Goal: Task Accomplishment & Management: Manage account settings

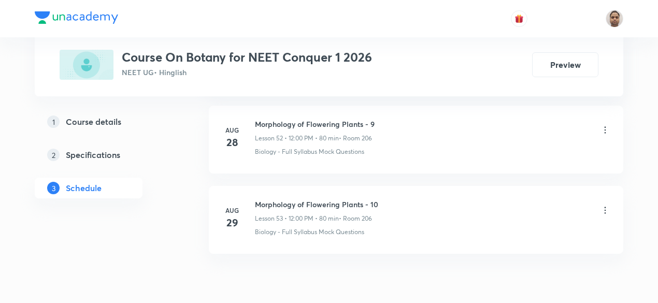
scroll to position [4762, 0]
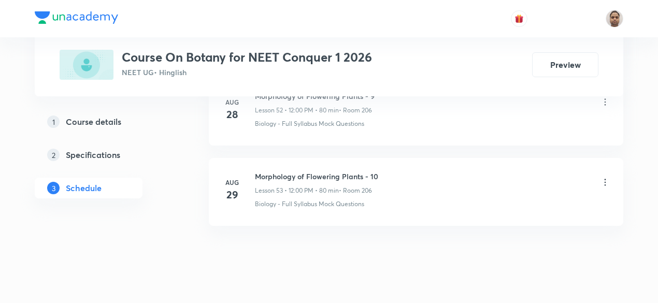
click at [320, 171] on h6 "Morphology of Flowering Plants - 10" at bounding box center [316, 176] width 123 height 11
copy h6 "Morphology of Flowering Plants - 10"
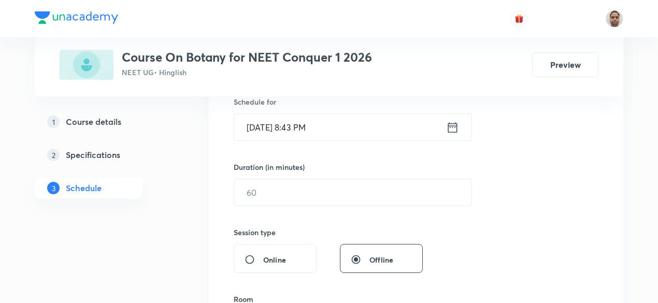
scroll to position [168, 0]
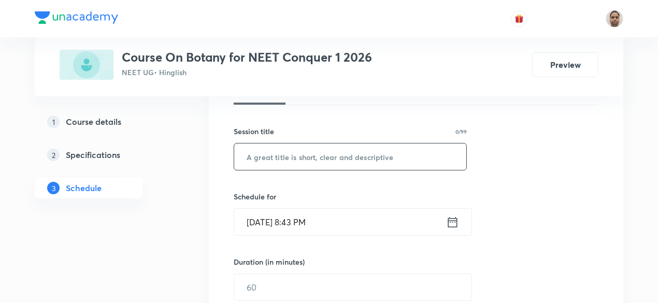
click at [302, 157] on input "text" at bounding box center [350, 156] width 232 height 26
paste input "Morphology of Flowering Plants - 10"
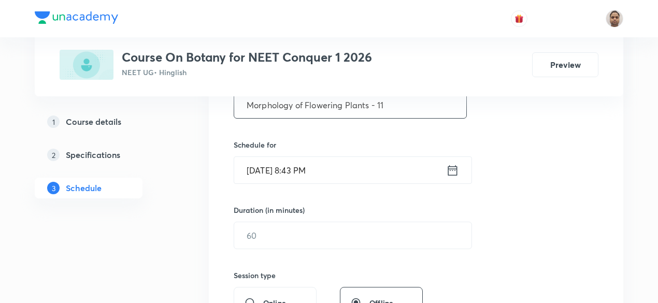
type input "Morphology of Flowering Plants - 11"
click at [300, 176] on input "Aug 31, 2025, 8:43 PM" at bounding box center [340, 170] width 212 height 26
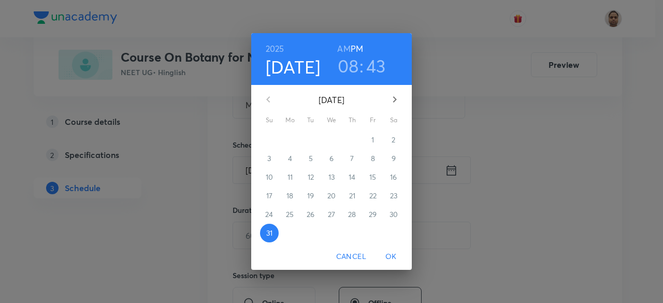
click at [392, 100] on icon "button" at bounding box center [394, 99] width 12 height 12
click at [293, 138] on span "1" at bounding box center [290, 140] width 19 height 10
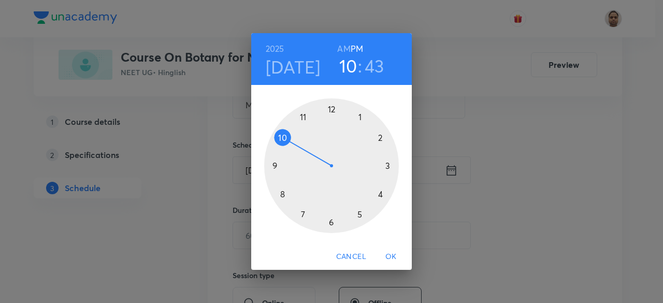
drag, startPoint x: 279, startPoint y: 191, endPoint x: 283, endPoint y: 146, distance: 44.7
click at [283, 146] on div at bounding box center [331, 165] width 135 height 135
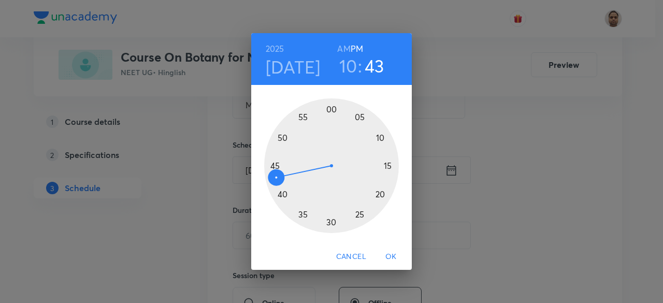
click at [340, 48] on h6 "AM" at bounding box center [343, 48] width 13 height 15
drag, startPoint x: 278, startPoint y: 175, endPoint x: 333, endPoint y: 209, distance: 64.4
click at [333, 209] on div at bounding box center [331, 165] width 135 height 135
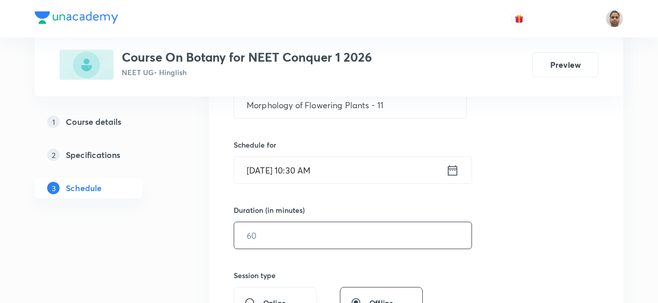
click at [271, 230] on input "text" at bounding box center [352, 235] width 237 height 26
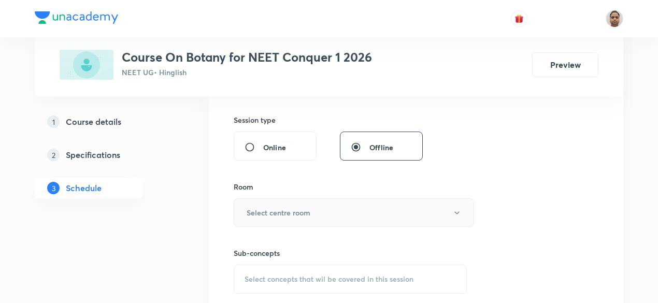
type input "80"
click at [272, 207] on h6 "Select centre room" at bounding box center [279, 212] width 64 height 11
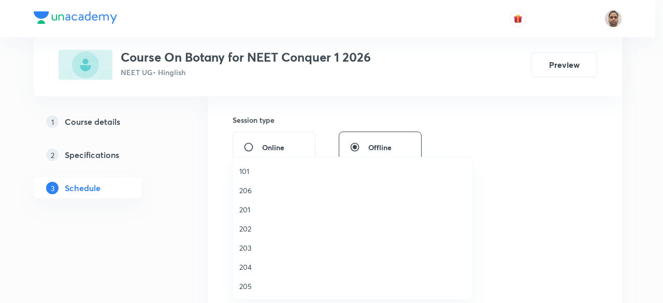
click at [257, 188] on span "206" at bounding box center [352, 190] width 227 height 11
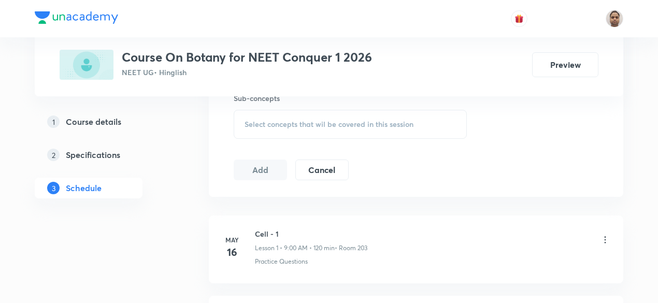
scroll to position [530, 0]
click at [269, 120] on span "Select concepts that wil be covered in this session" at bounding box center [328, 124] width 169 height 8
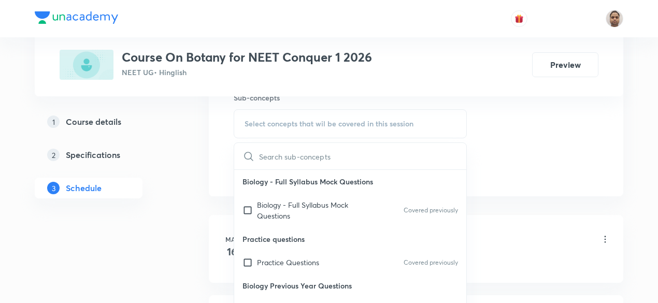
click at [258, 209] on p "Biology - Full Syllabus Mock Questions" at bounding box center [309, 210] width 105 height 22
checkbox input "true"
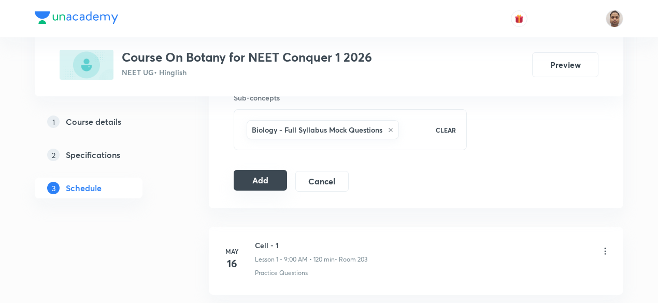
click at [255, 179] on button "Add" at bounding box center [260, 180] width 53 height 21
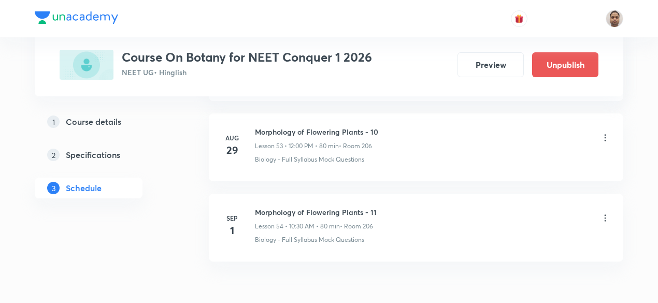
scroll to position [4367, 0]
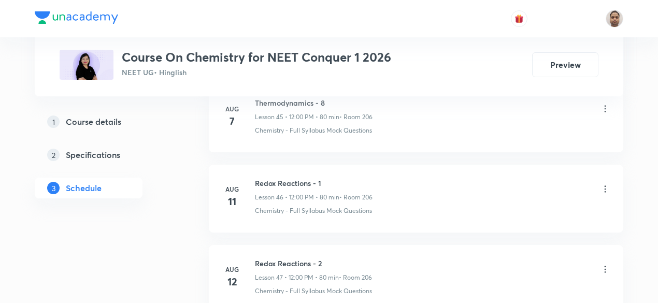
scroll to position [5082, 0]
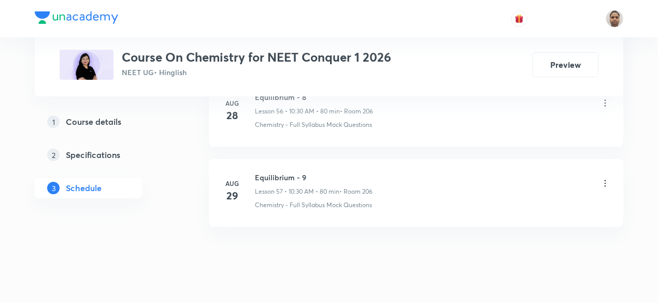
click at [290, 172] on h6 "Equilibrium - 9" at bounding box center [314, 177] width 118 height 11
copy h6 "Equilibrium - 9"
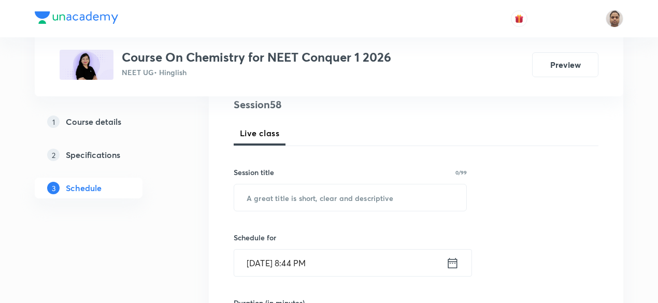
scroll to position [93, 0]
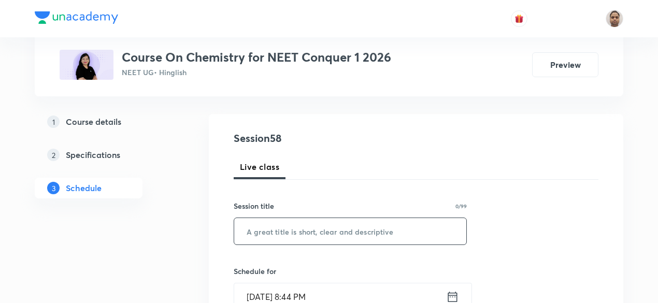
click at [299, 233] on input "text" at bounding box center [350, 231] width 232 height 26
paste input "Equilibrium - 9"
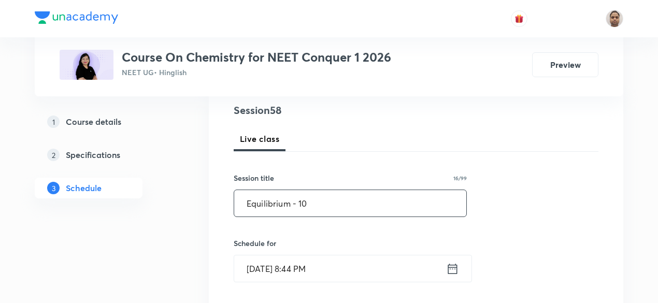
scroll to position [145, 0]
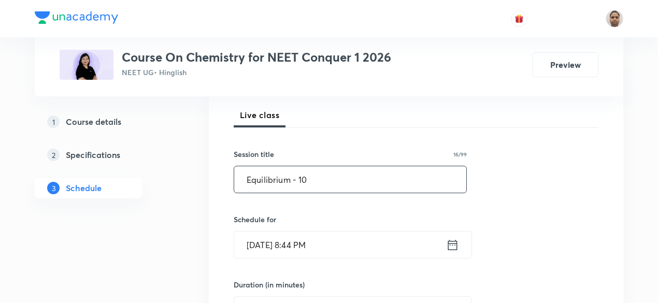
type input "Equilibrium - 10"
click at [311, 243] on input "Aug 31, 2025, 8:44 PM" at bounding box center [340, 245] width 212 height 26
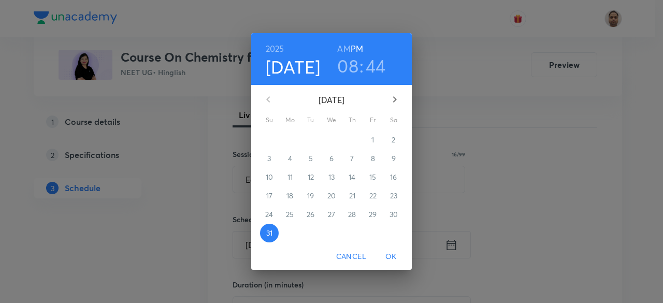
click at [393, 99] on icon "button" at bounding box center [394, 99] width 12 height 12
click at [288, 140] on span "1" at bounding box center [290, 140] width 19 height 10
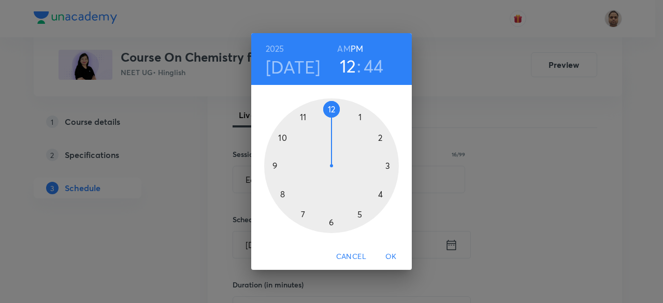
drag, startPoint x: 282, startPoint y: 193, endPoint x: 341, endPoint y: 113, distance: 99.2
click at [341, 113] on div at bounding box center [331, 165] width 135 height 135
drag, startPoint x: 297, startPoint y: 142, endPoint x: 331, endPoint y: 123, distance: 39.2
click at [331, 123] on div at bounding box center [331, 165] width 135 height 135
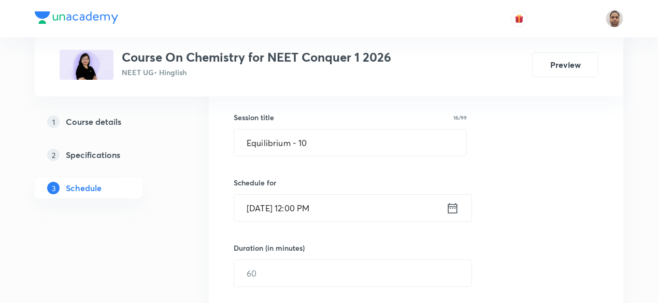
scroll to position [197, 0]
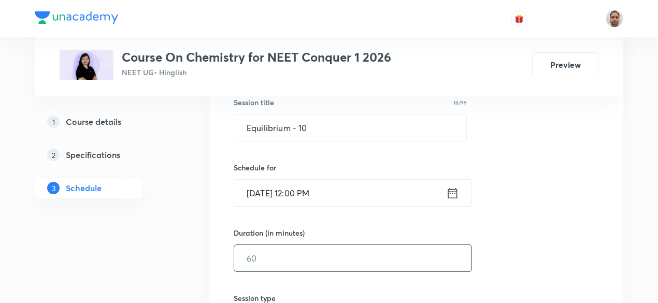
click at [285, 258] on input "text" at bounding box center [352, 258] width 237 height 26
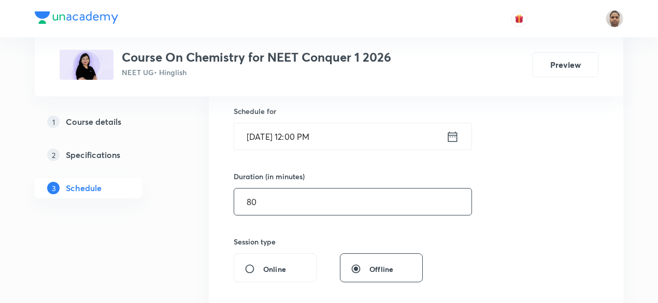
scroll to position [300, 0]
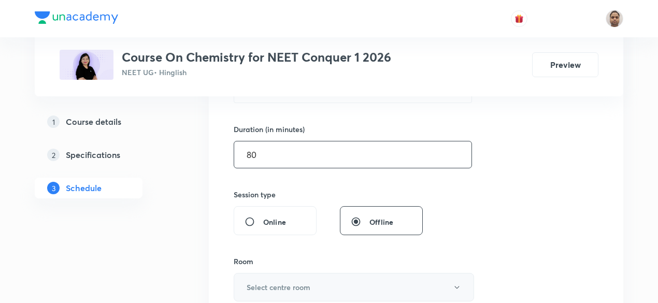
type input "80"
click at [276, 283] on h6 "Select centre room" at bounding box center [279, 287] width 64 height 11
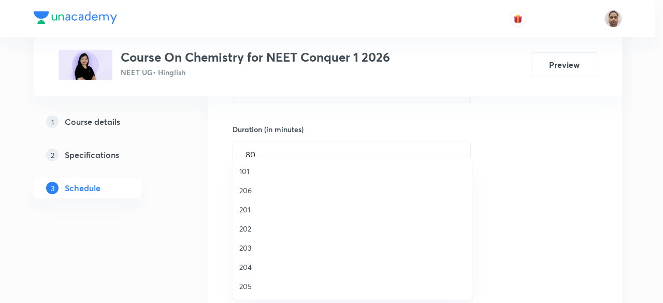
click at [254, 186] on span "206" at bounding box center [352, 190] width 227 height 11
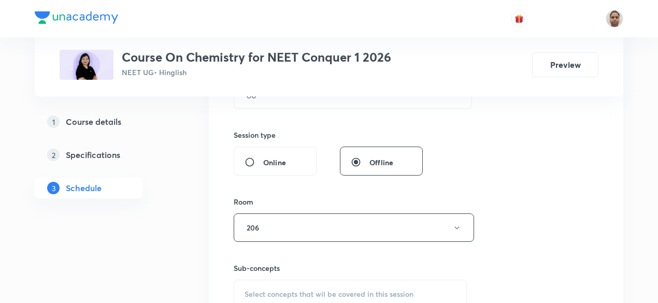
scroll to position [404, 0]
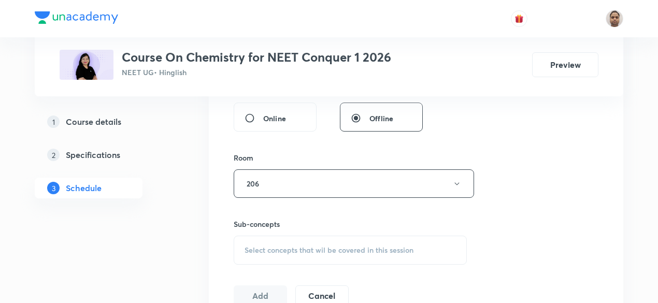
click at [255, 251] on span "Select concepts that wil be covered in this session" at bounding box center [328, 250] width 169 height 8
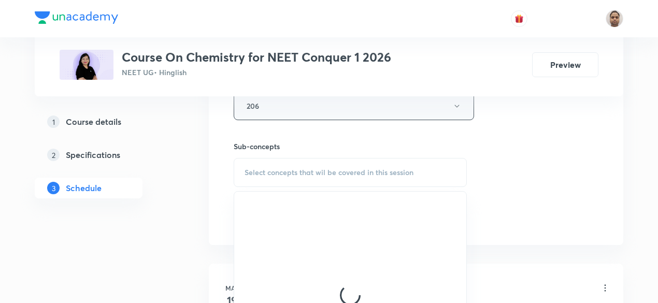
scroll to position [508, 0]
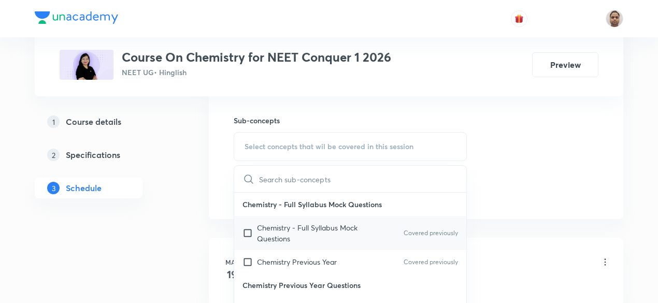
click at [248, 232] on input "checkbox" at bounding box center [249, 233] width 15 height 22
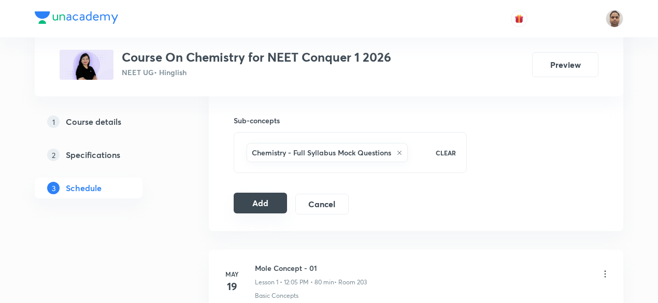
click at [264, 204] on button "Add" at bounding box center [260, 203] width 53 height 21
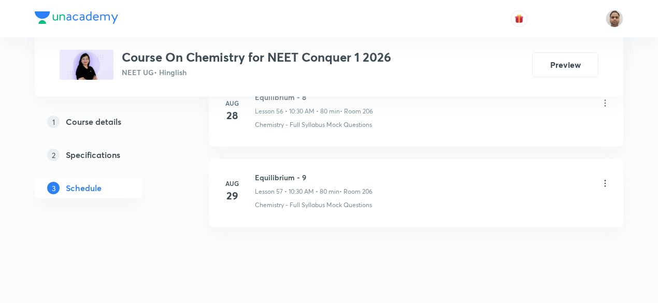
scroll to position [4608, 0]
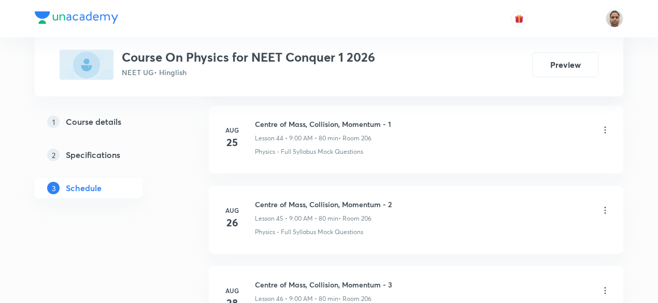
scroll to position [4282, 0]
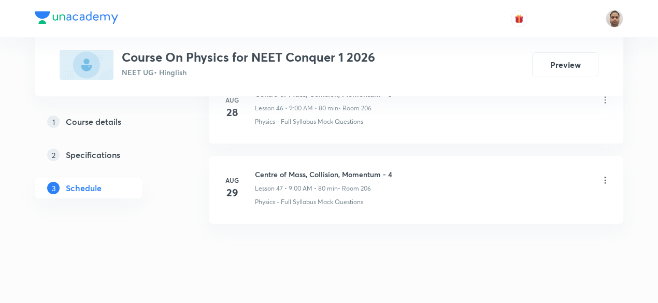
click at [299, 169] on h6 "Centre of Mass, Collision, Momentum - 4" at bounding box center [323, 174] width 137 height 11
copy h6 "Centre of Mass, Collision, Momentum - 4"
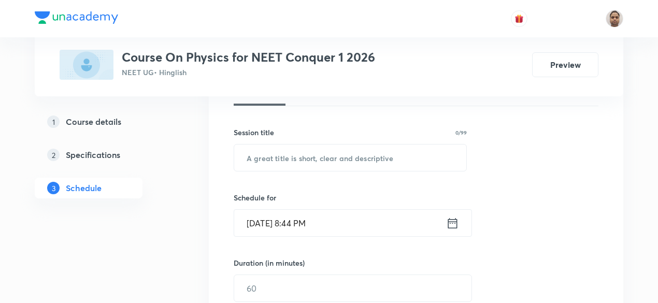
scroll to position [52, 0]
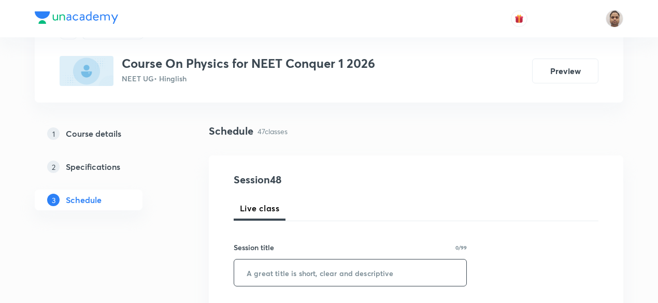
click at [325, 271] on input "text" at bounding box center [350, 272] width 232 height 26
paste input "Centre of Mass, Collision, Momentum - 4"
click at [410, 271] on input "Centre of Mass, Collision, Momentum - 4" at bounding box center [350, 272] width 232 height 26
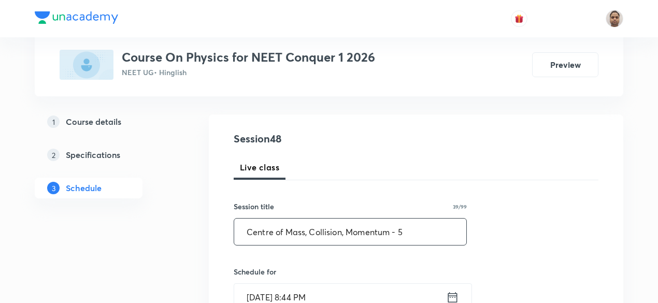
scroll to position [155, 0]
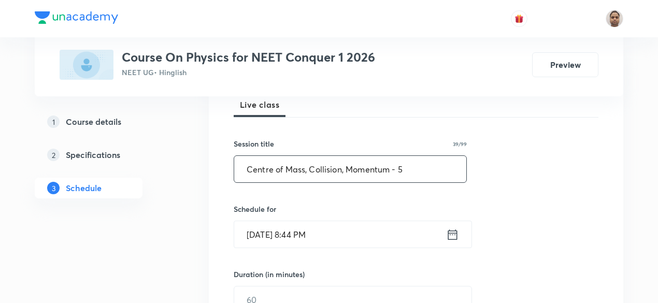
type input "Centre of Mass, Collision, Momentum - 5"
click at [282, 234] on input "Aug 31, 2025, 8:44 PM" at bounding box center [340, 234] width 212 height 26
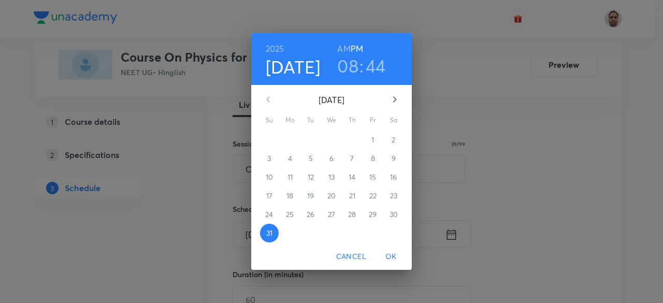
click at [399, 100] on icon "button" at bounding box center [394, 99] width 12 height 12
click at [288, 142] on p "1" at bounding box center [289, 140] width 3 height 10
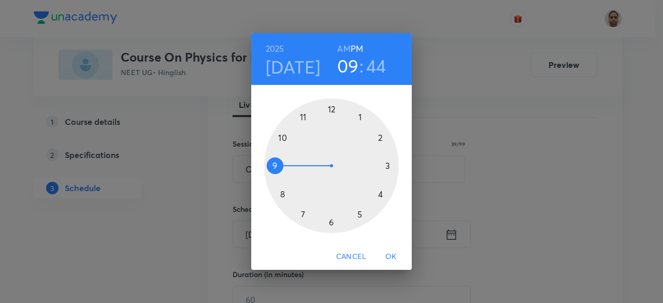
drag, startPoint x: 279, startPoint y: 183, endPoint x: 277, endPoint y: 171, distance: 11.5
click at [277, 171] on div at bounding box center [331, 165] width 135 height 135
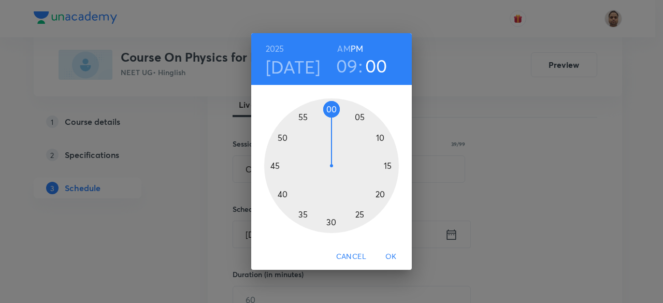
drag, startPoint x: 276, startPoint y: 172, endPoint x: 330, endPoint y: 123, distance: 73.3
click at [330, 123] on div at bounding box center [331, 165] width 135 height 135
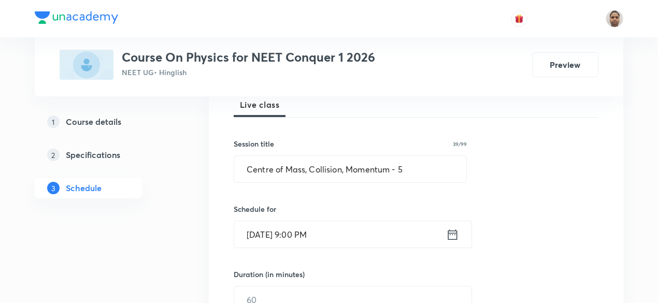
click at [322, 230] on input "[DATE] 9:00 PM" at bounding box center [340, 234] width 212 height 26
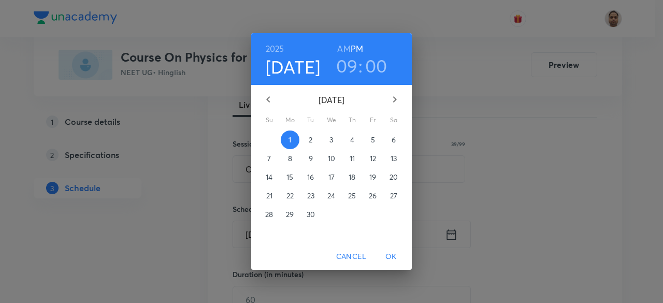
click at [342, 48] on h6 "AM" at bounding box center [343, 48] width 13 height 15
click at [396, 256] on span "OK" at bounding box center [391, 256] width 25 height 13
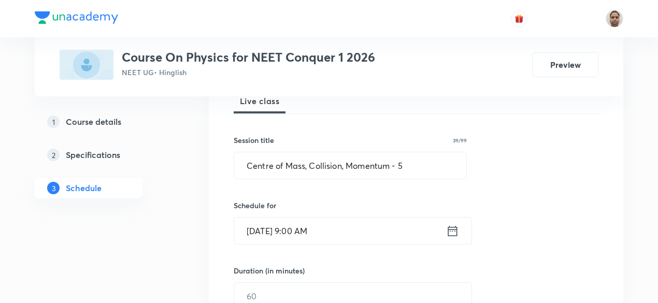
scroll to position [207, 0]
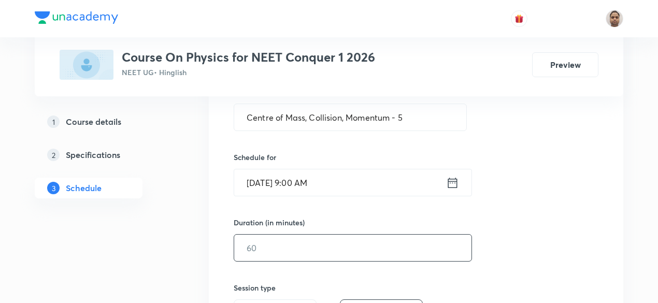
click at [295, 244] on input "text" at bounding box center [352, 248] width 237 height 26
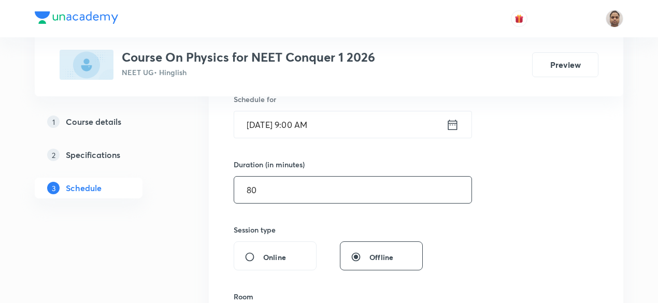
scroll to position [363, 0]
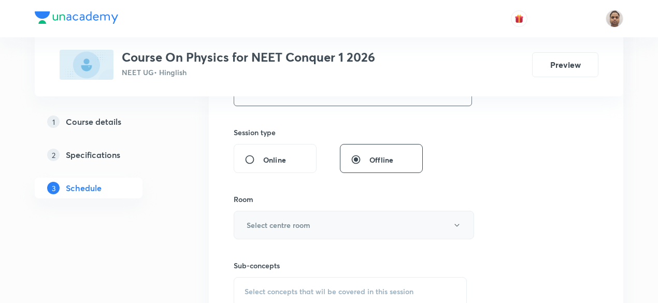
type input "80"
click at [282, 223] on h6 "Select centre room" at bounding box center [279, 225] width 64 height 11
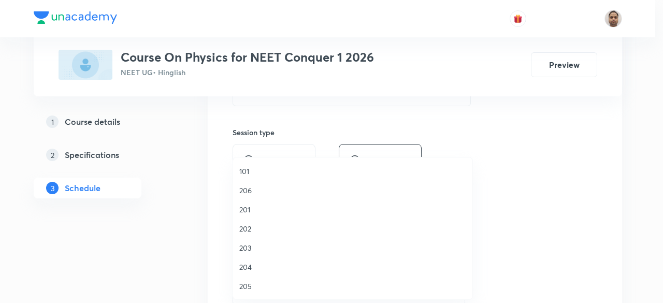
click at [258, 190] on span "206" at bounding box center [352, 190] width 227 height 11
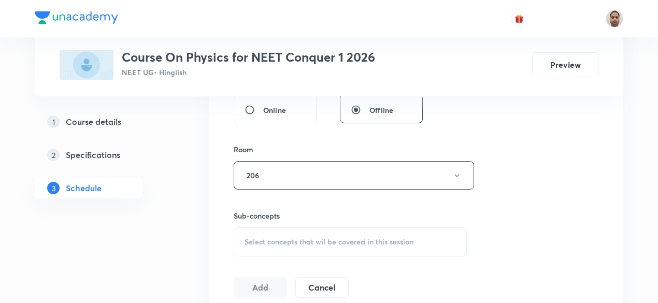
scroll to position [466, 0]
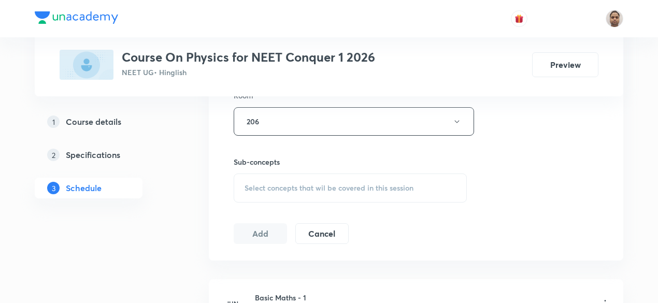
click at [272, 179] on div "Select concepts that wil be covered in this session" at bounding box center [350, 188] width 233 height 29
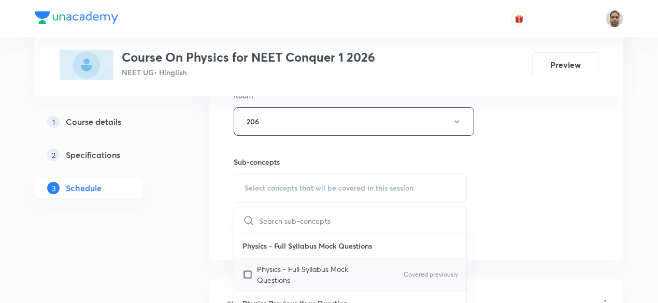
click at [270, 271] on p "Physics - Full Syllabus Mock Questions" at bounding box center [309, 275] width 105 height 22
checkbox input "true"
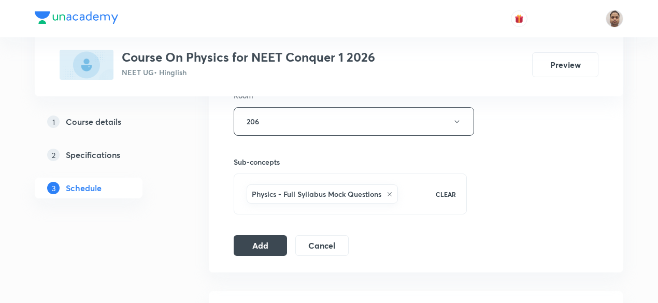
click at [261, 238] on button "Add" at bounding box center [260, 245] width 53 height 21
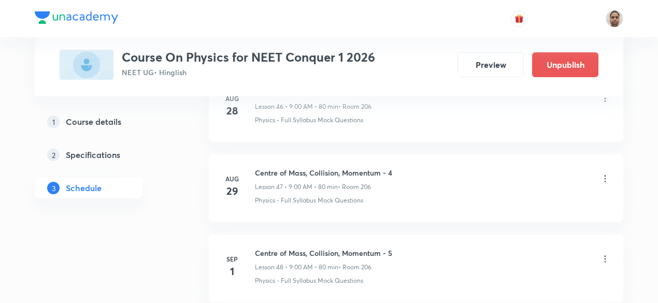
scroll to position [3888, 0]
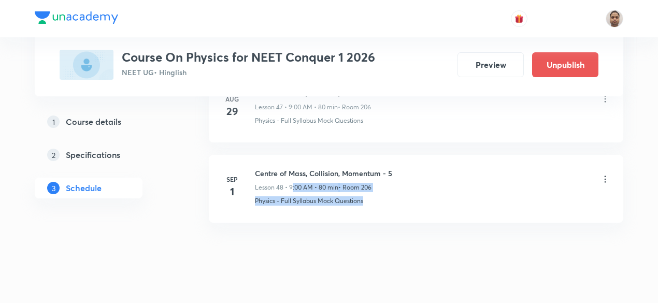
drag, startPoint x: 292, startPoint y: 167, endPoint x: 378, endPoint y: 179, distance: 86.3
click at [378, 179] on div "Centre of Mass, Collision, Momentum - 5 Lesson 48 • 9:00 AM • 80 min • Room 206…" at bounding box center [432, 187] width 355 height 38
click at [344, 183] on p "• Room 206" at bounding box center [354, 187] width 33 height 9
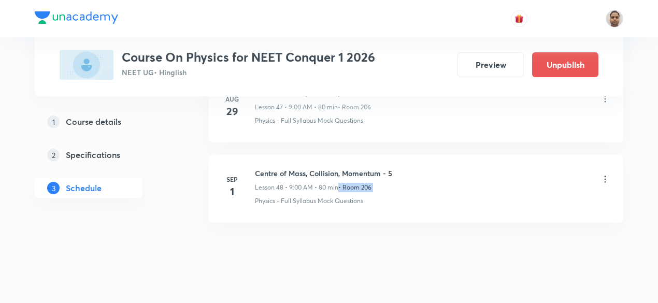
click at [344, 183] on p "• Room 206" at bounding box center [354, 187] width 33 height 9
click at [360, 183] on p "• Room 206" at bounding box center [354, 187] width 33 height 9
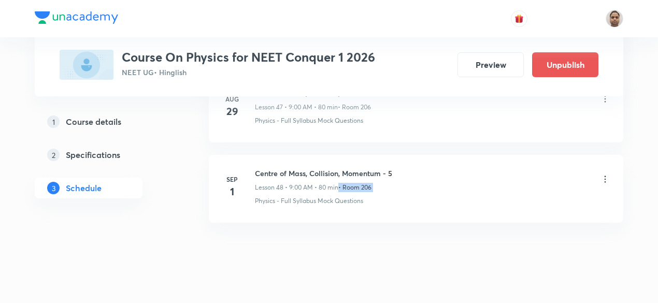
click at [359, 183] on p "• Room 206" at bounding box center [354, 187] width 33 height 9
drag, startPoint x: 375, startPoint y: 171, endPoint x: 255, endPoint y: 171, distance: 119.6
click at [255, 183] on div "Lesson 48 • 9:00 AM • 80 min • Room 206" at bounding box center [323, 187] width 137 height 9
click at [313, 183] on p "Lesson 48 • 9:00 AM • 80 min" at bounding box center [296, 187] width 83 height 9
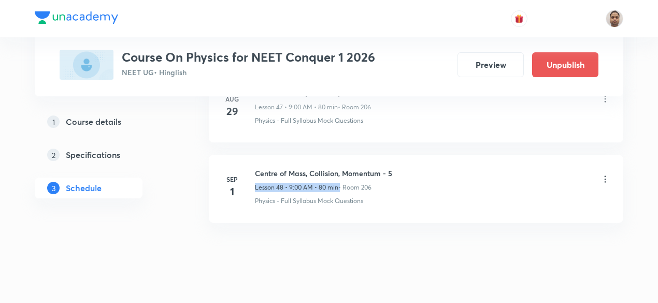
click at [313, 183] on p "Lesson 48 • 9:00 AM • 80 min" at bounding box center [296, 187] width 83 height 9
click at [348, 183] on p "• Room 206" at bounding box center [354, 187] width 33 height 9
click at [328, 183] on p "Lesson 48 • 9:00 AM • 80 min" at bounding box center [296, 187] width 83 height 9
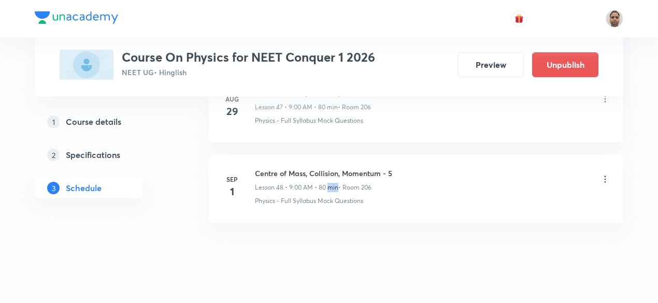
click at [328, 183] on p "Lesson 48 • 9:00 AM • 80 min" at bounding box center [296, 187] width 83 height 9
click at [342, 183] on p "• Room 206" at bounding box center [354, 187] width 33 height 9
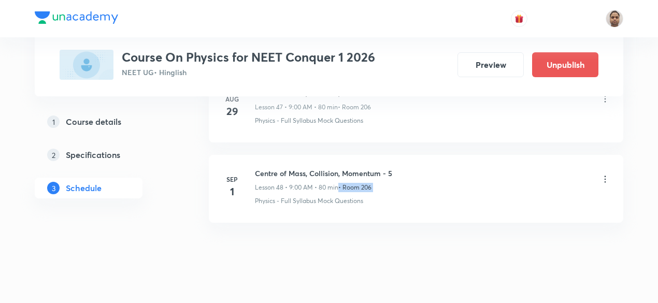
click at [342, 183] on p "• Room 206" at bounding box center [354, 187] width 33 height 9
click at [323, 183] on p "Lesson 48 • 9:00 AM • 80 min" at bounding box center [296, 187] width 83 height 9
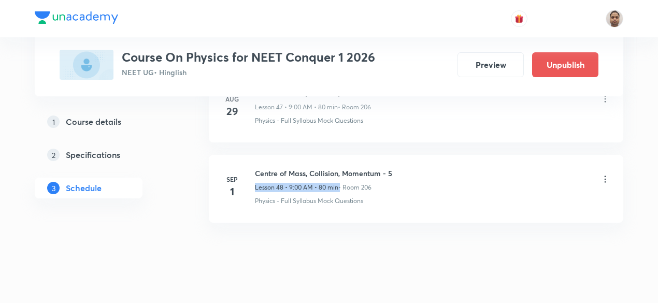
click at [323, 183] on p "Lesson 48 • 9:00 AM • 80 min" at bounding box center [296, 187] width 83 height 9
click at [348, 183] on p "• Room 206" at bounding box center [354, 187] width 33 height 9
click at [306, 183] on p "Lesson 48 • 9:00 AM • 80 min" at bounding box center [296, 187] width 83 height 9
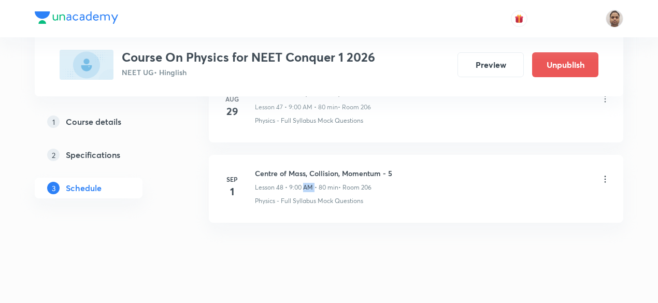
click at [306, 183] on p "Lesson 48 • 9:00 AM • 80 min" at bounding box center [296, 187] width 83 height 9
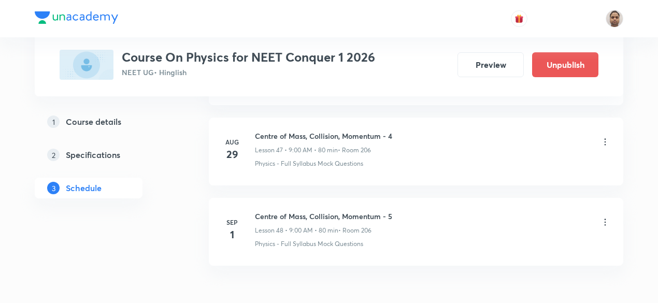
scroll to position [4362, 0]
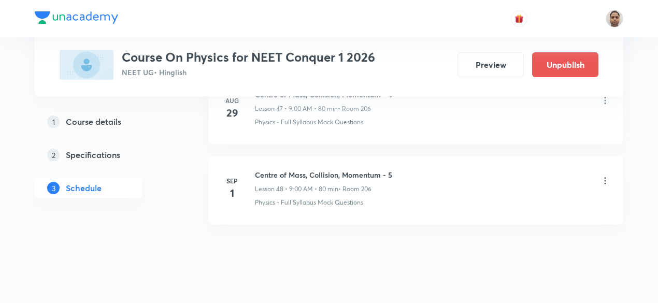
click at [322, 169] on h6 "Centre of Mass, Collision, Momentum - 5" at bounding box center [323, 174] width 137 height 11
copy h6 "Centre of Mass, Collision, Momentum - 5"
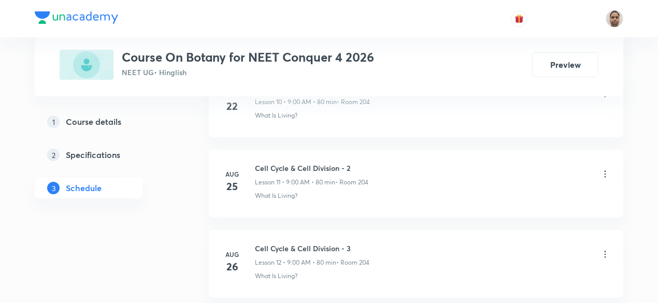
scroll to position [1644, 0]
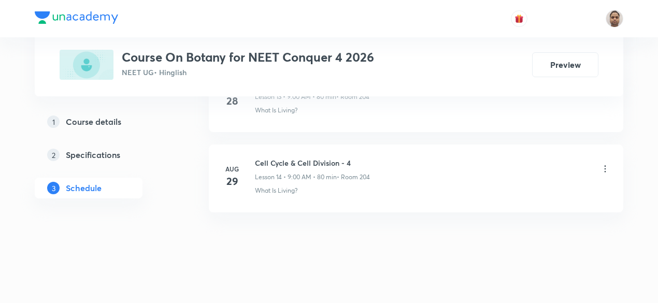
click at [315, 157] on h6 "Cell Cycle & Cell Division - 4" at bounding box center [312, 162] width 115 height 11
copy h6 "Cell Cycle & Cell Division - 4"
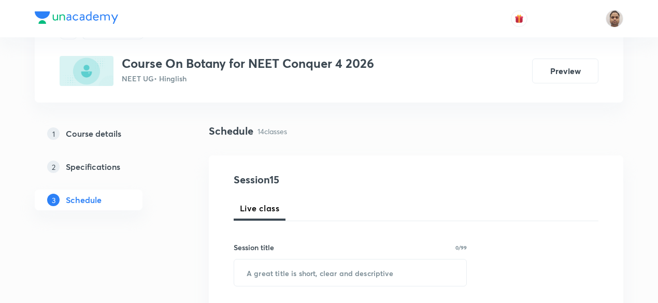
scroll to position [104, 0]
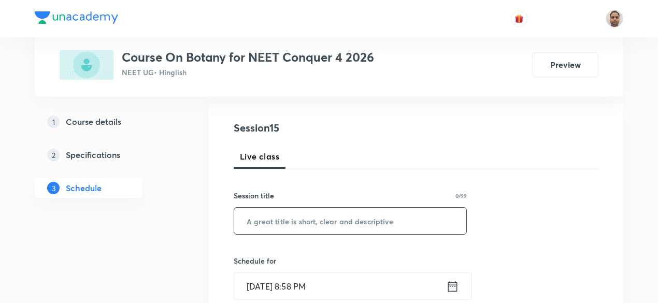
click at [288, 223] on input "text" at bounding box center [350, 221] width 232 height 26
paste input "Cell Cycle & Cell Division - 4"
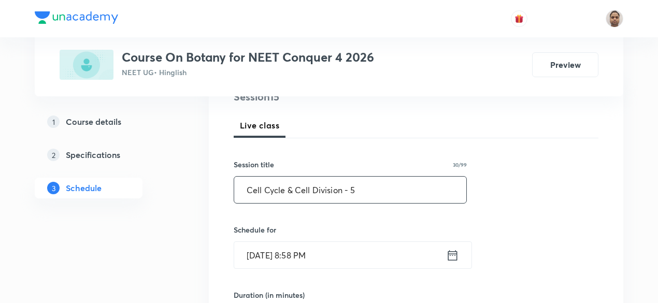
scroll to position [155, 0]
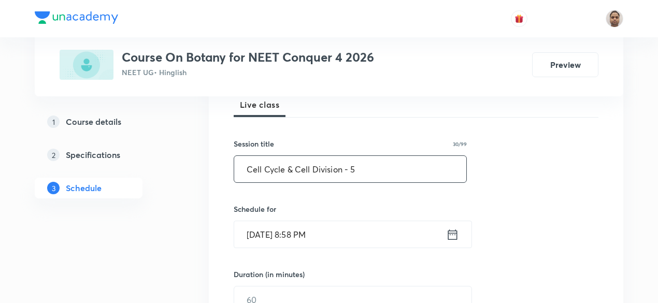
type input "Cell Cycle & Cell Division - 5"
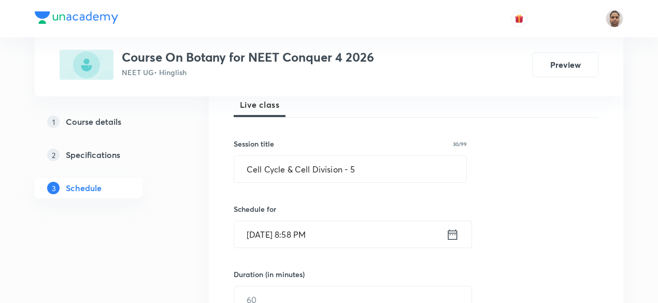
click at [291, 236] on input "[DATE] 8:58 PM" at bounding box center [340, 234] width 212 height 26
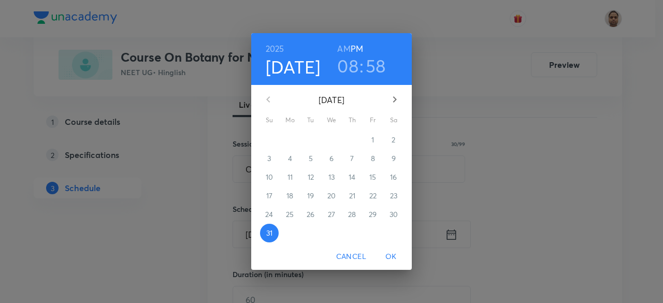
click at [397, 96] on icon "button" at bounding box center [394, 99] width 12 height 12
click at [292, 140] on span "1" at bounding box center [290, 140] width 19 height 10
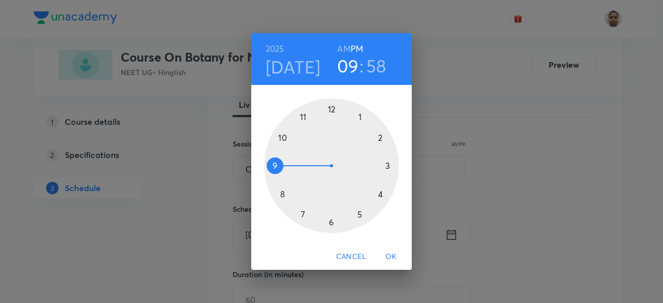
click at [283, 166] on div at bounding box center [331, 165] width 135 height 135
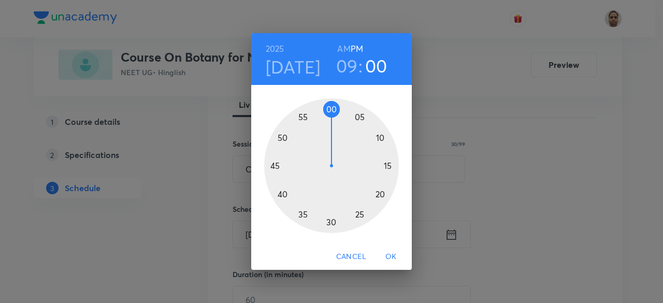
drag, startPoint x: 317, startPoint y: 114, endPoint x: 329, endPoint y: 112, distance: 12.6
click at [329, 112] on div at bounding box center [331, 165] width 135 height 135
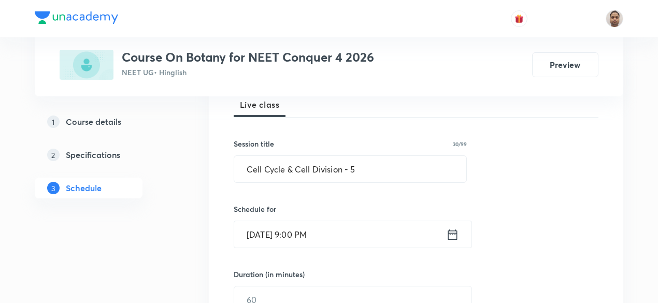
click at [308, 233] on input "Sep 1, 2025, 9:00 PM" at bounding box center [340, 234] width 212 height 26
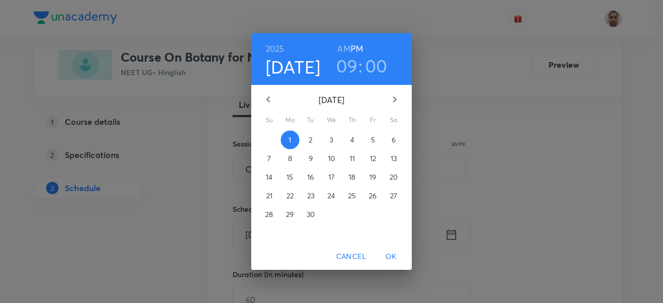
click at [340, 46] on h6 "AM" at bounding box center [343, 48] width 13 height 15
click at [391, 254] on span "OK" at bounding box center [391, 256] width 25 height 13
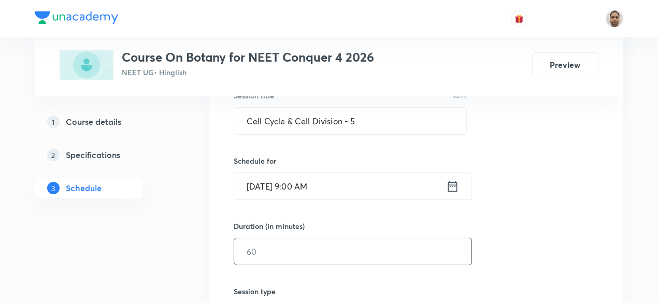
scroll to position [259, 0]
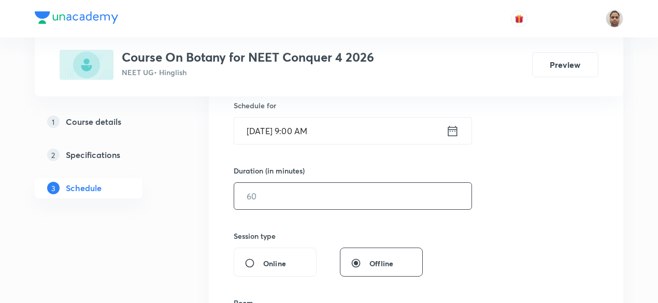
click at [280, 197] on input "text" at bounding box center [352, 196] width 237 height 26
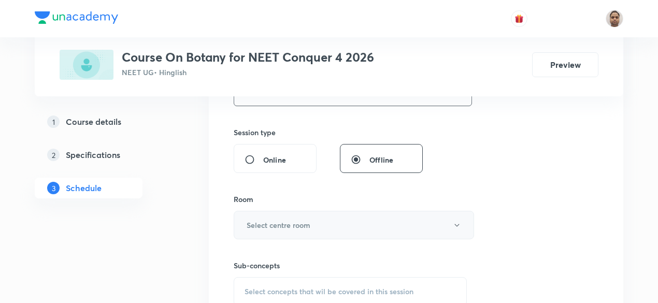
type input "80"
click at [265, 223] on h6 "Select centre room" at bounding box center [279, 225] width 64 height 11
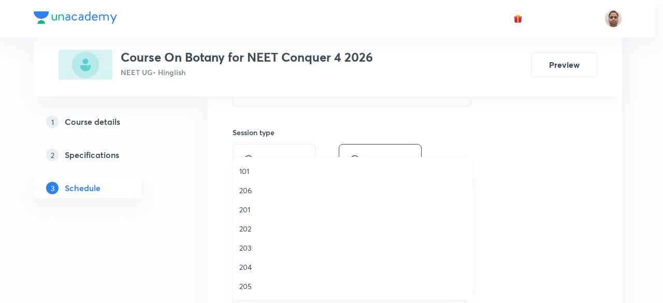
click at [256, 269] on span "204" at bounding box center [352, 267] width 227 height 11
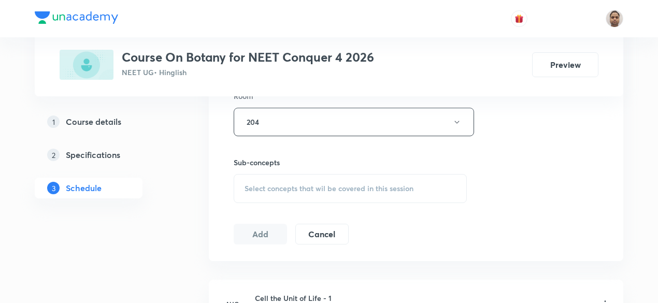
scroll to position [466, 0]
click at [273, 184] on span "Select concepts that wil be covered in this session" at bounding box center [328, 188] width 169 height 8
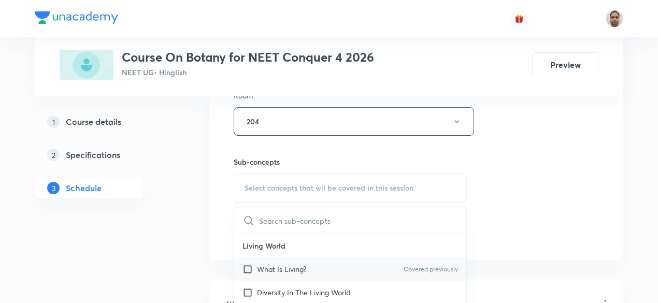
click at [266, 266] on p "What Is Living?" at bounding box center [281, 269] width 49 height 11
checkbox input "true"
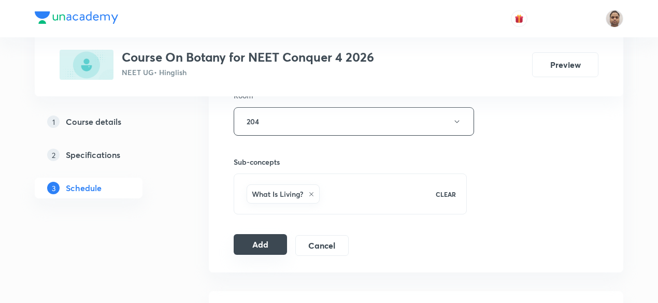
click at [259, 248] on button "Add" at bounding box center [260, 244] width 53 height 21
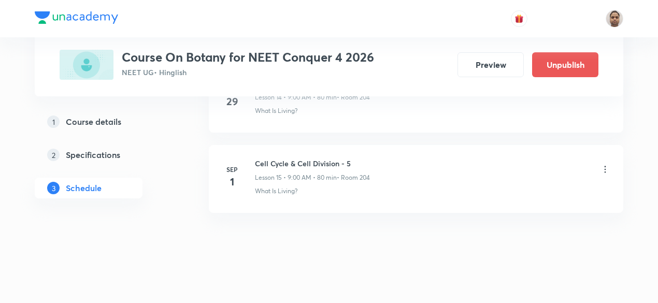
scroll to position [1250, 0]
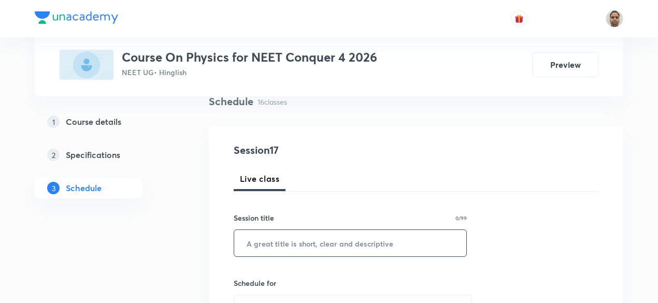
scroll to position [97, 0]
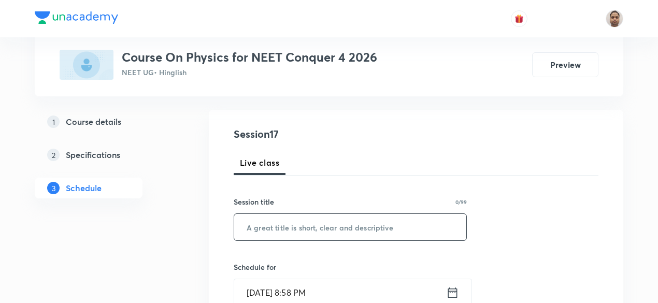
click at [307, 229] on input "text" at bounding box center [350, 227] width 232 height 26
paste input "[PERSON_NAME] Laws of Motion"
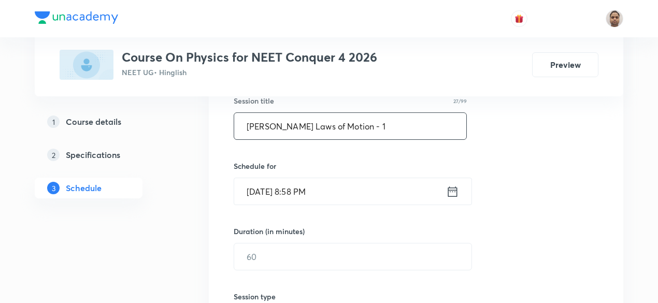
scroll to position [201, 0]
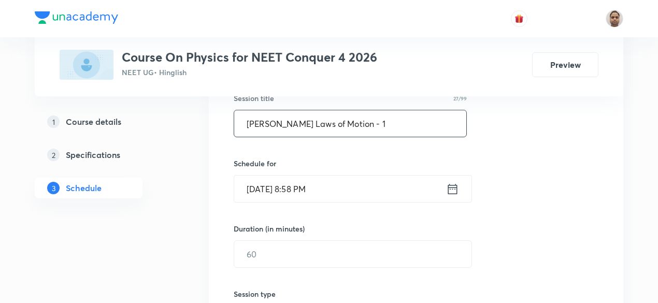
type input "[PERSON_NAME] Laws of Motion - 1"
click at [275, 194] on input "[DATE] 8:58 PM" at bounding box center [340, 189] width 212 height 26
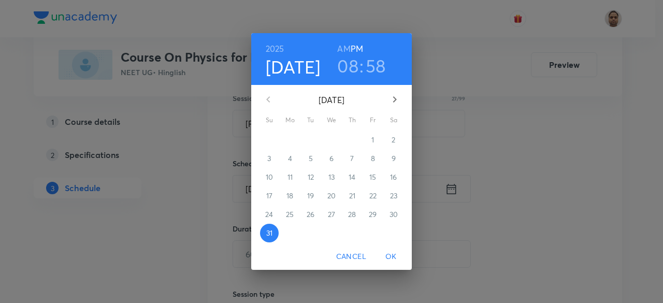
click at [390, 103] on icon "button" at bounding box center [394, 99] width 12 height 12
click at [294, 140] on span "1" at bounding box center [290, 140] width 19 height 10
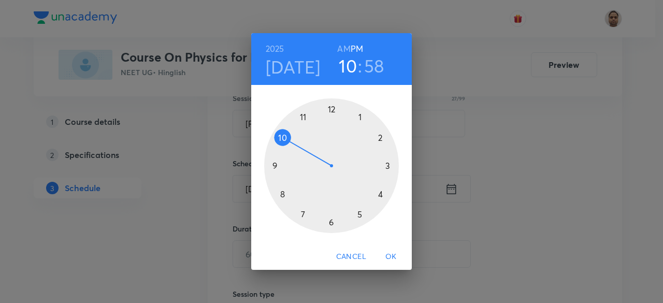
drag, startPoint x: 279, startPoint y: 195, endPoint x: 281, endPoint y: 139, distance: 56.0
click at [281, 139] on div at bounding box center [331, 165] width 135 height 135
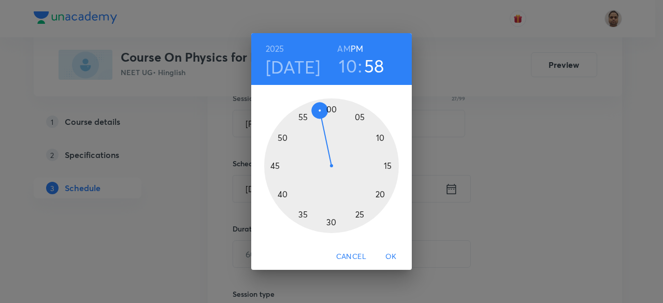
click at [345, 42] on h6 "AM" at bounding box center [343, 48] width 13 height 15
drag, startPoint x: 321, startPoint y: 109, endPoint x: 330, endPoint y: 218, distance: 109.2
click at [330, 218] on div at bounding box center [331, 165] width 135 height 135
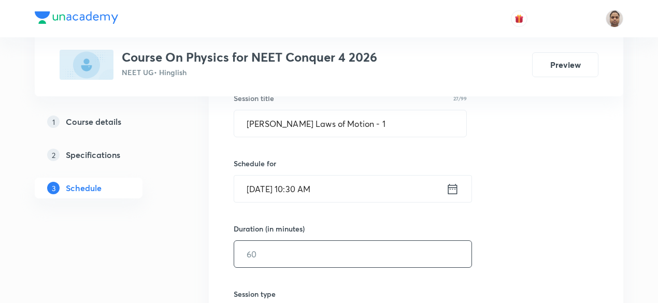
click at [286, 251] on input "text" at bounding box center [352, 254] width 237 height 26
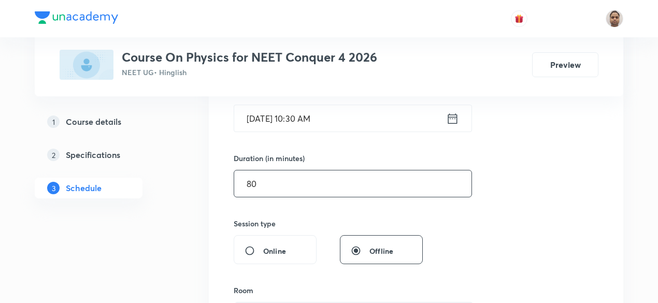
scroll to position [356, 0]
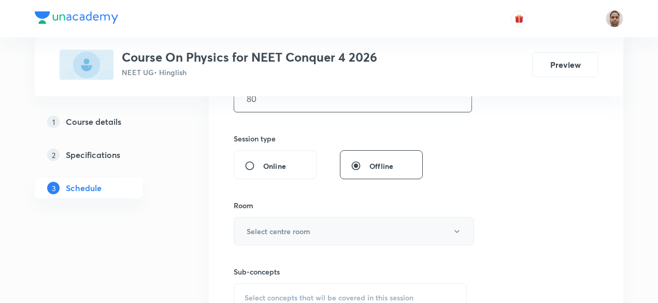
type input "80"
click at [276, 226] on h6 "Select centre room" at bounding box center [279, 231] width 64 height 11
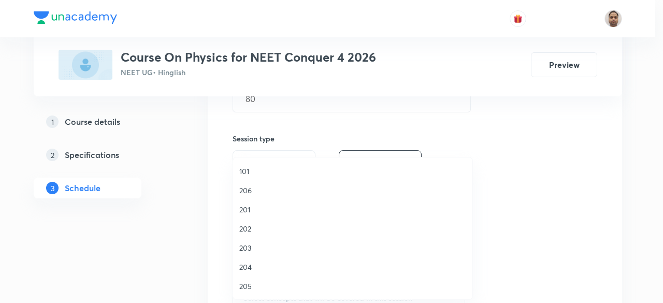
click at [252, 273] on li "204" at bounding box center [352, 266] width 239 height 19
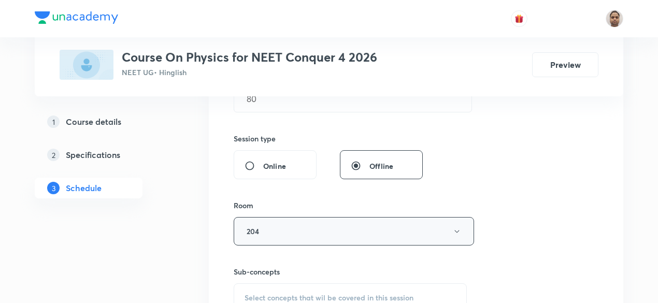
scroll to position [460, 0]
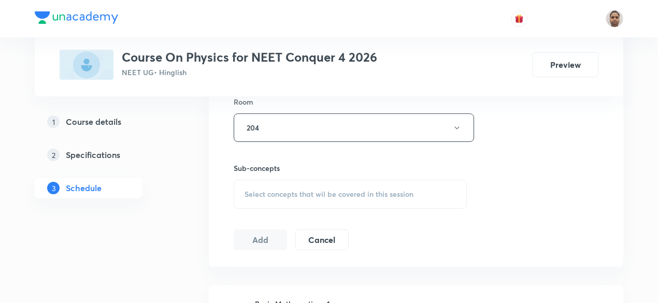
click at [275, 190] on span "Select concepts that wil be covered in this session" at bounding box center [328, 194] width 169 height 8
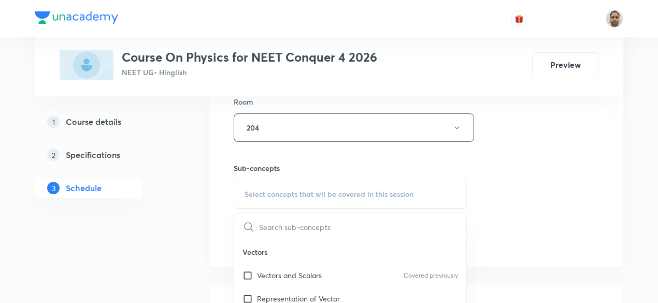
click at [251, 274] on input "checkbox" at bounding box center [249, 275] width 15 height 11
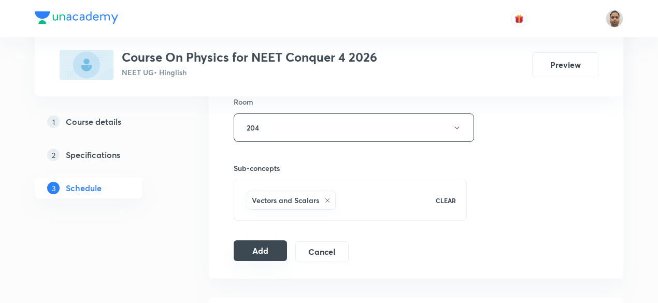
click at [252, 250] on button "Add" at bounding box center [260, 250] width 53 height 21
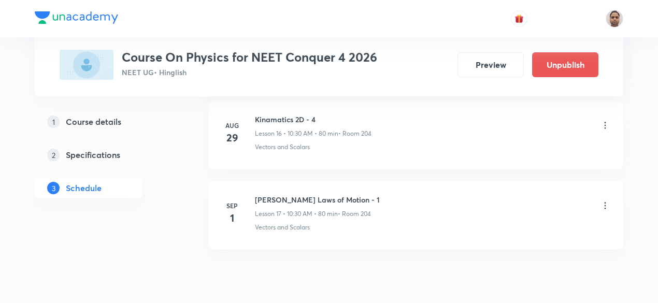
scroll to position [1410, 0]
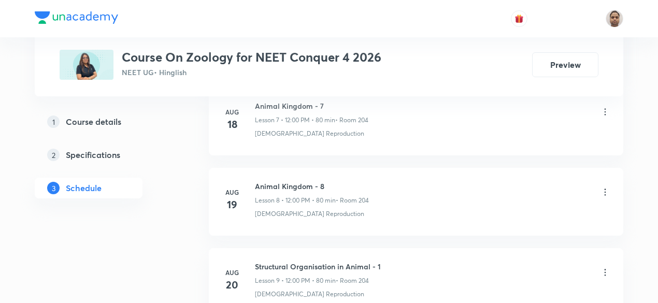
scroll to position [1405, 0]
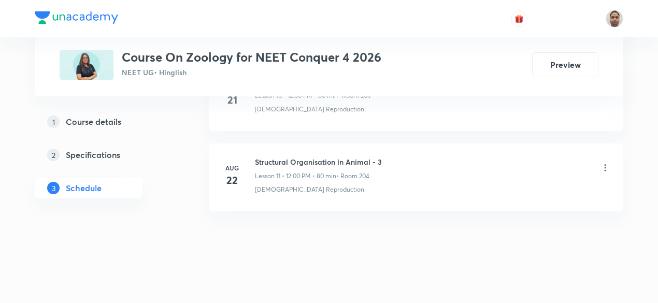
click at [323, 157] on h6 "Structural Organisation in Animal - 3" at bounding box center [318, 161] width 127 height 11
copy h6 "Structural Organisation in Animal - 3"
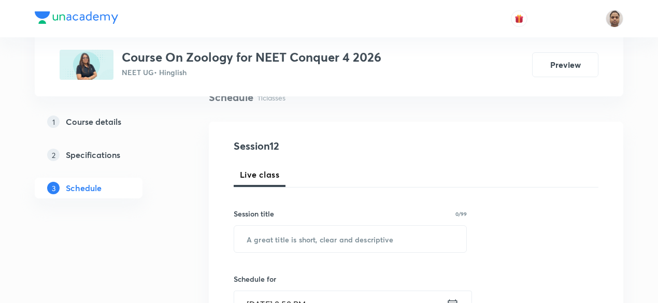
scroll to position [56, 0]
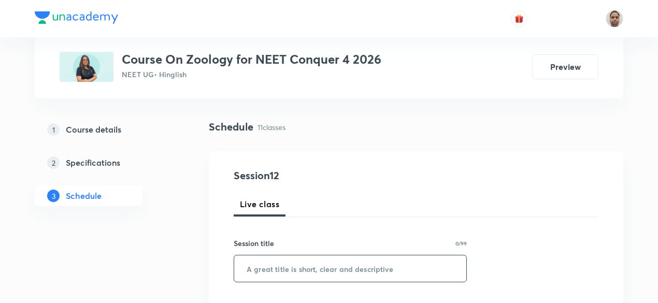
click at [357, 264] on input "text" at bounding box center [350, 268] width 232 height 26
paste input "Structural Organisation in Animal - 3"
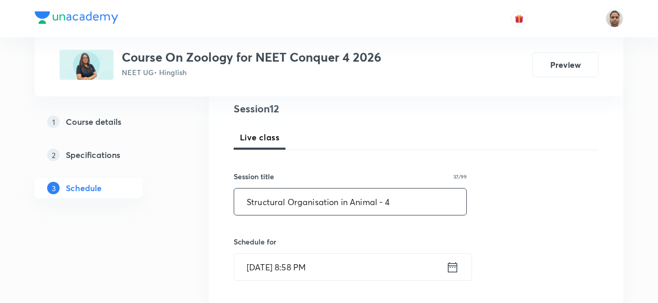
scroll to position [211, 0]
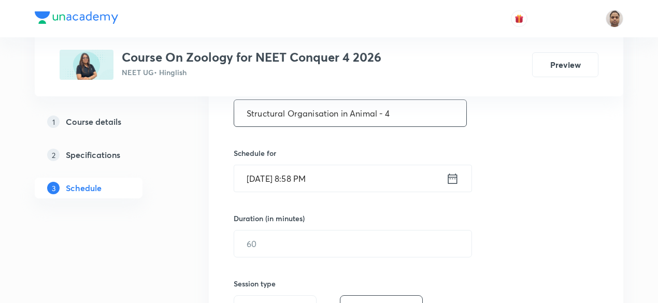
type input "Structural Organisation in Animal - 4"
click at [288, 185] on input "Aug 31, 2025, 8:58 PM" at bounding box center [340, 178] width 212 height 26
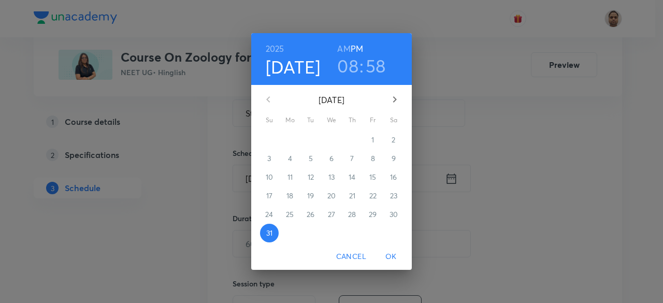
click at [392, 103] on icon "button" at bounding box center [394, 99] width 12 height 12
click at [288, 141] on span "1" at bounding box center [290, 140] width 19 height 10
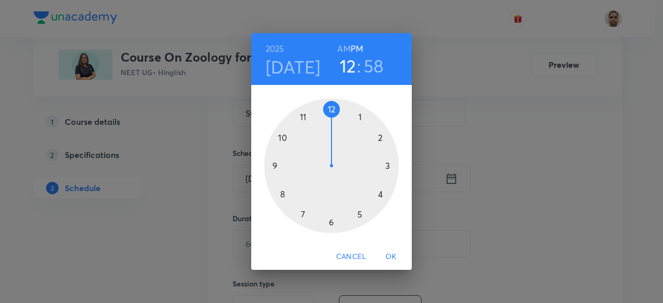
drag, startPoint x: 279, startPoint y: 193, endPoint x: 331, endPoint y: 126, distance: 85.6
click at [331, 126] on div at bounding box center [331, 165] width 135 height 135
drag, startPoint x: 324, startPoint y: 116, endPoint x: 334, endPoint y: 114, distance: 9.9
click at [334, 114] on div at bounding box center [331, 165] width 135 height 135
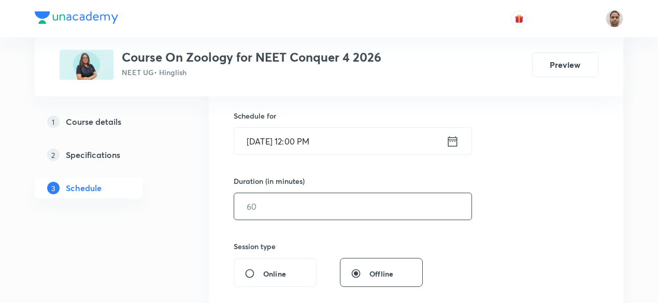
scroll to position [263, 0]
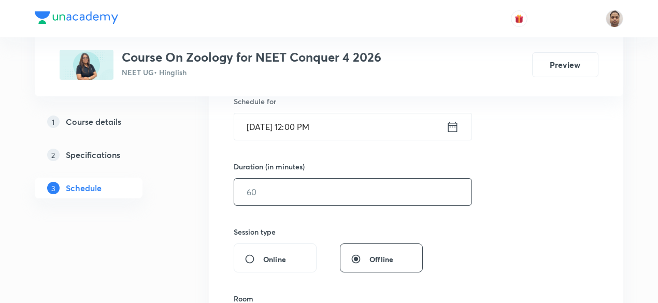
click at [273, 189] on input "text" at bounding box center [352, 192] width 237 height 26
type input "80"
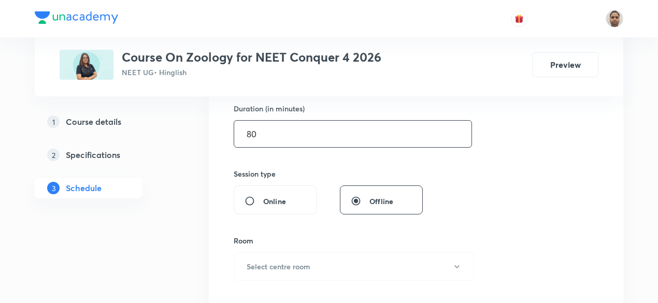
scroll to position [419, 0]
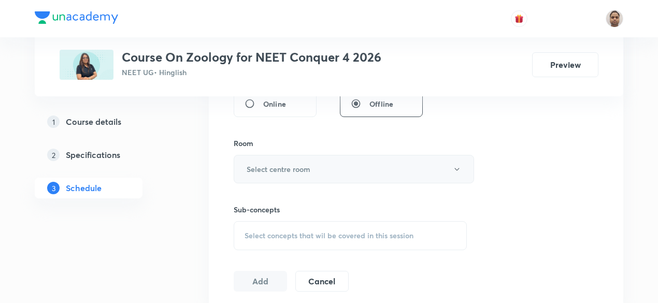
click at [262, 169] on h6 "Select centre room" at bounding box center [279, 169] width 64 height 11
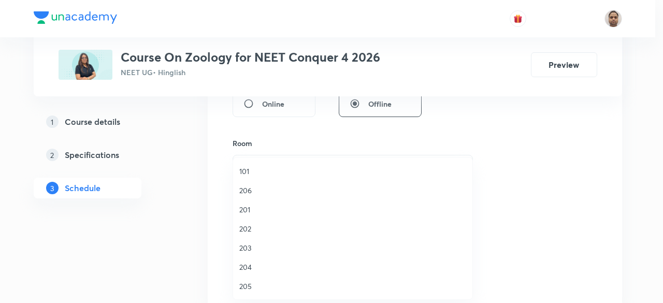
click at [248, 269] on span "204" at bounding box center [352, 267] width 227 height 11
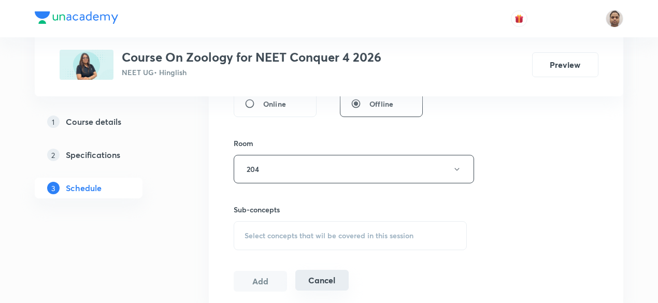
scroll to position [522, 0]
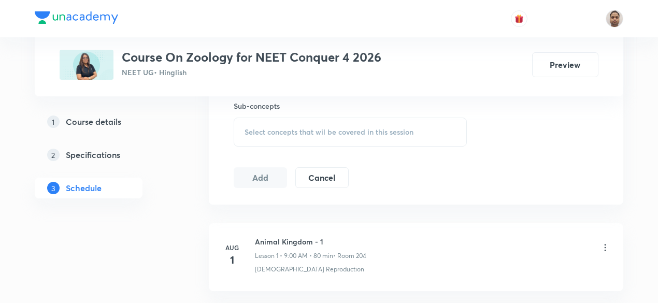
click at [262, 119] on div "Select concepts that wil be covered in this session" at bounding box center [350, 132] width 233 height 29
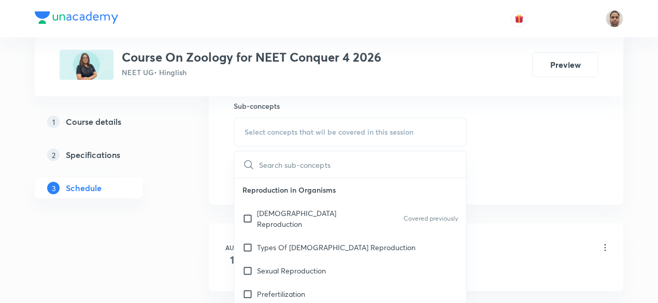
click at [246, 212] on input "checkbox" at bounding box center [249, 219] width 15 height 22
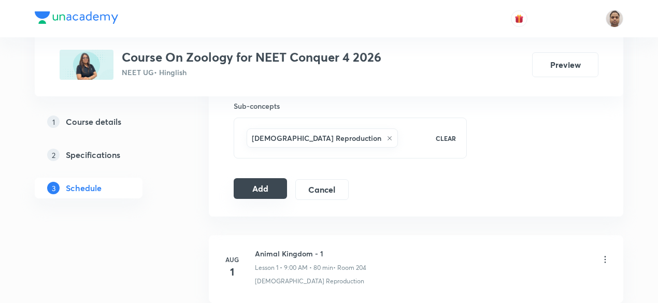
click at [241, 191] on button "Add" at bounding box center [260, 188] width 53 height 21
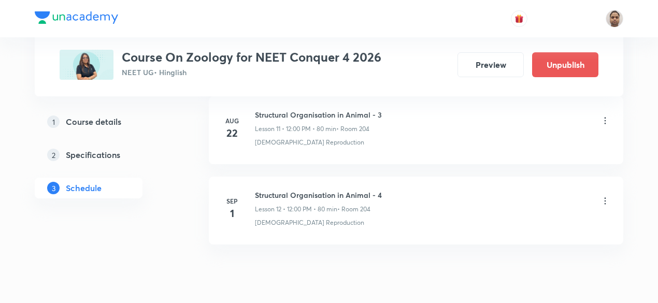
scroll to position [1010, 0]
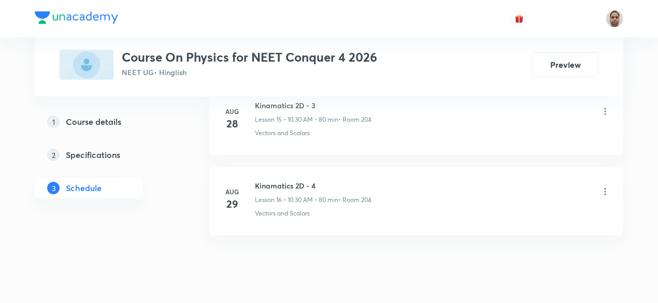
scroll to position [1805, 0]
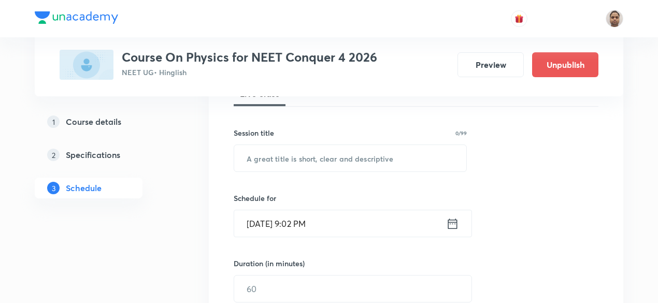
scroll to position [152, 0]
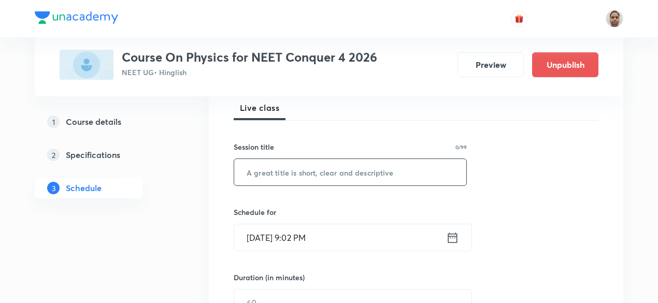
click at [313, 165] on input "text" at bounding box center [350, 172] width 232 height 26
paste input "Newton's Laws of Motion - 1"
type input "Newton's Laws of Motion - 2"
click at [286, 246] on input "Aug 31, 2025, 9:02 PM" at bounding box center [340, 237] width 212 height 26
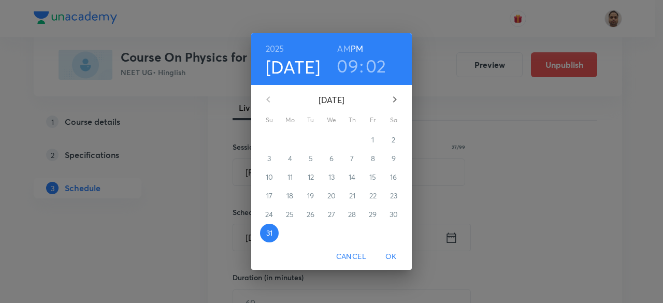
click at [393, 101] on icon "button" at bounding box center [394, 99] width 12 height 12
click at [292, 139] on span "1" at bounding box center [290, 140] width 19 height 10
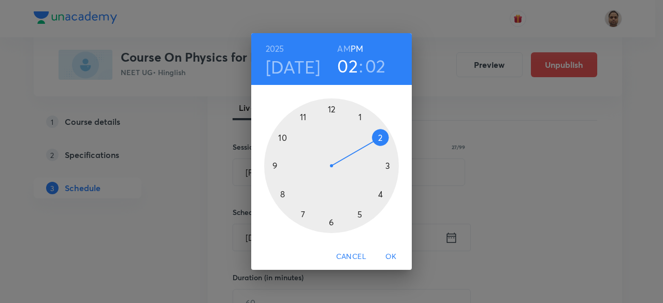
drag, startPoint x: 273, startPoint y: 154, endPoint x: 377, endPoint y: 136, distance: 104.6
click at [377, 136] on div at bounding box center [331, 165] width 135 height 135
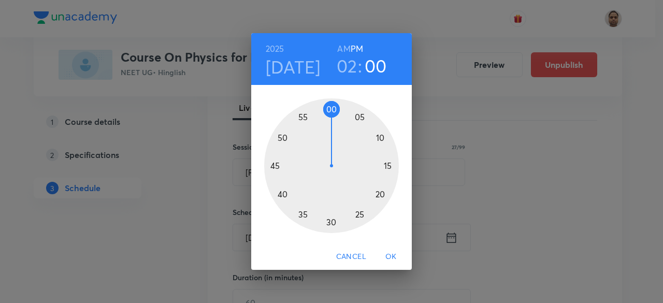
drag, startPoint x: 373, startPoint y: 179, endPoint x: 331, endPoint y: 119, distance: 73.3
click at [331, 119] on div at bounding box center [331, 165] width 135 height 135
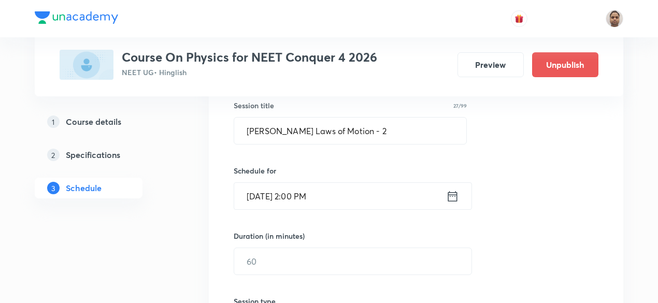
scroll to position [256, 0]
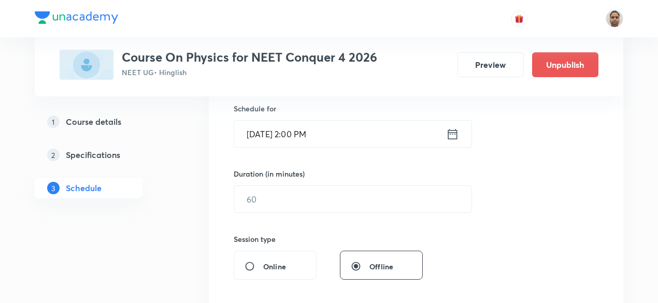
click at [287, 212] on div "Session 18 Live class Session title 27/99 Newton's Laws of Motion - 2 ​ Schedul…" at bounding box center [416, 211] width 365 height 486
click at [253, 199] on input "text" at bounding box center [352, 199] width 237 height 26
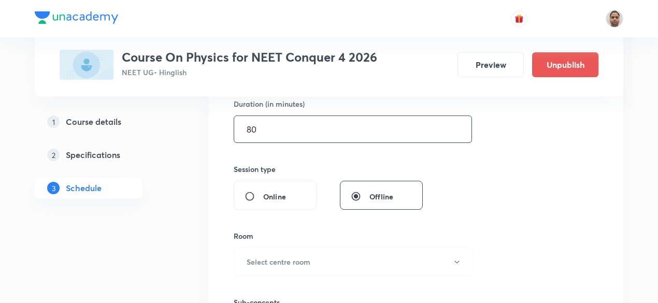
scroll to position [411, 0]
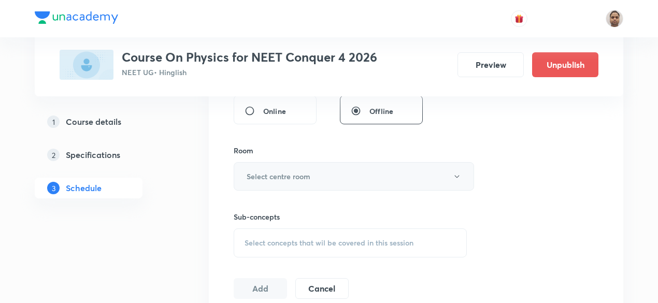
type input "80"
click at [268, 175] on h6 "Select centre room" at bounding box center [279, 176] width 64 height 11
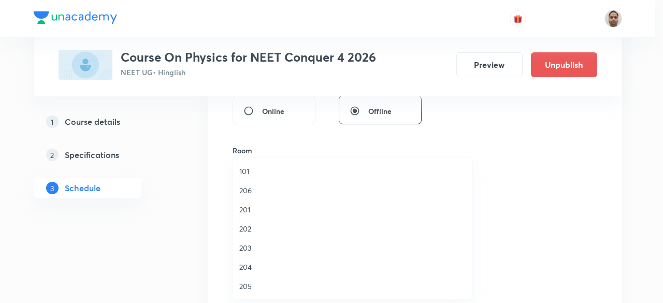
click at [250, 264] on span "204" at bounding box center [352, 267] width 227 height 11
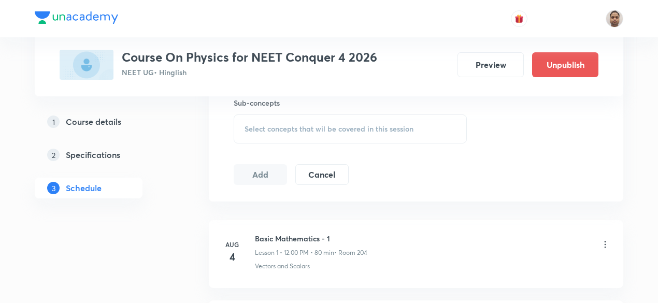
scroll to position [463, 0]
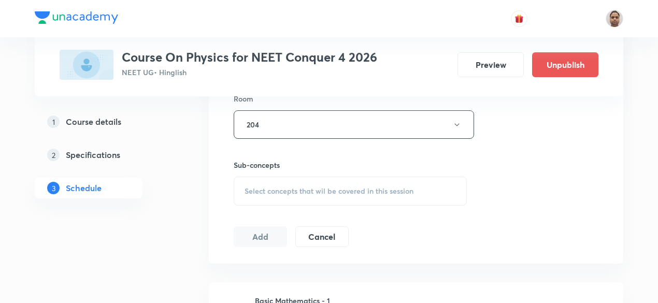
click at [263, 187] on span "Select concepts that wil be covered in this session" at bounding box center [328, 191] width 169 height 8
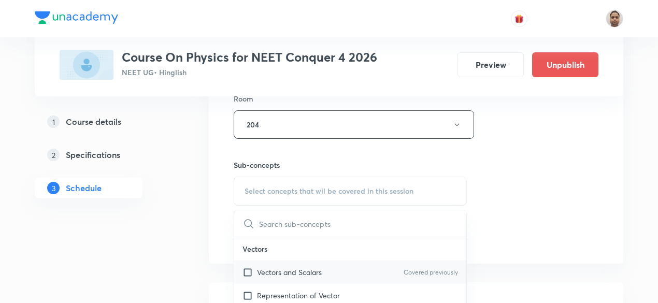
click at [251, 270] on input "checkbox" at bounding box center [249, 272] width 15 height 11
checkbox input "true"
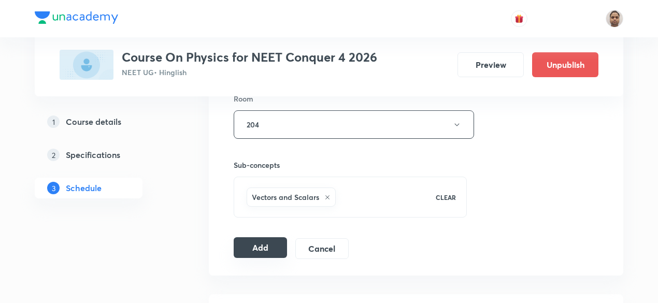
click at [264, 241] on button "Add" at bounding box center [260, 247] width 53 height 21
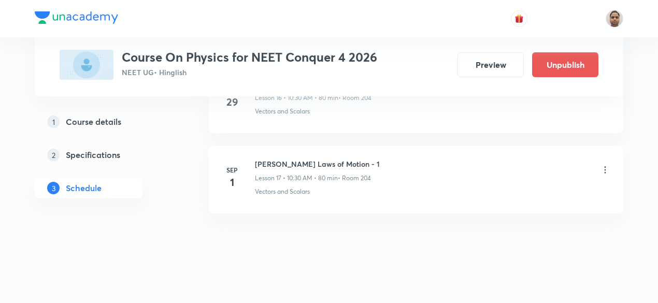
scroll to position [1410, 0]
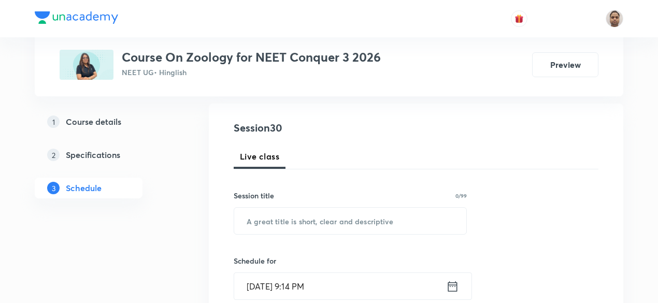
scroll to position [155, 0]
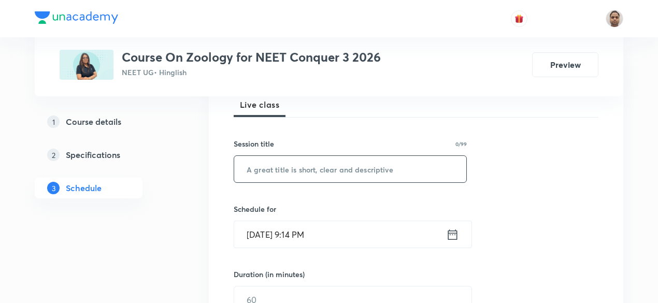
click at [322, 172] on input "text" at bounding box center [350, 169] width 232 height 26
paste input "Structural organisation"
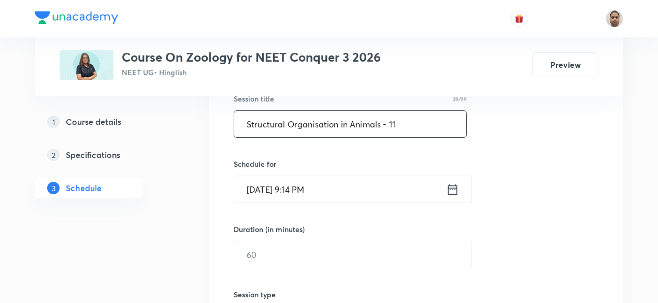
scroll to position [217, 0]
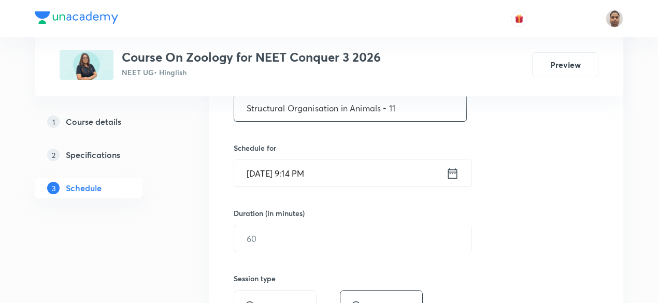
type input "Structural Organisation in Animals - 11"
click at [306, 172] on input "[DATE] 9:14 PM" at bounding box center [340, 173] width 212 height 26
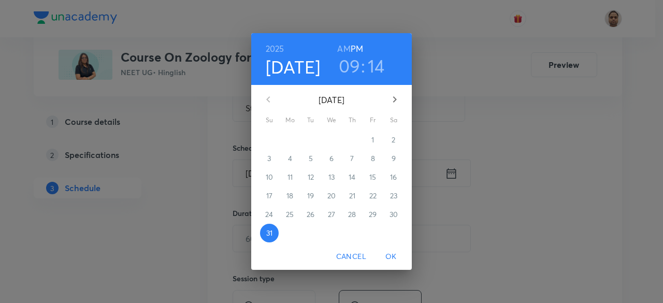
click at [394, 100] on icon "button" at bounding box center [395, 99] width 4 height 6
click at [286, 138] on span "1" at bounding box center [290, 140] width 19 height 10
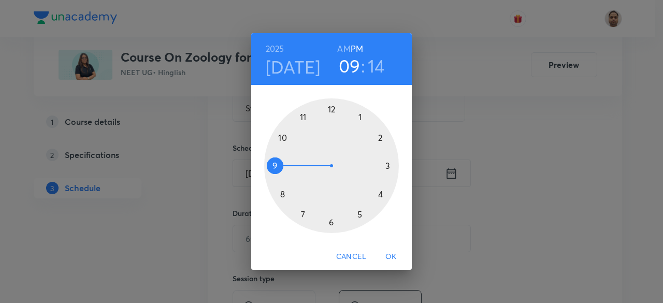
click at [345, 45] on h6 "AM" at bounding box center [343, 48] width 13 height 15
drag, startPoint x: 277, startPoint y: 158, endPoint x: 284, endPoint y: 141, distance: 18.3
click at [284, 141] on div at bounding box center [331, 165] width 135 height 135
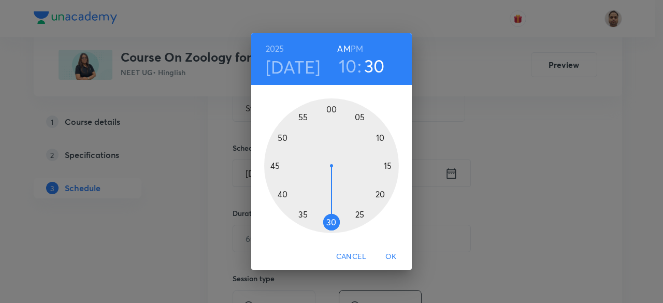
drag, startPoint x: 362, startPoint y: 204, endPoint x: 331, endPoint y: 222, distance: 35.4
click at [331, 222] on div at bounding box center [331, 165] width 135 height 135
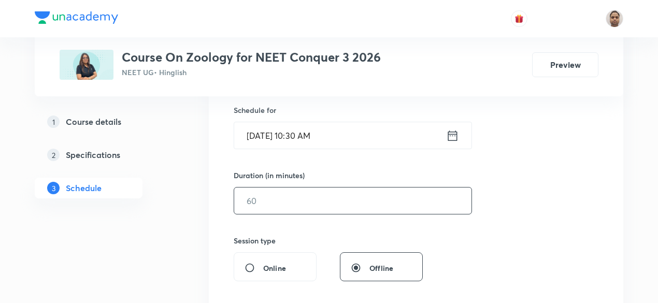
scroll to position [268, 0]
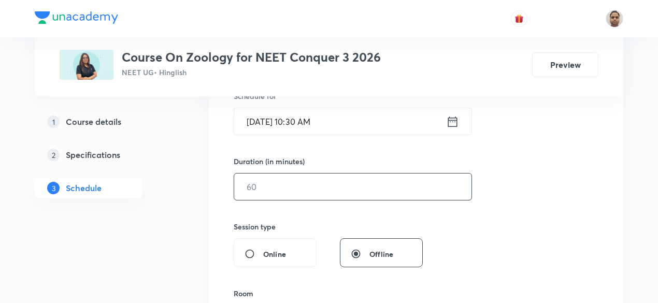
click at [288, 190] on input "text" at bounding box center [352, 187] width 237 height 26
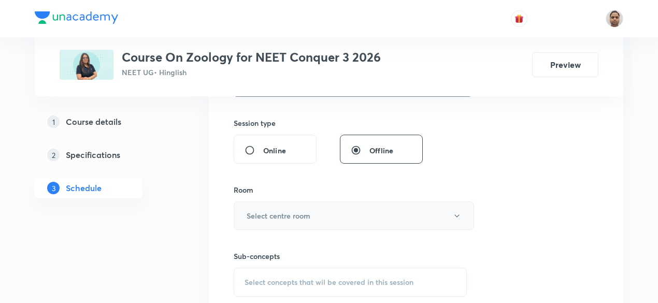
type input "80"
click at [245, 210] on button "Select centre room" at bounding box center [354, 215] width 240 height 28
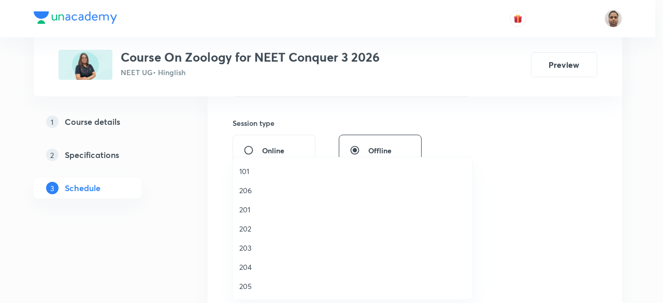
click at [247, 283] on span "205" at bounding box center [352, 286] width 227 height 11
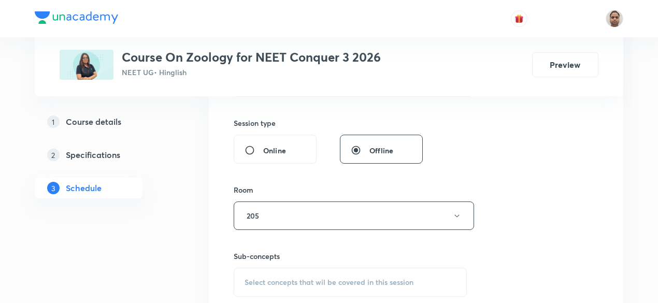
scroll to position [527, 0]
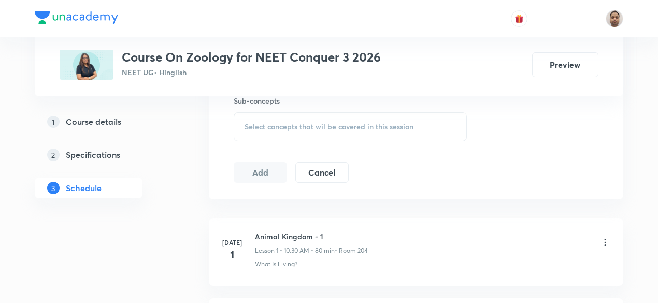
click at [268, 135] on div "Select concepts that wil be covered in this session" at bounding box center [350, 126] width 233 height 29
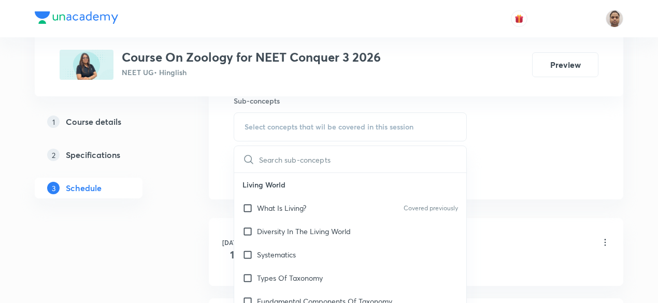
click at [249, 206] on input "checkbox" at bounding box center [249, 208] width 15 height 11
checkbox input "true"
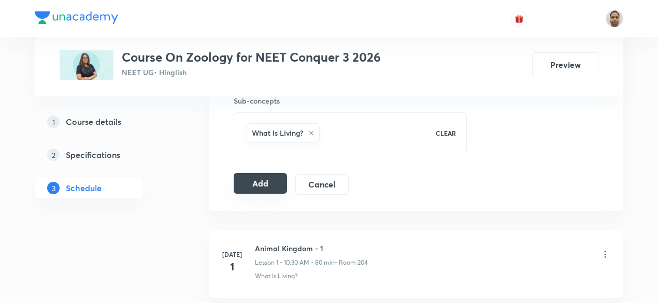
click at [252, 186] on button "Add" at bounding box center [260, 183] width 53 height 21
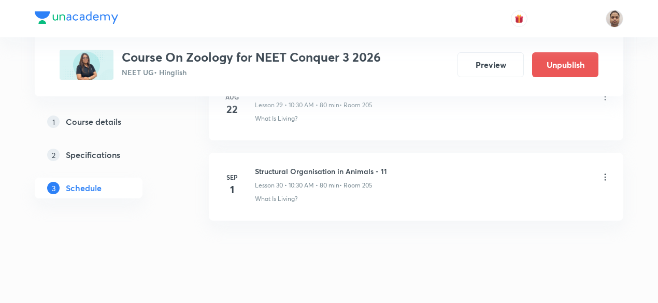
scroll to position [2449, 0]
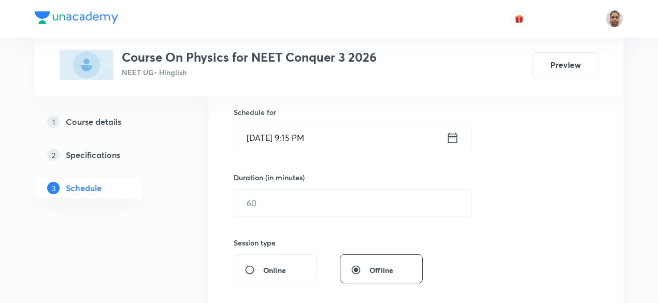
scroll to position [86, 0]
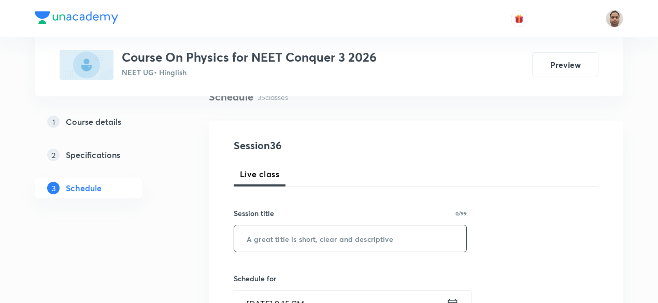
click at [308, 243] on input "text" at bounding box center [350, 238] width 232 height 26
paste input "Newton's Laws of Motion"
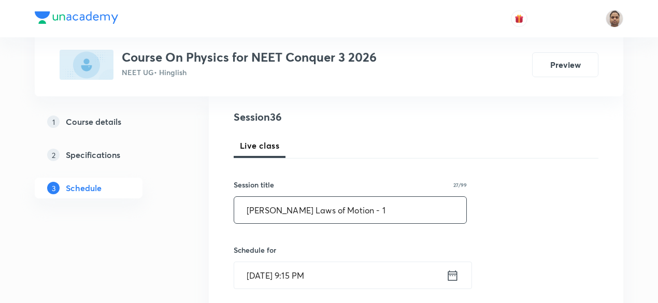
scroll to position [138, 0]
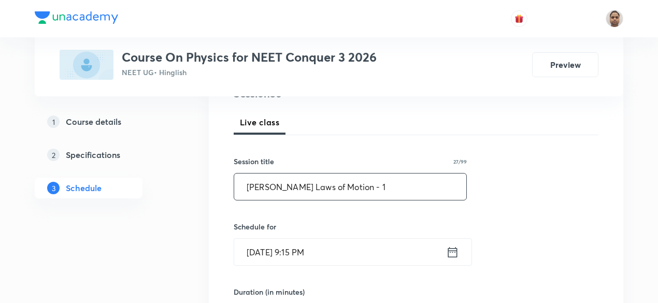
type input "Newton's Laws of Motion - 1"
click at [278, 251] on input "[DATE] 9:15 PM" at bounding box center [340, 252] width 212 height 26
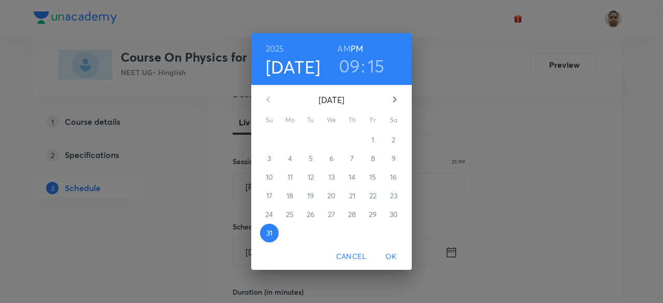
click at [400, 97] on icon "button" at bounding box center [394, 99] width 12 height 12
click at [290, 141] on p "1" at bounding box center [289, 140] width 3 height 10
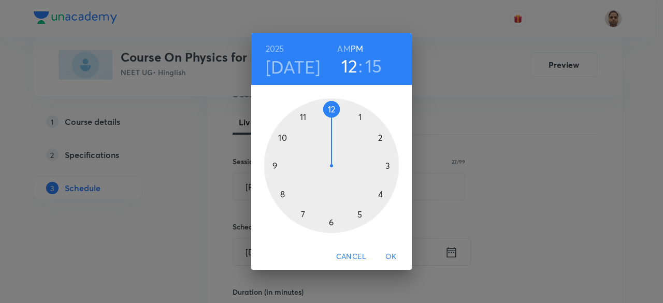
drag, startPoint x: 318, startPoint y: 129, endPoint x: 326, endPoint y: 123, distance: 10.5
click at [326, 123] on div at bounding box center [331, 165] width 135 height 135
drag, startPoint x: 388, startPoint y: 163, endPoint x: 330, endPoint y: 113, distance: 76.4
click at [330, 113] on div at bounding box center [331, 165] width 135 height 135
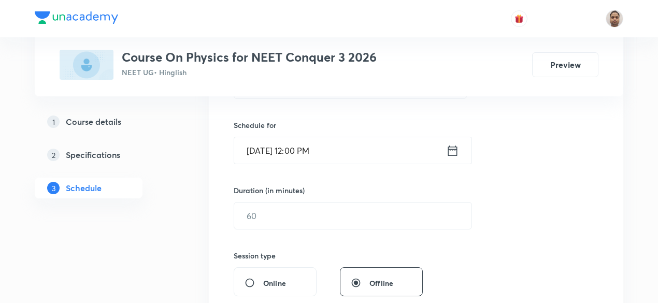
scroll to position [241, 0]
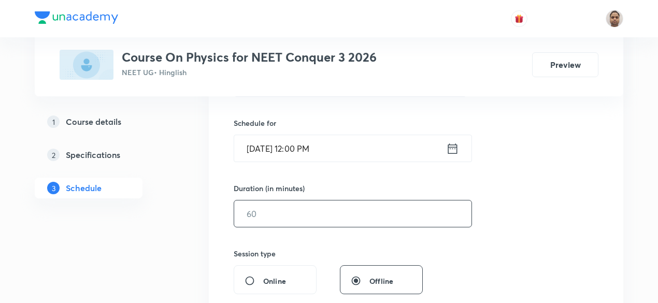
click at [275, 218] on input "text" at bounding box center [352, 213] width 237 height 26
type input "80"
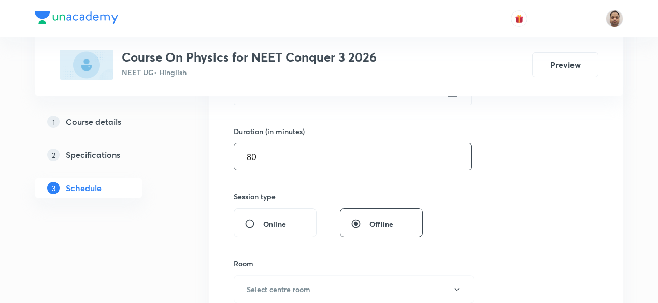
scroll to position [397, 0]
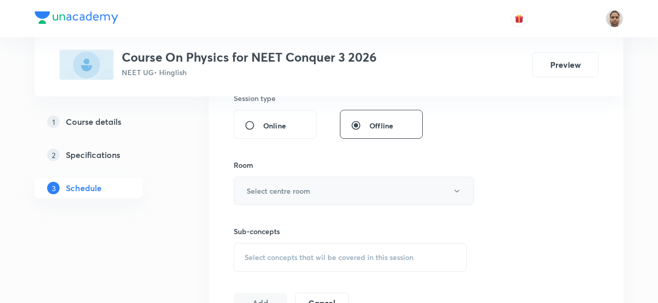
click at [278, 190] on h6 "Select centre room" at bounding box center [279, 190] width 64 height 11
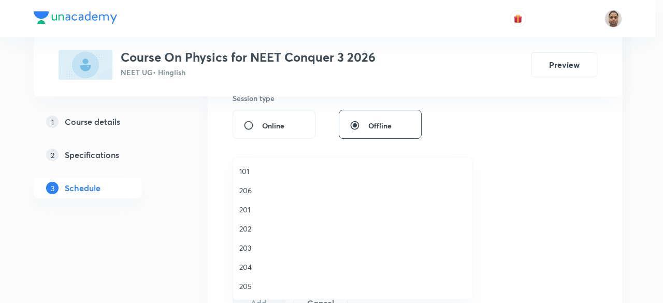
click at [258, 267] on span "204" at bounding box center [352, 267] width 227 height 11
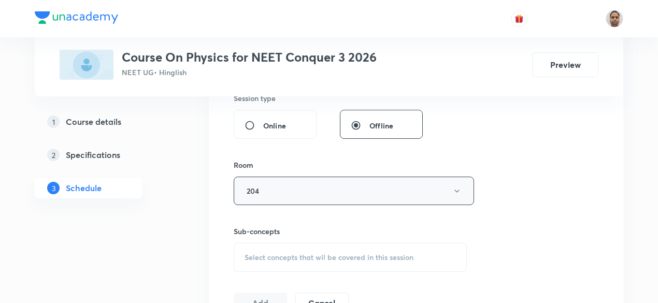
click at [260, 186] on button "204" at bounding box center [354, 191] width 240 height 28
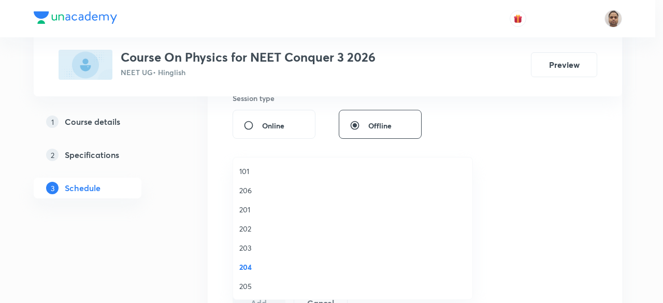
click at [251, 285] on span "205" at bounding box center [352, 286] width 227 height 11
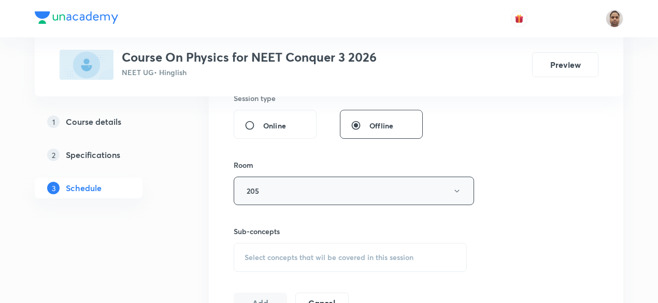
scroll to position [500, 0]
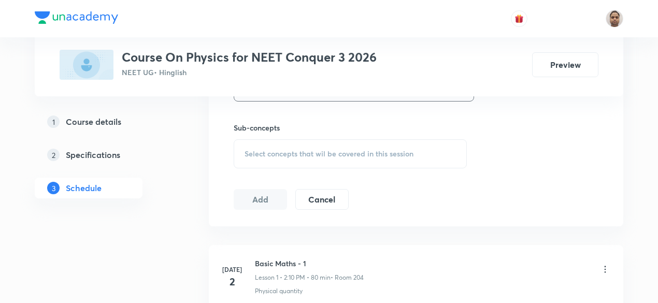
click at [261, 147] on div "Select concepts that wil be covered in this session" at bounding box center [350, 153] width 233 height 29
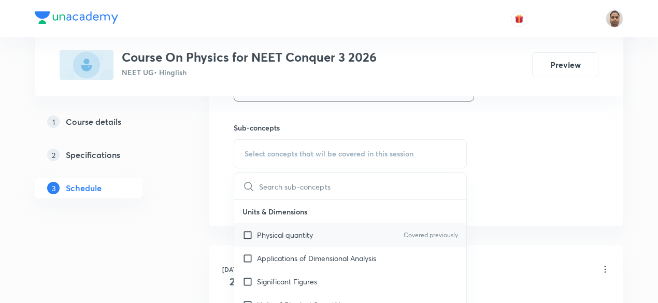
click at [260, 233] on p "Physical quantity" at bounding box center [285, 234] width 56 height 11
checkbox input "true"
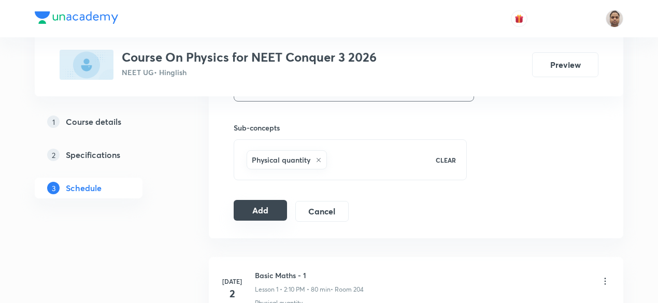
click at [270, 210] on button "Add" at bounding box center [260, 210] width 53 height 21
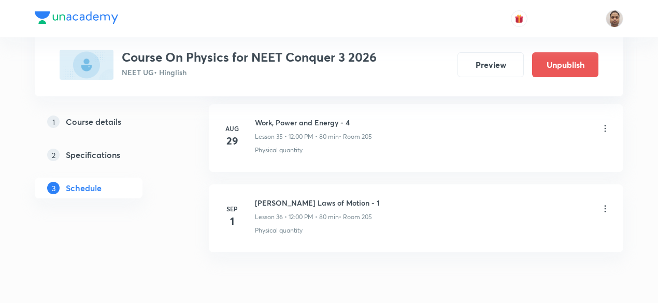
scroll to position [2928, 0]
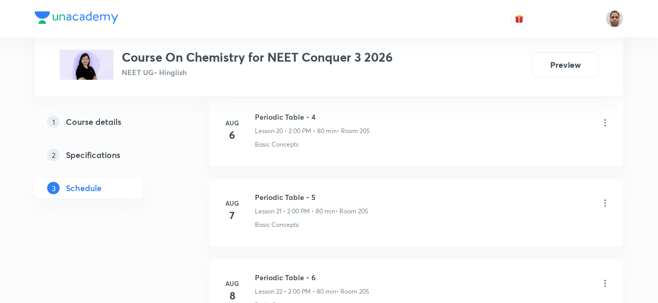
scroll to position [3164, 0]
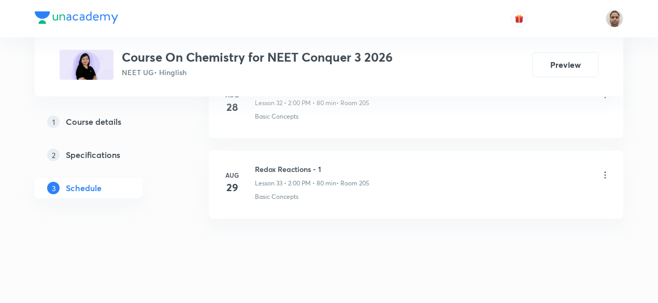
click at [288, 164] on h6 "Redox Reactions - 1" at bounding box center [312, 169] width 114 height 11
copy h6 "Redox Reactions - 1"
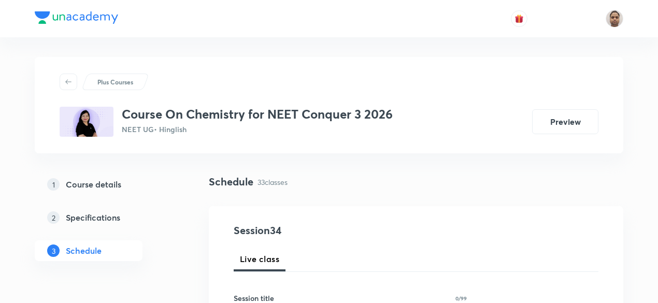
scroll to position [104, 0]
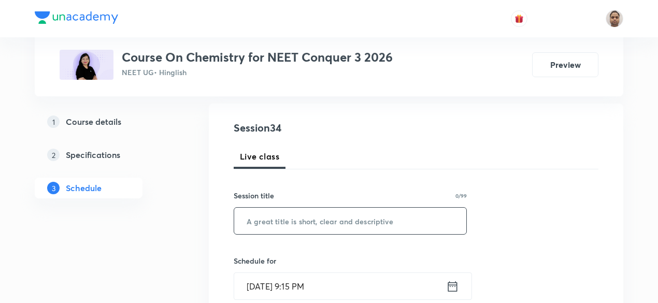
click at [296, 223] on input "text" at bounding box center [350, 221] width 232 height 26
paste input "Redox Reactions - 1"
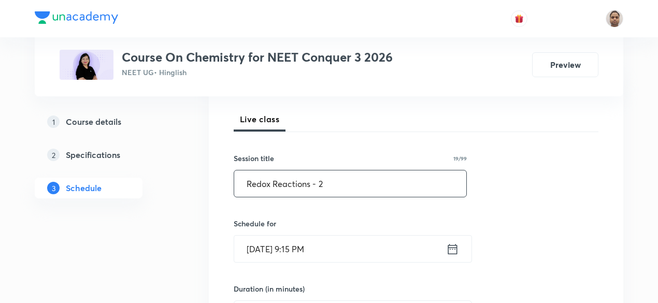
scroll to position [155, 0]
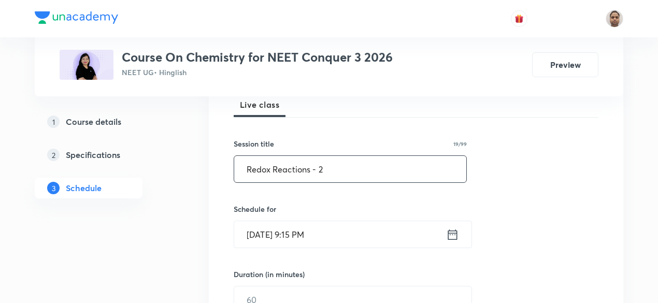
type input "Redox Reactions - 2"
click at [321, 234] on input "Aug 31, 2025, 9:15 PM" at bounding box center [340, 234] width 212 height 26
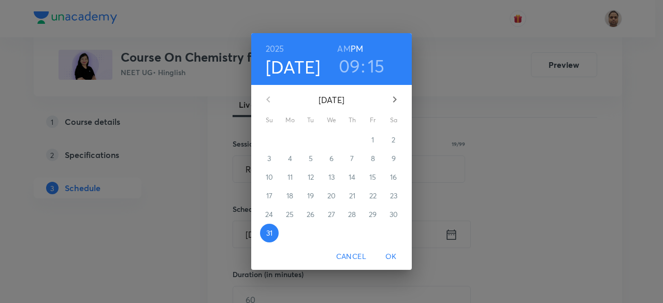
click at [398, 99] on icon "button" at bounding box center [394, 99] width 12 height 12
click at [290, 137] on p "1" at bounding box center [289, 140] width 3 height 10
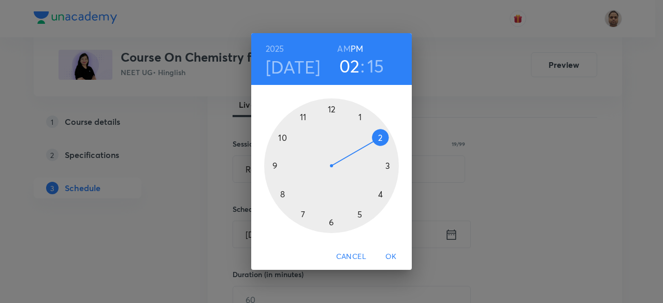
drag, startPoint x: 341, startPoint y: 136, endPoint x: 359, endPoint y: 140, distance: 19.0
click div
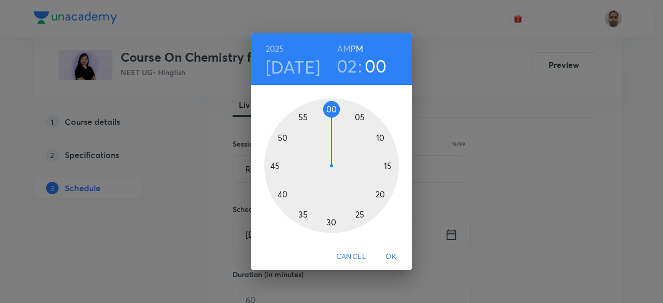
drag, startPoint x: 322, startPoint y: 217, endPoint x: 330, endPoint y: 118, distance: 99.3
click div
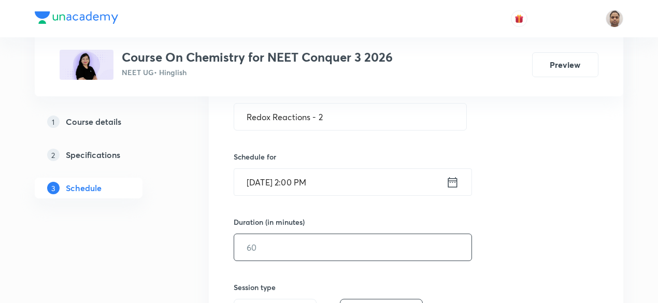
scroll to position [259, 0]
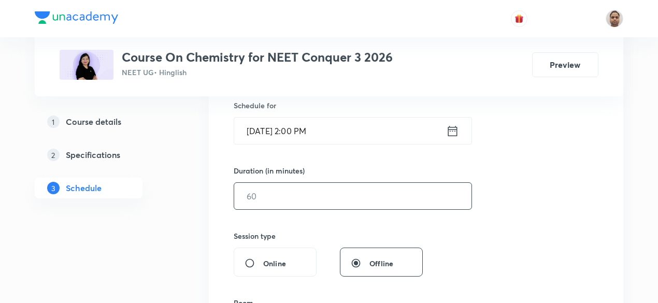
click input "text"
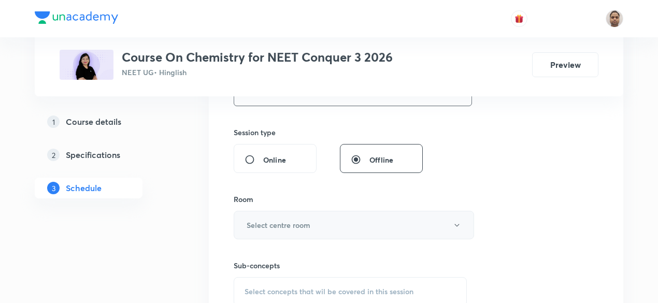
type input "80"
click button "Select centre room"
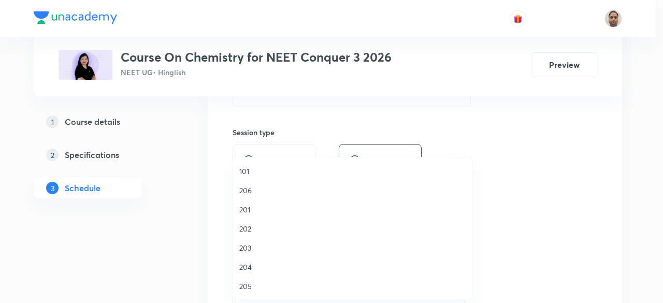
click span "205"
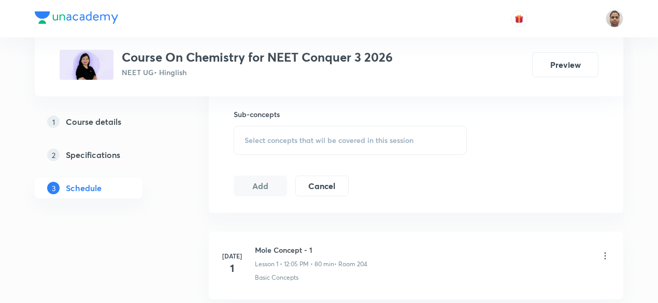
scroll to position [518, 0]
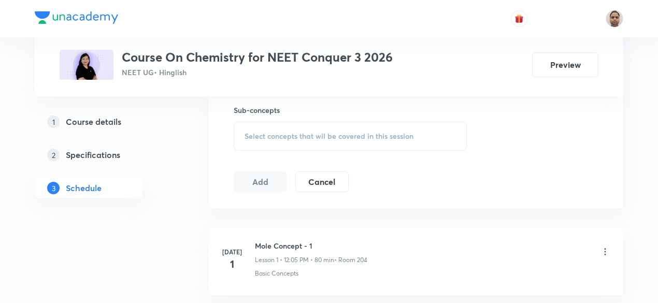
click span "Select concepts that wil be covered in this session"
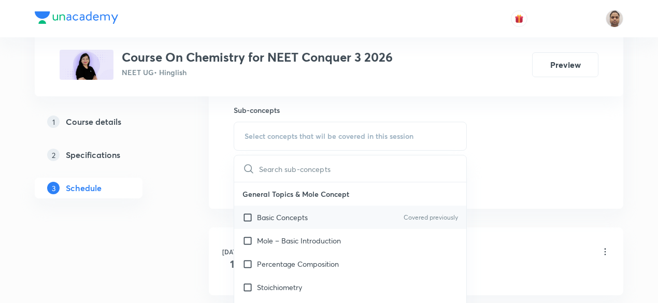
click p "Basic Concepts"
checkbox input "true"
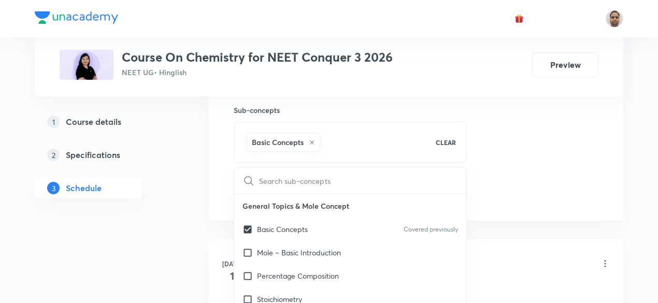
click div "Plus Courses Course On Chemistry for NEET Conquer 3 2026 NEET UG • Hinglish Pre…"
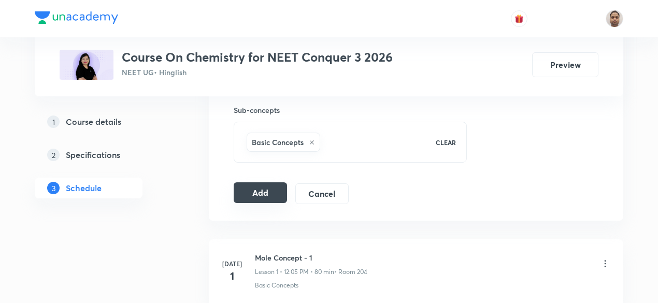
click button "Add"
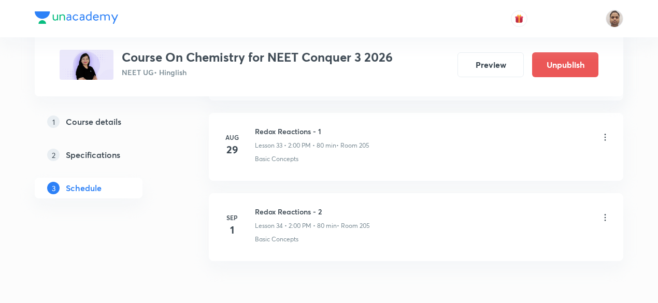
scroll to position [2741, 0]
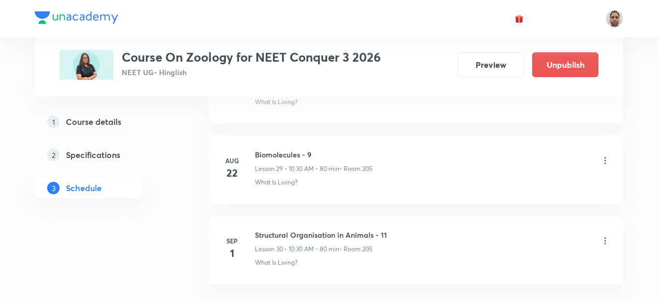
scroll to position [2923, 0]
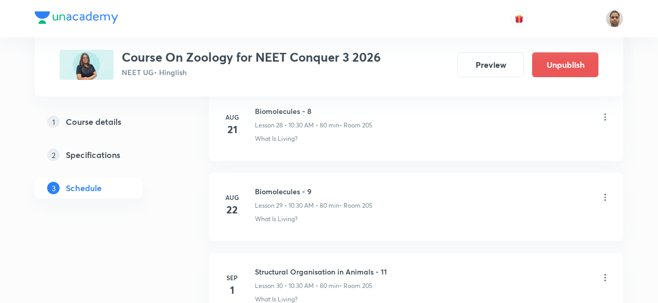
scroll to position [2820, 0]
click at [292, 186] on h6 "Biomolecules - 9" at bounding box center [314, 191] width 118 height 11
copy h6 "Biomolecules - 9"
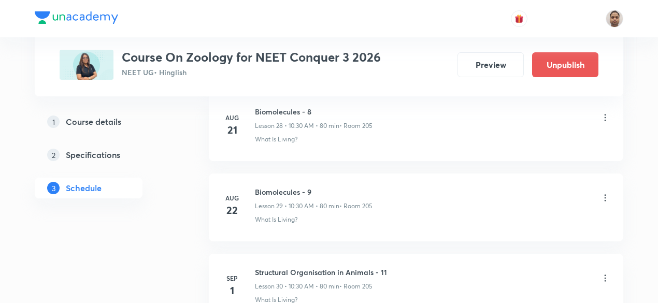
click at [604, 273] on icon at bounding box center [605, 278] width 10 height 10
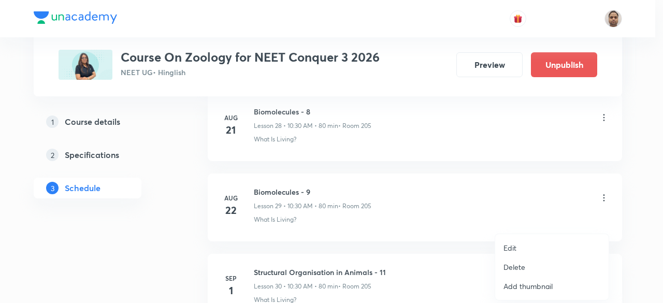
click at [515, 247] on p "Edit" at bounding box center [509, 247] width 13 height 11
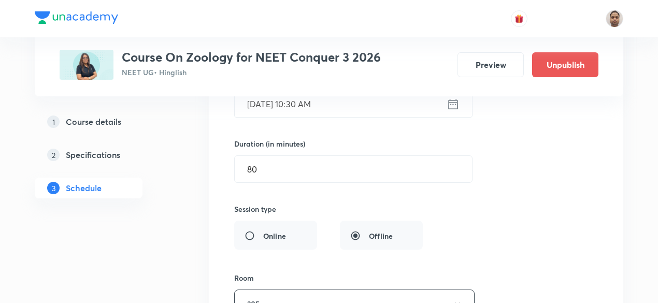
scroll to position [2509, 0]
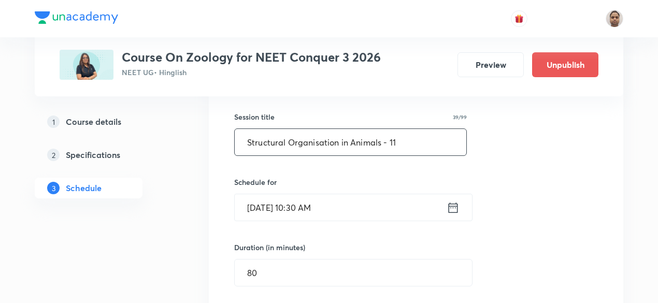
click at [327, 130] on input "Structural Organisation in Animals - 11" at bounding box center [351, 142] width 232 height 26
paste input "Biomolecules - 9"
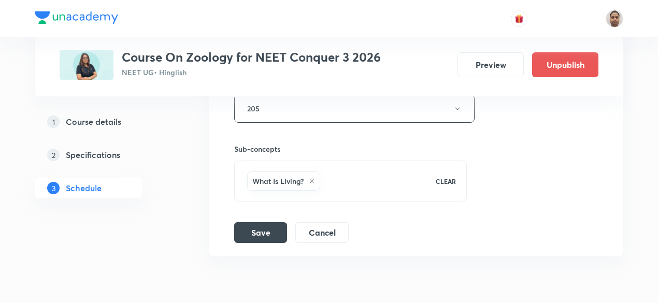
scroll to position [2845, 0]
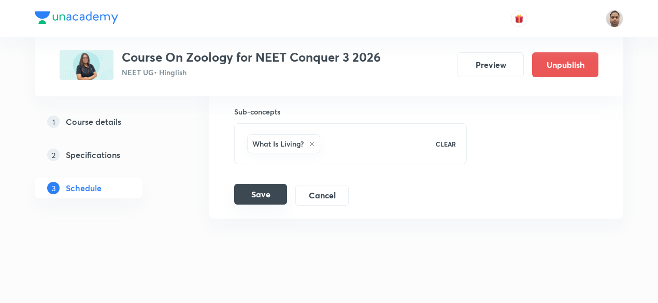
type input "Biomolecules - 10"
click at [268, 184] on button "Save" at bounding box center [260, 194] width 53 height 21
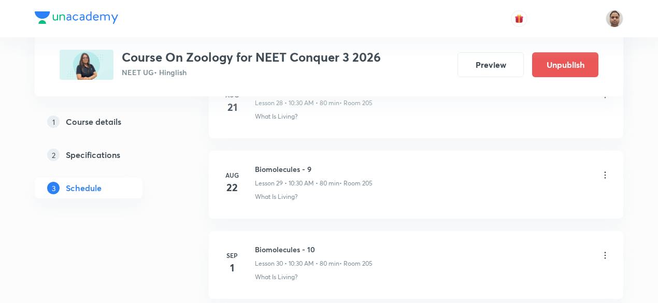
scroll to position [2397, 0]
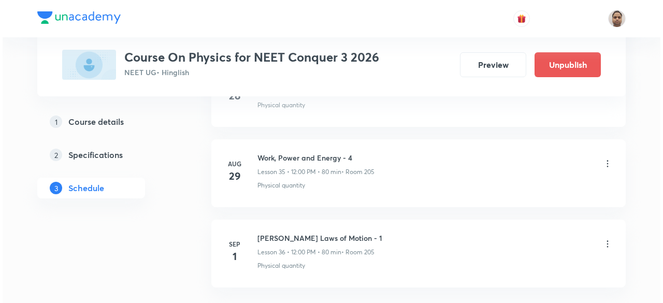
scroll to position [3351, 0]
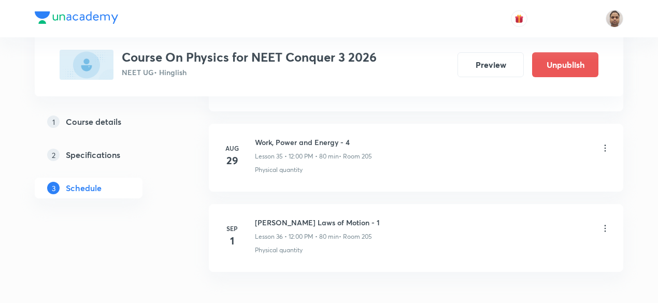
click at [602, 223] on icon at bounding box center [605, 228] width 10 height 10
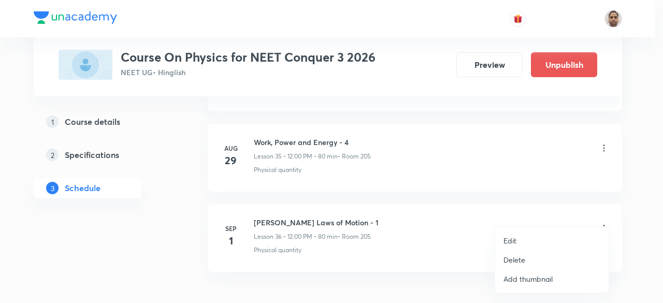
click at [513, 233] on li "Edit" at bounding box center [551, 240] width 113 height 19
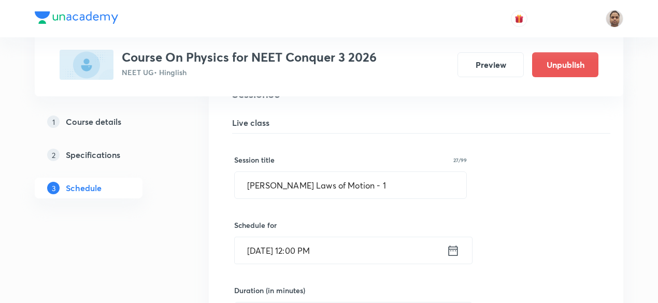
scroll to position [2910, 0]
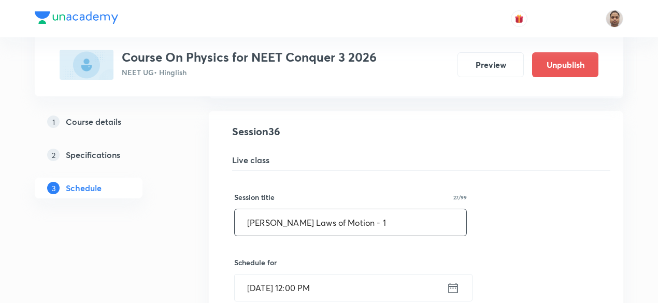
click at [319, 213] on input "Newton's Laws of Motion - 1" at bounding box center [351, 222] width 232 height 26
paste input "CIRCULAR MOTION"
type input "Circular Motion - 1"
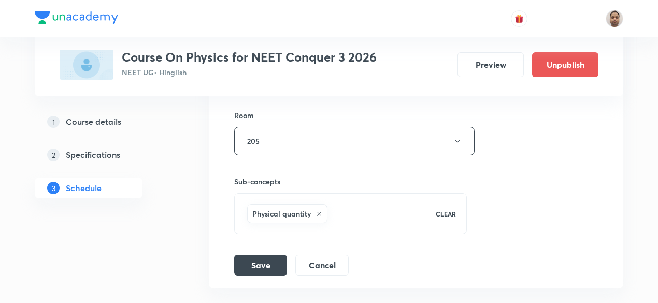
scroll to position [3273, 0]
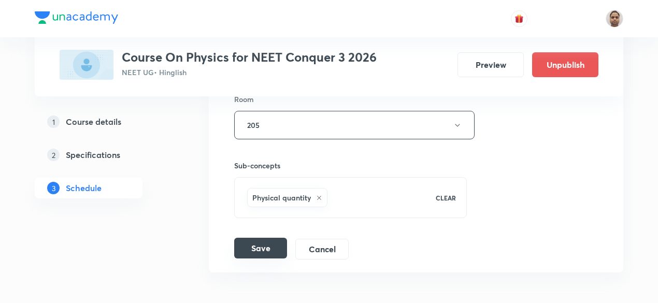
click at [264, 238] on button "Save" at bounding box center [260, 248] width 53 height 21
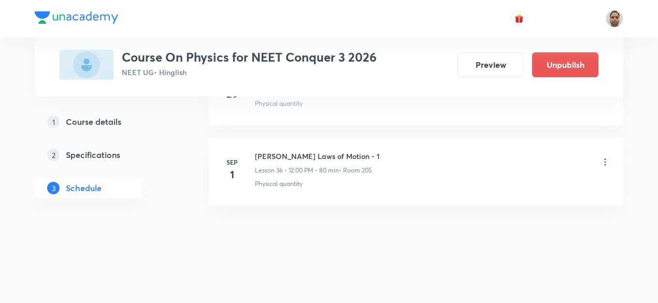
scroll to position [2928, 0]
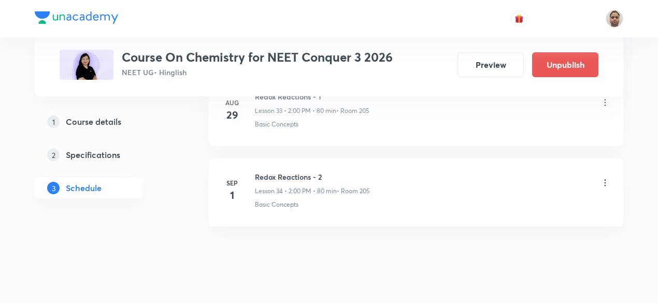
scroll to position [3243, 0]
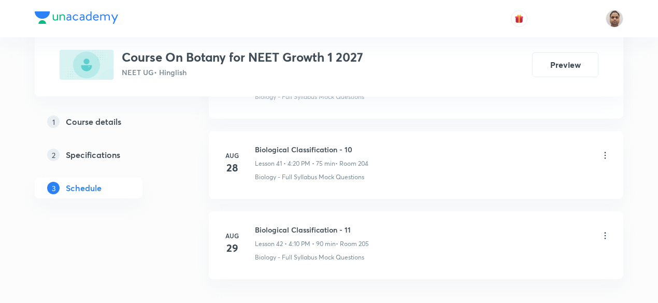
scroll to position [3883, 0]
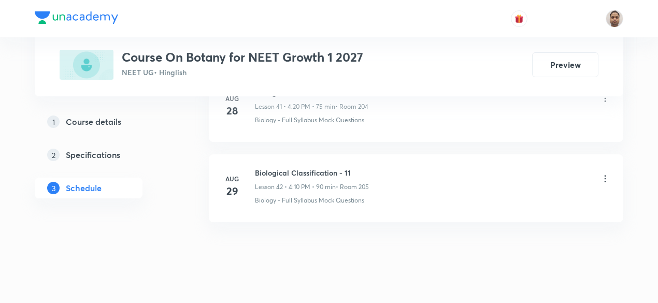
click at [309, 167] on h6 "Biological Classification - 11" at bounding box center [312, 172] width 114 height 11
copy h6 "Biological Classification - 11"
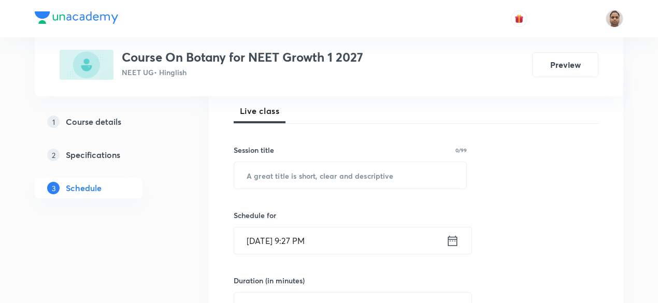
scroll to position [92, 0]
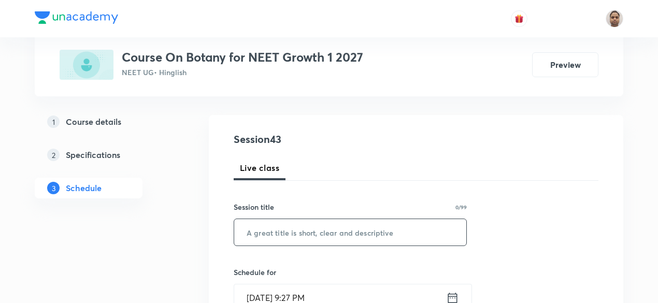
click at [309, 231] on input "text" at bounding box center [350, 232] width 232 height 26
paste input "Biological Classification - 11"
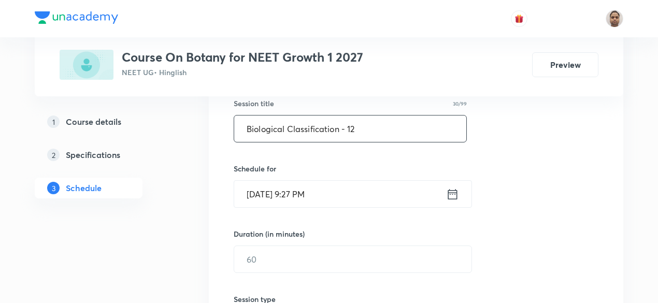
type input "Biological Classification - 12"
click at [295, 195] on input "Aug 31, 2025, 9:27 PM" at bounding box center [340, 194] width 212 height 26
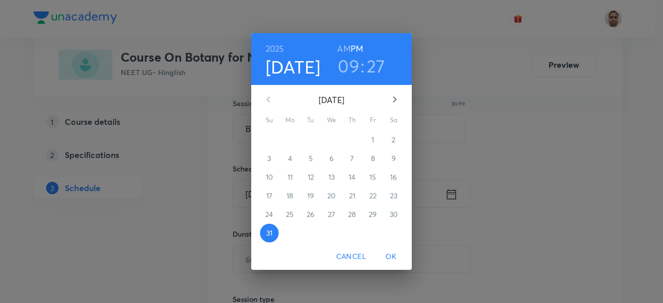
click at [397, 100] on icon "button" at bounding box center [394, 99] width 12 height 12
click at [292, 139] on span "1" at bounding box center [290, 140] width 19 height 10
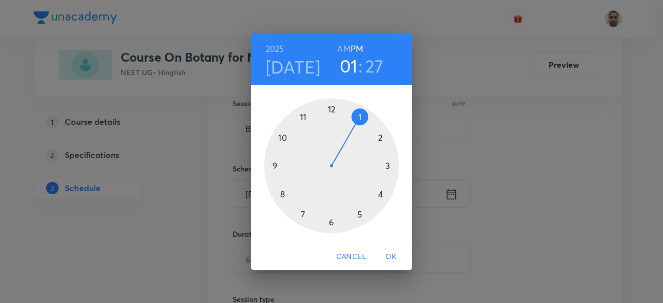
drag, startPoint x: 276, startPoint y: 162, endPoint x: 362, endPoint y: 128, distance: 92.3
click at [362, 128] on div at bounding box center [331, 165] width 135 height 135
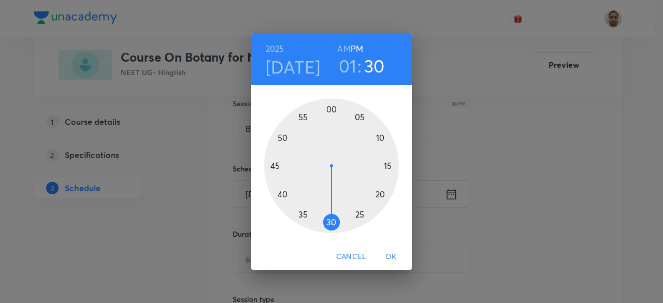
drag, startPoint x: 347, startPoint y: 219, endPoint x: 329, endPoint y: 221, distance: 17.2
click at [329, 221] on div at bounding box center [331, 165] width 135 height 135
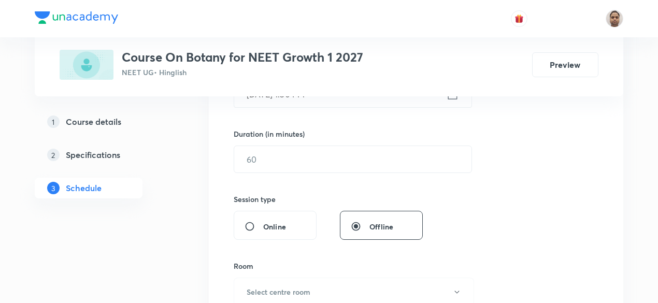
scroll to position [299, 0]
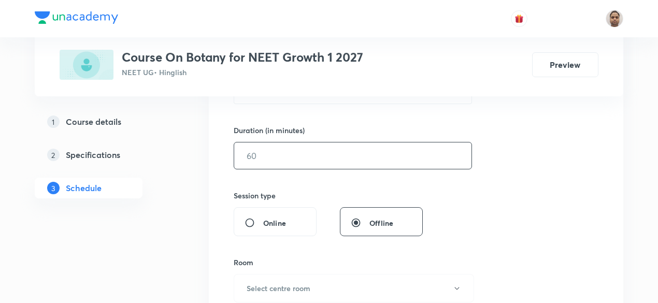
click at [271, 156] on input "text" at bounding box center [352, 155] width 237 height 26
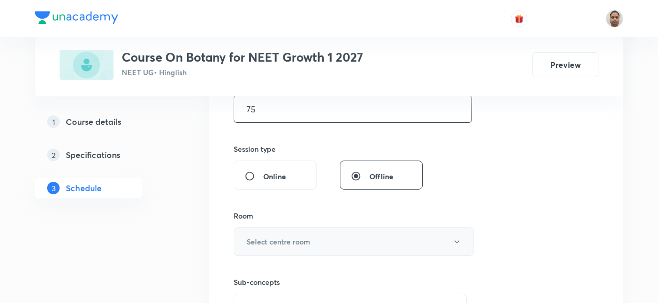
scroll to position [403, 0]
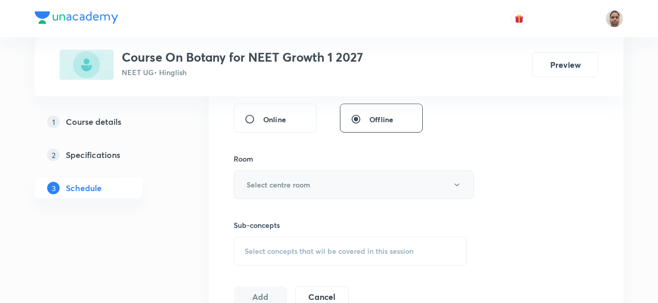
type input "75"
click at [274, 190] on button "Select centre room" at bounding box center [354, 184] width 240 height 28
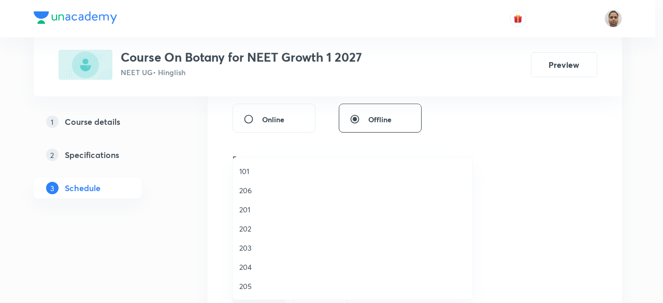
click at [252, 262] on span "204" at bounding box center [352, 267] width 227 height 11
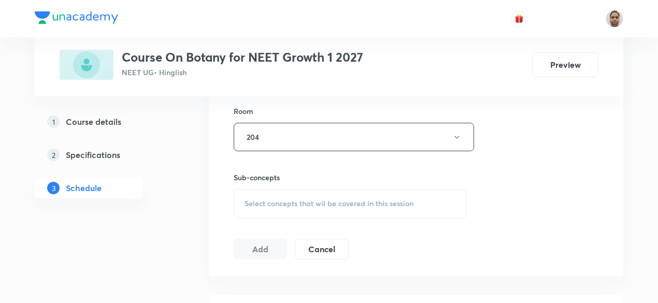
scroll to position [507, 0]
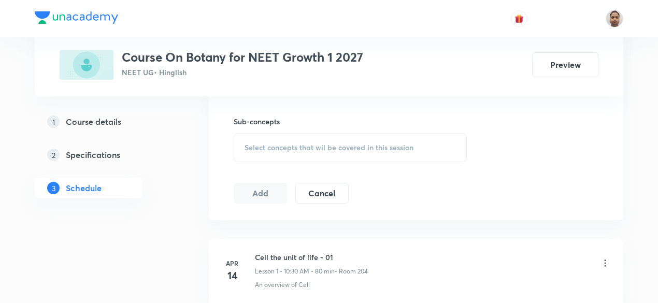
click at [267, 138] on div "Select concepts that wil be covered in this session" at bounding box center [350, 147] width 233 height 29
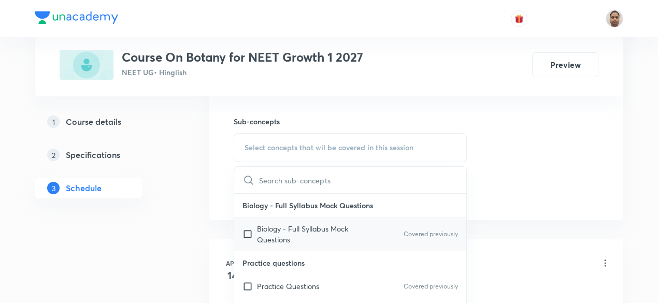
click at [250, 226] on input "checkbox" at bounding box center [249, 234] width 15 height 22
checkbox input "true"
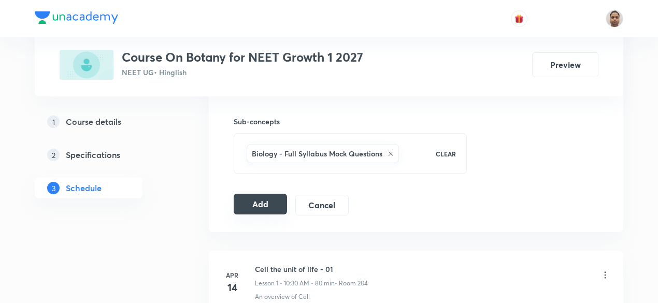
click at [248, 197] on button "Add" at bounding box center [260, 204] width 53 height 21
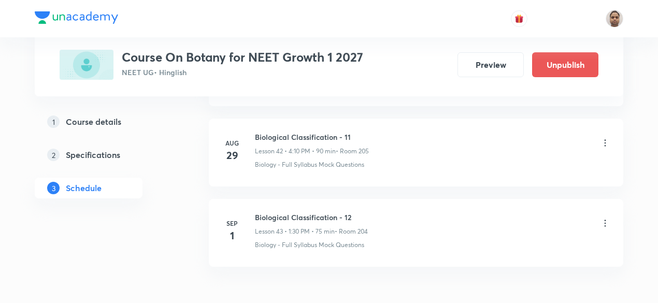
scroll to position [3488, 0]
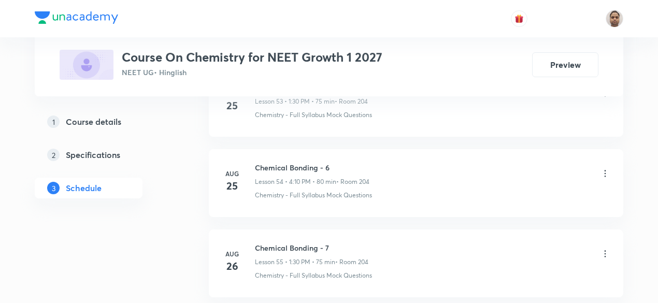
scroll to position [4922, 0]
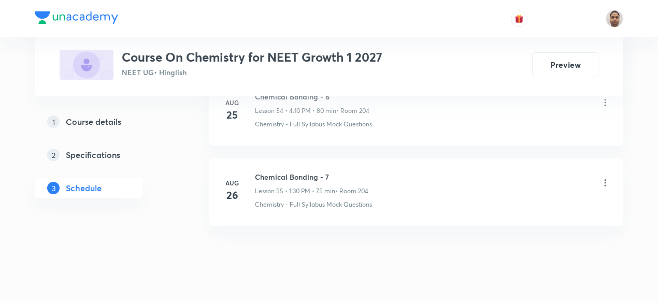
click at [314, 171] on h6 "Chemical Bonding - 7" at bounding box center [311, 176] width 113 height 11
copy h6 "Chemical Bonding - 7"
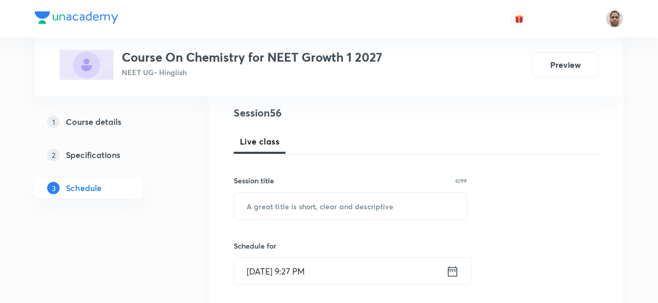
scroll to position [59, 0]
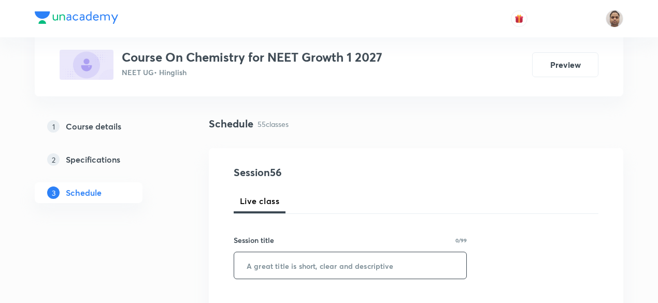
click at [273, 266] on input "text" at bounding box center [350, 265] width 232 height 26
paste input "Chemical Bonding - 7"
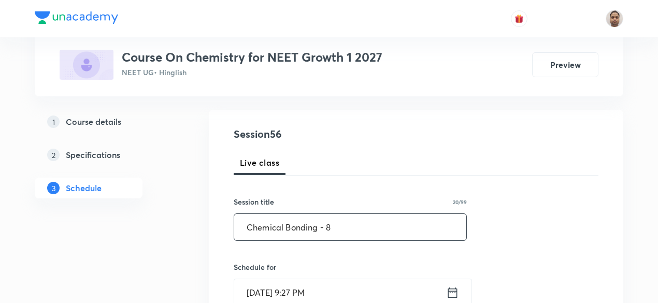
scroll to position [163, 0]
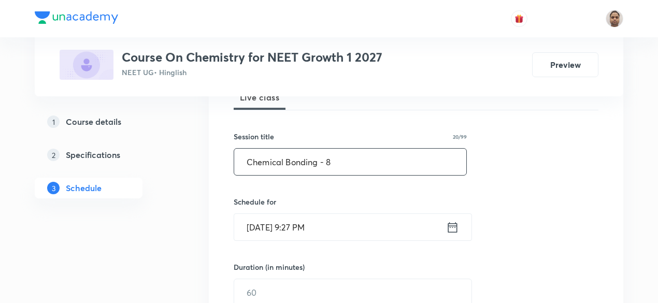
type input "Chemical Bonding - 8"
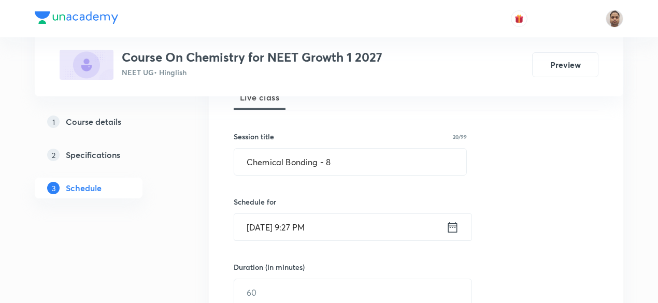
click at [284, 225] on input "[DATE] 9:27 PM" at bounding box center [340, 227] width 212 height 26
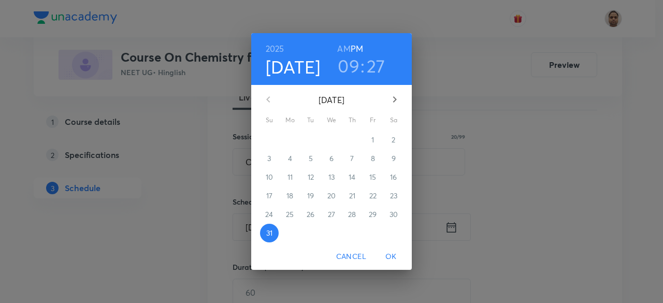
click at [393, 97] on icon "button" at bounding box center [394, 99] width 12 height 12
click at [294, 137] on span "1" at bounding box center [290, 140] width 19 height 10
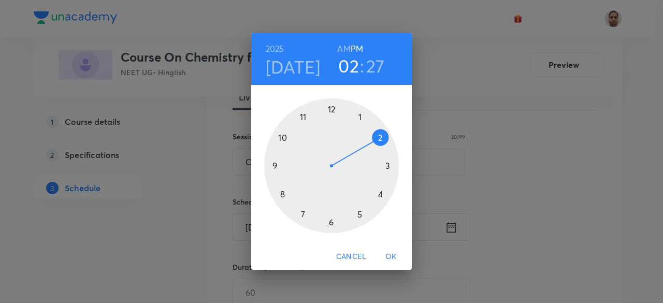
drag, startPoint x: 274, startPoint y: 161, endPoint x: 366, endPoint y: 145, distance: 93.1
click at [366, 145] on div at bounding box center [331, 165] width 135 height 135
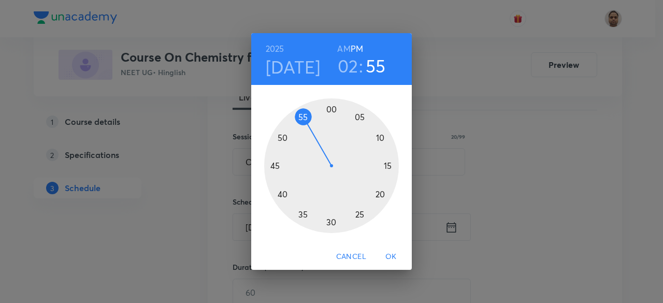
drag, startPoint x: 314, startPoint y: 203, endPoint x: 304, endPoint y: 122, distance: 81.5
click at [304, 122] on div at bounding box center [331, 165] width 135 height 135
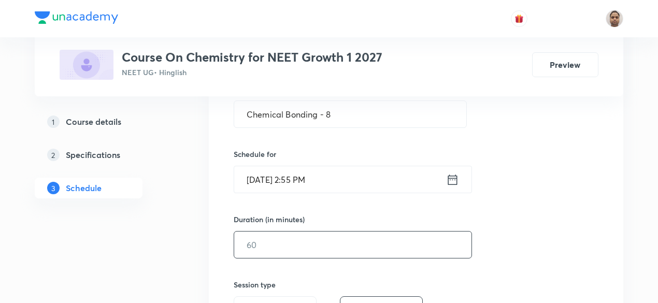
scroll to position [266, 0]
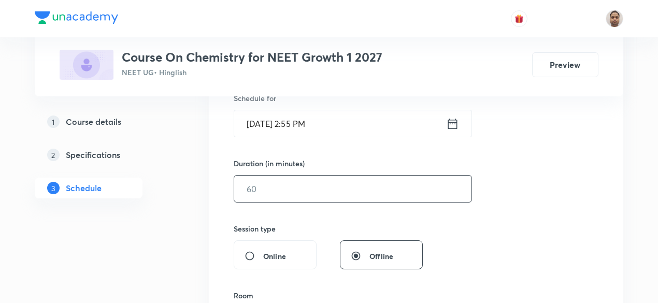
click at [287, 183] on input "text" at bounding box center [352, 189] width 237 height 26
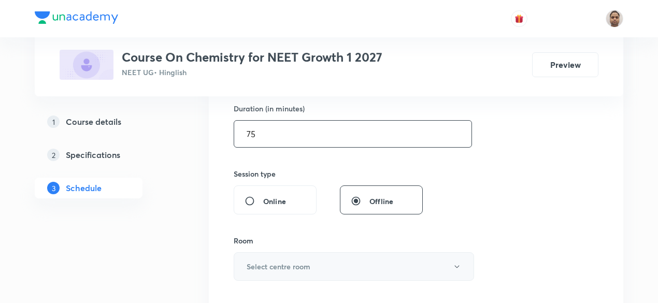
scroll to position [370, 0]
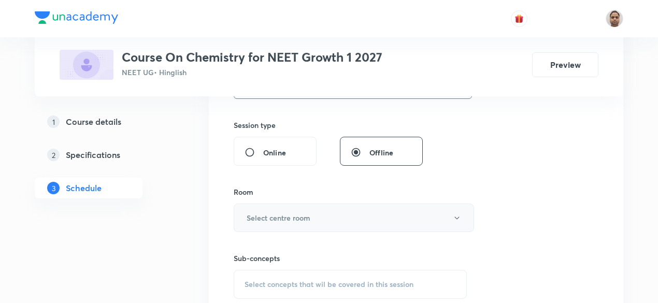
type input "75"
click at [263, 213] on h6 "Select centre room" at bounding box center [279, 217] width 64 height 11
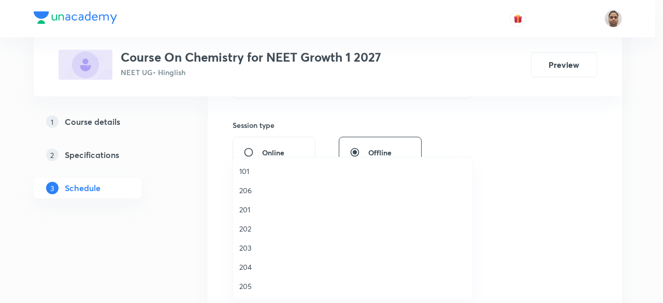
click at [250, 265] on span "204" at bounding box center [352, 267] width 227 height 11
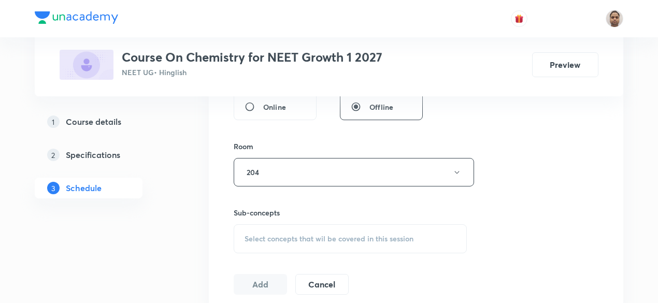
scroll to position [473, 0]
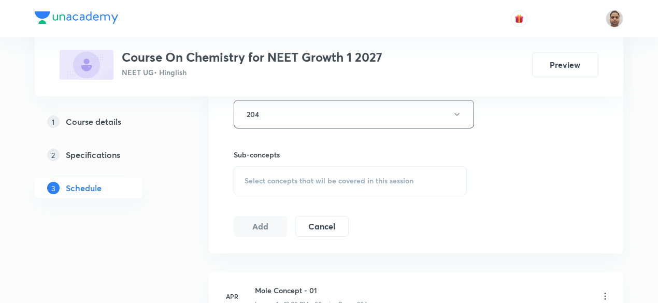
click at [276, 186] on div "Select concepts that wil be covered in this session" at bounding box center [350, 180] width 233 height 29
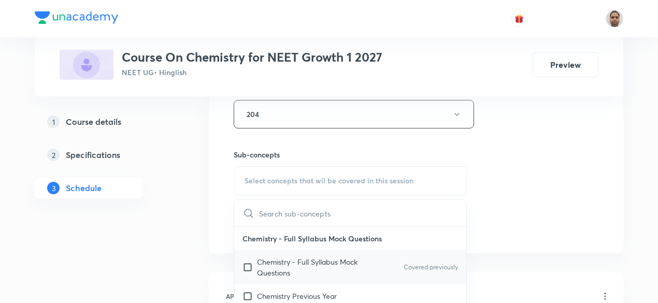
click at [258, 263] on p "Chemistry - Full Syllabus Mock Questions" at bounding box center [309, 267] width 105 height 22
checkbox input "true"
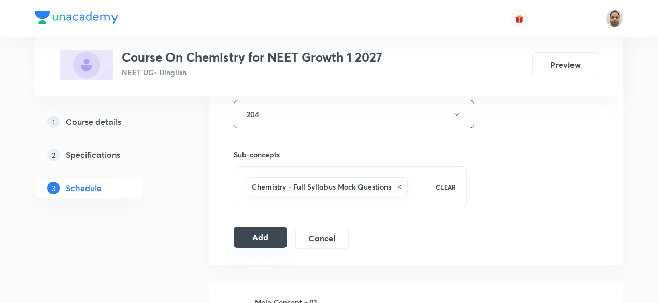
click at [241, 233] on button "Add" at bounding box center [260, 237] width 53 height 21
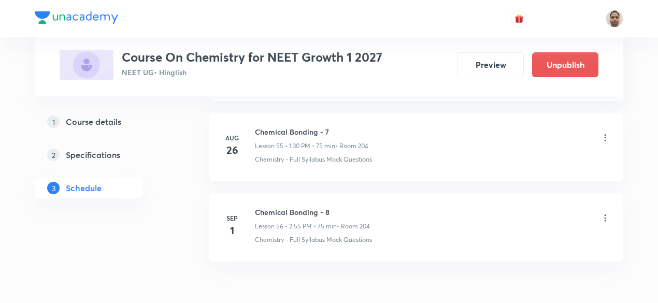
scroll to position [4527, 0]
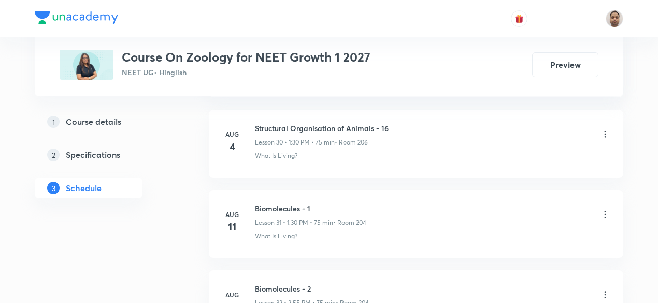
scroll to position [3403, 0]
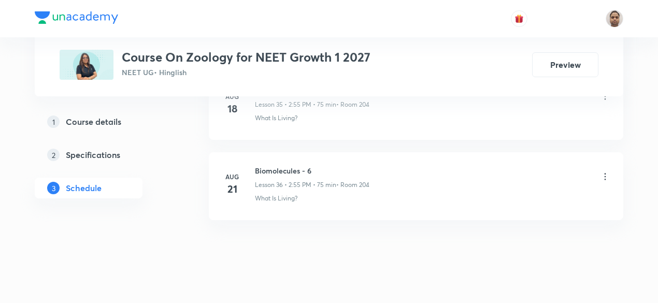
click at [294, 165] on h6 "Biomolecules - 6" at bounding box center [312, 170] width 114 height 11
copy h6 "Biomolecules - 6"
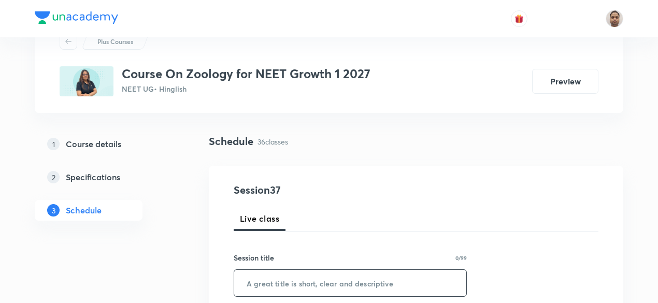
scroll to position [104, 0]
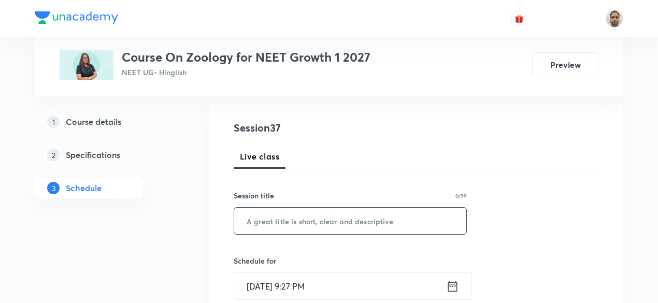
click at [288, 224] on input "text" at bounding box center [350, 221] width 232 height 26
paste input "Biomolecules - 6"
type input "Biomolecules - 7"
click at [291, 275] on input "Aug 31, 2025, 9:27 PM" at bounding box center [340, 286] width 212 height 26
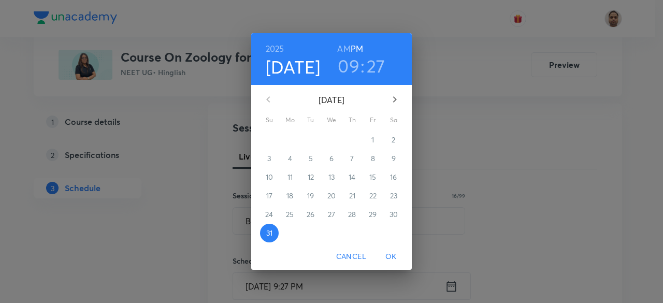
click at [390, 103] on icon "button" at bounding box center [394, 99] width 12 height 12
click at [289, 142] on p "1" at bounding box center [289, 140] width 3 height 10
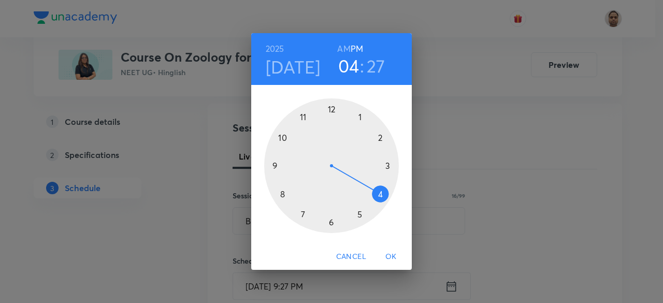
drag, startPoint x: 285, startPoint y: 152, endPoint x: 376, endPoint y: 184, distance: 96.0
click at [376, 184] on div at bounding box center [331, 165] width 135 height 135
drag, startPoint x: 354, startPoint y: 215, endPoint x: 387, endPoint y: 198, distance: 37.8
click at [387, 198] on div at bounding box center [331, 165] width 135 height 135
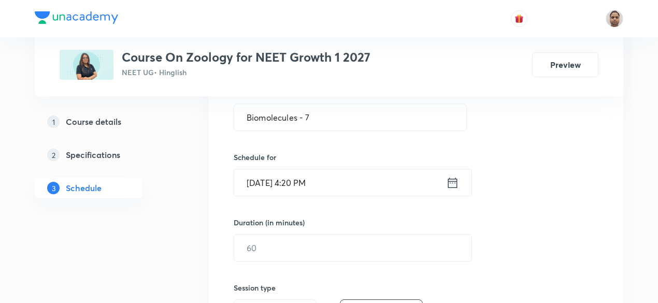
scroll to position [259, 0]
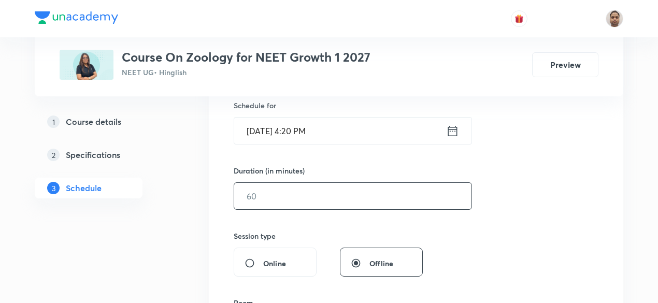
click at [278, 193] on input "text" at bounding box center [352, 196] width 237 height 26
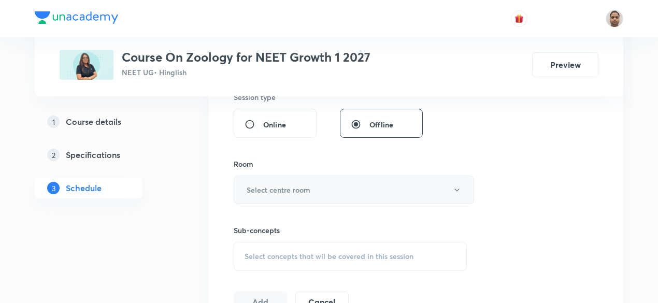
scroll to position [414, 0]
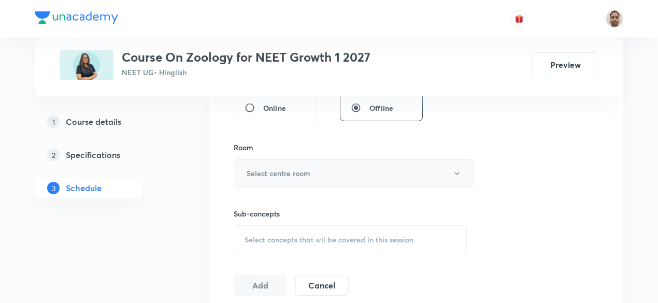
type input "75"
click at [260, 162] on button "Select centre room" at bounding box center [354, 173] width 240 height 28
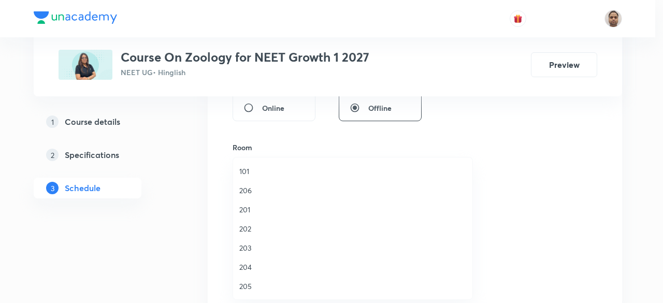
click at [252, 266] on span "204" at bounding box center [352, 267] width 227 height 11
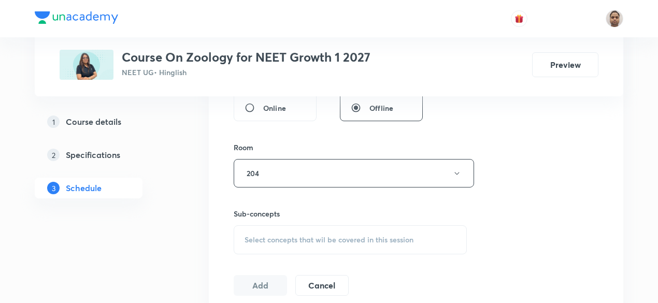
scroll to position [518, 0]
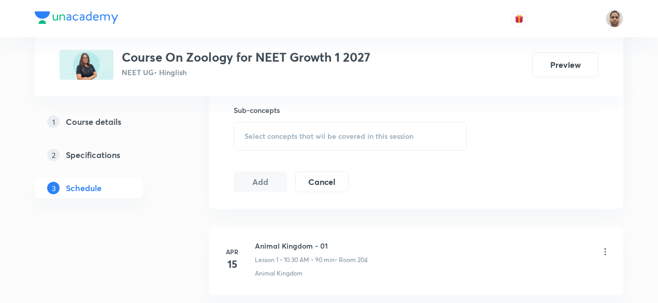
click at [262, 143] on div "Select concepts that wil be covered in this session" at bounding box center [350, 136] width 233 height 29
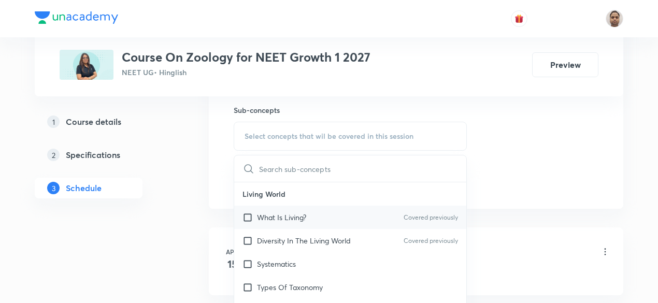
click at [262, 214] on p "What Is Living?" at bounding box center [281, 217] width 49 height 11
checkbox input "true"
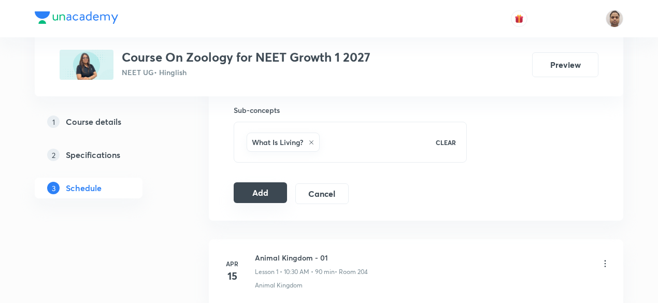
click at [251, 193] on button "Add" at bounding box center [260, 192] width 53 height 21
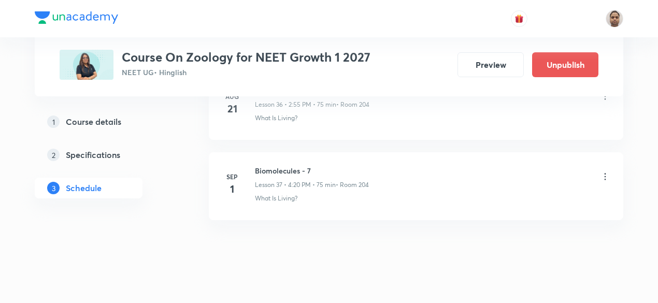
scroll to position [3483, 0]
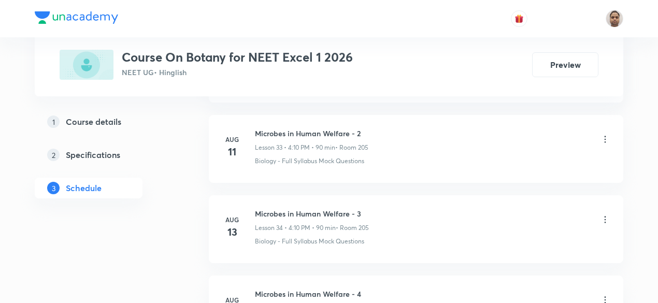
scroll to position [3323, 0]
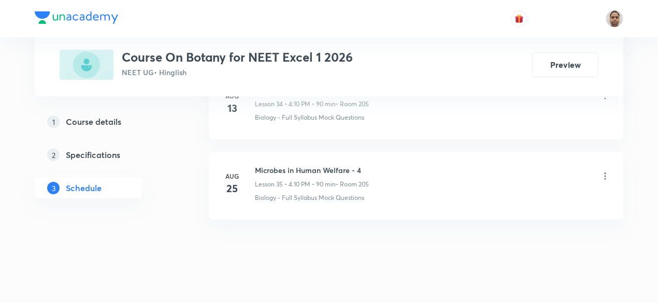
click at [339, 165] on h6 "Microbes in Human Welfare - 4" at bounding box center [312, 170] width 114 height 11
copy h6 "Microbes in Human Welfare - 4"
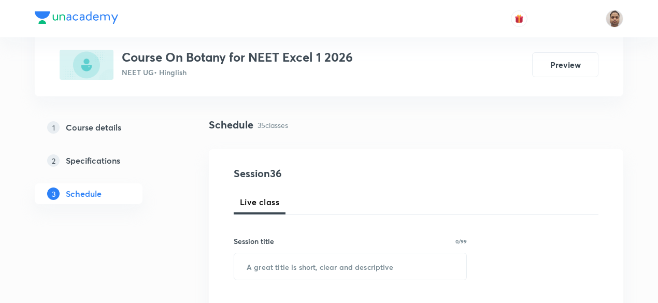
scroll to position [104, 0]
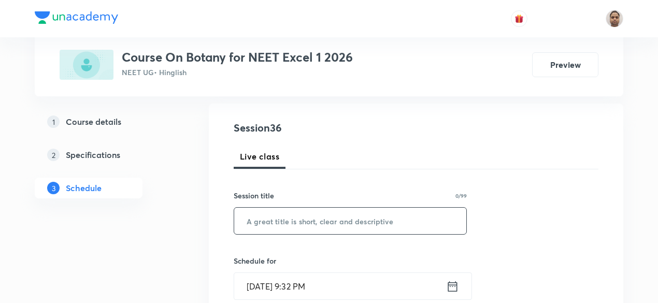
click at [314, 217] on input "text" at bounding box center [350, 221] width 232 height 26
paste input "Microbes in Human Welfare - 4"
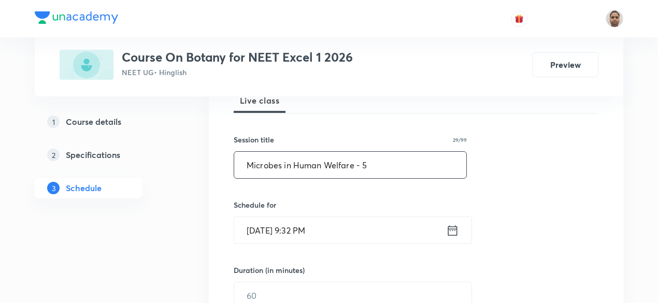
scroll to position [207, 0]
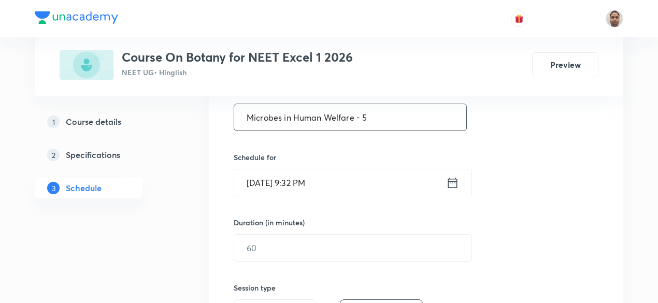
type input "Microbes in Human Welfare - 5"
click at [290, 184] on input "[DATE] 9:32 PM" at bounding box center [340, 182] width 212 height 26
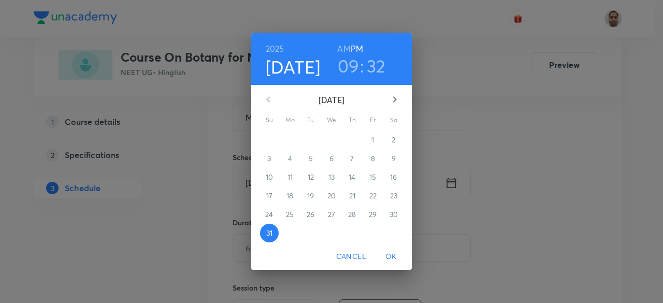
click at [392, 99] on icon "button" at bounding box center [394, 99] width 12 height 12
click at [291, 141] on p "1" at bounding box center [289, 140] width 3 height 10
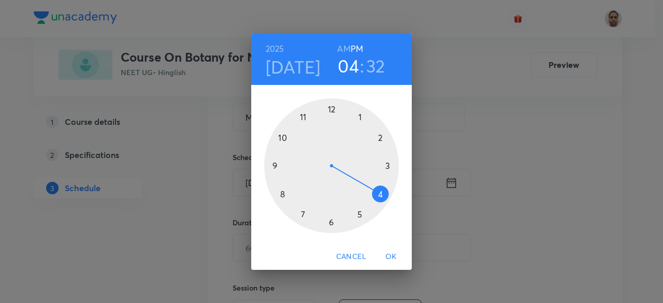
drag, startPoint x: 284, startPoint y: 157, endPoint x: 388, endPoint y: 189, distance: 109.4
click at [388, 189] on div at bounding box center [331, 165] width 135 height 135
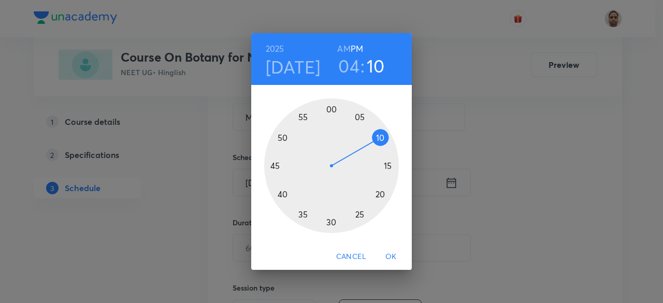
drag, startPoint x: 291, startPoint y: 138, endPoint x: 380, endPoint y: 140, distance: 88.6
click at [380, 140] on div at bounding box center [331, 165] width 135 height 135
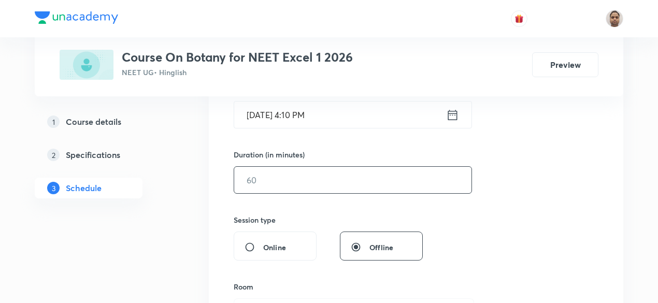
scroll to position [259, 0]
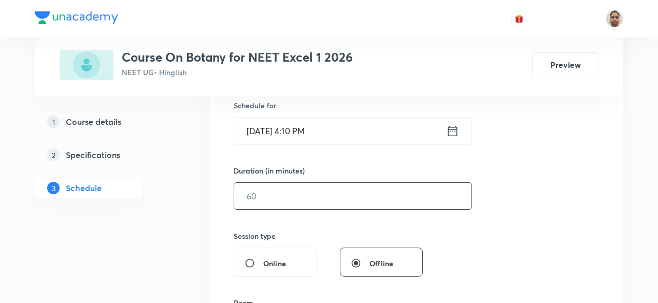
click at [280, 194] on input "text" at bounding box center [352, 196] width 237 height 26
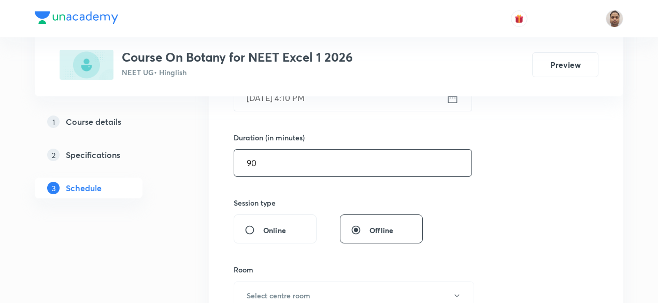
scroll to position [363, 0]
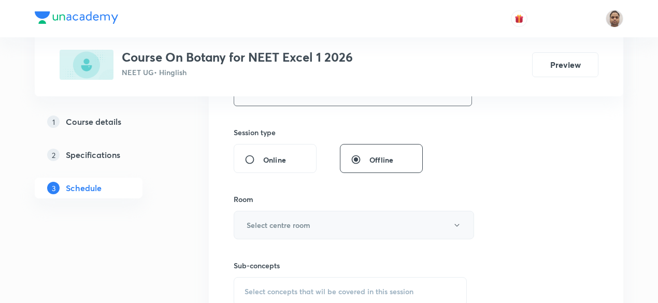
type input "90"
click at [275, 216] on button "Select centre room" at bounding box center [354, 225] width 240 height 28
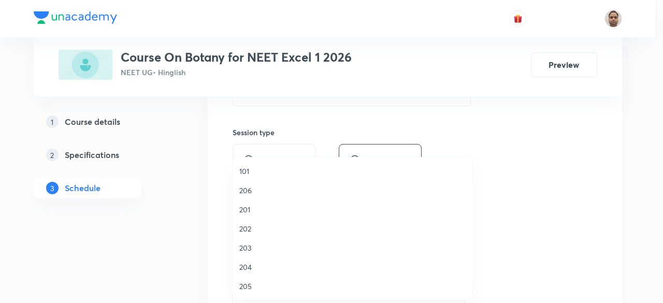
click at [256, 279] on li "205" at bounding box center [352, 286] width 239 height 19
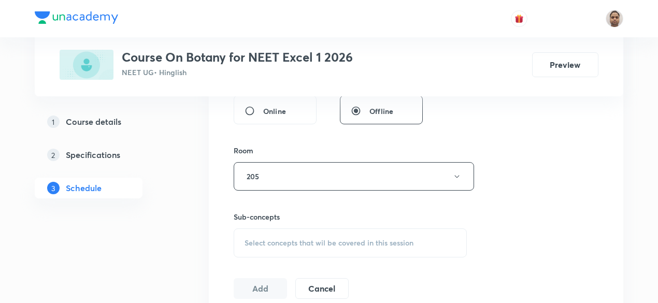
scroll to position [466, 0]
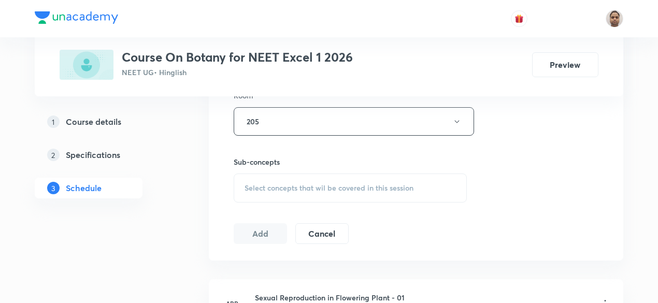
click at [269, 181] on div "Select concepts that wil be covered in this session" at bounding box center [350, 188] width 233 height 29
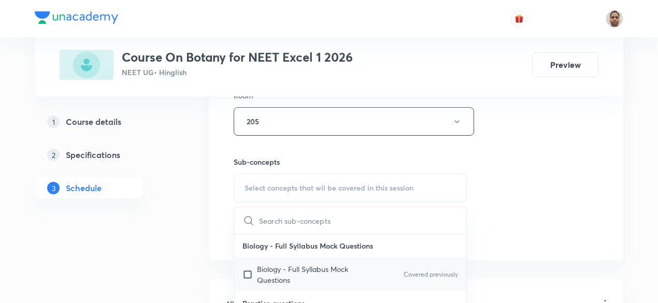
click at [248, 272] on input "checkbox" at bounding box center [249, 275] width 15 height 22
checkbox input "true"
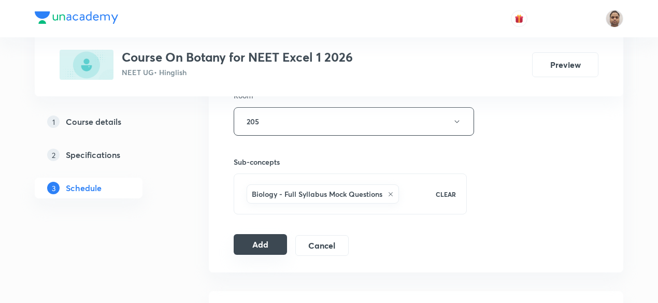
click at [258, 240] on button "Add" at bounding box center [260, 244] width 53 height 21
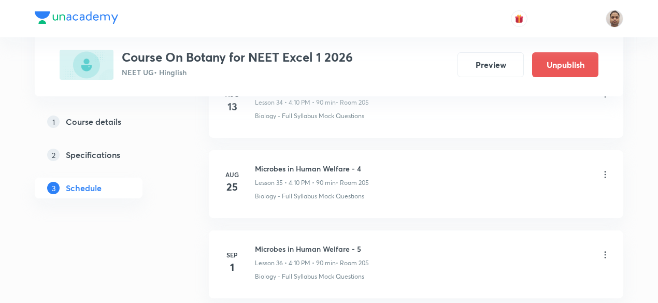
scroll to position [2928, 0]
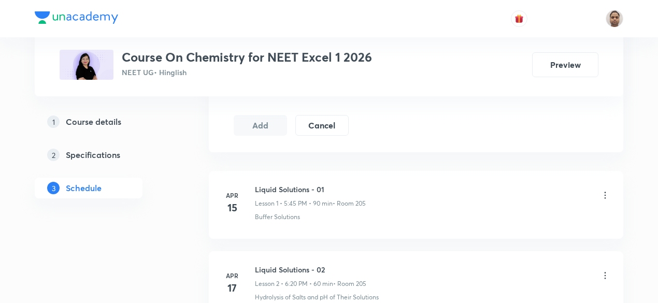
scroll to position [138, 0]
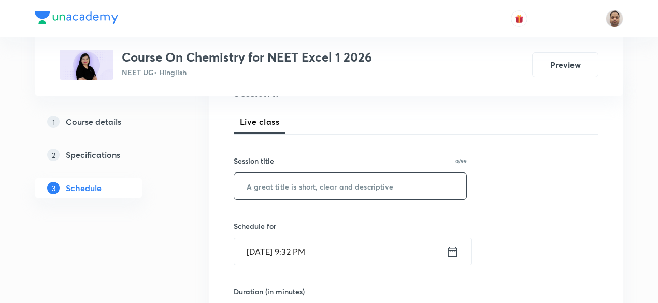
click at [325, 190] on input "text" at bounding box center [350, 186] width 232 height 26
paste input "Haloalkanes and Haloarenes"
type input "Haloalkanes and Haloarenes - 1"
click at [296, 254] on input "Aug 31, 2025, 9:32 PM" at bounding box center [340, 251] width 212 height 26
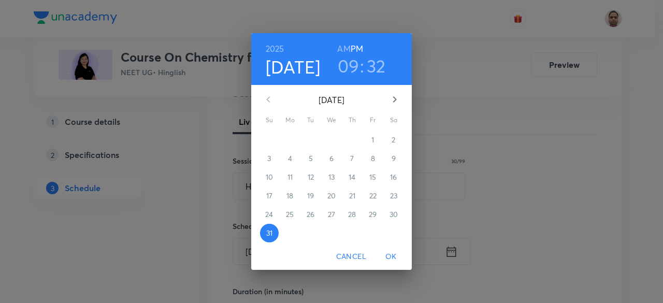
click at [395, 106] on icon "button" at bounding box center [394, 99] width 12 height 12
click at [290, 137] on p "1" at bounding box center [289, 140] width 3 height 10
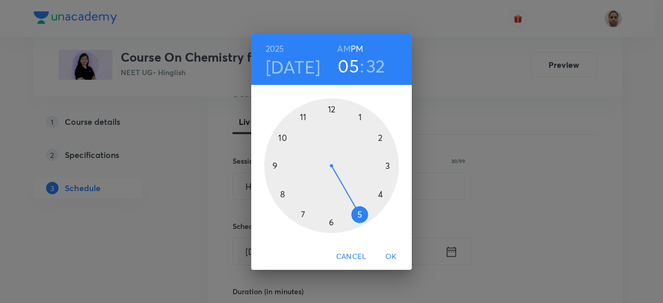
drag, startPoint x: 286, startPoint y: 147, endPoint x: 353, endPoint y: 226, distance: 104.4
click at [353, 226] on div at bounding box center [331, 165] width 135 height 135
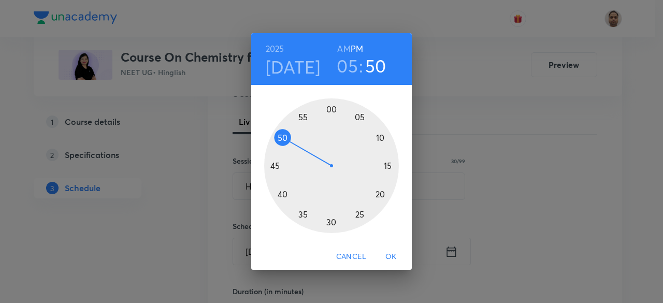
drag, startPoint x: 312, startPoint y: 215, endPoint x: 284, endPoint y: 138, distance: 81.9
click at [284, 138] on div at bounding box center [331, 165] width 135 height 135
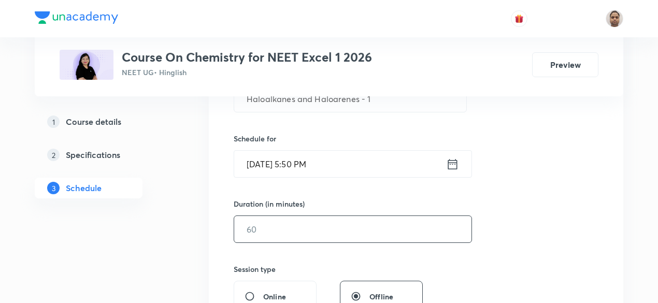
scroll to position [242, 0]
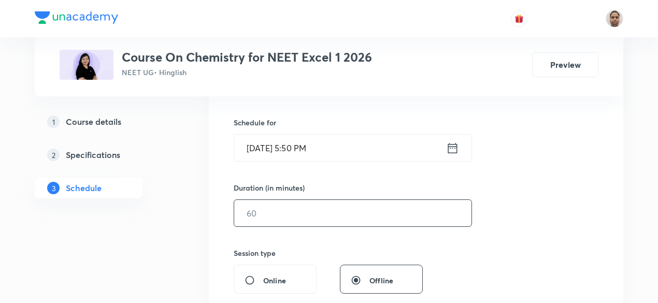
click at [273, 208] on input "text" at bounding box center [352, 213] width 237 height 26
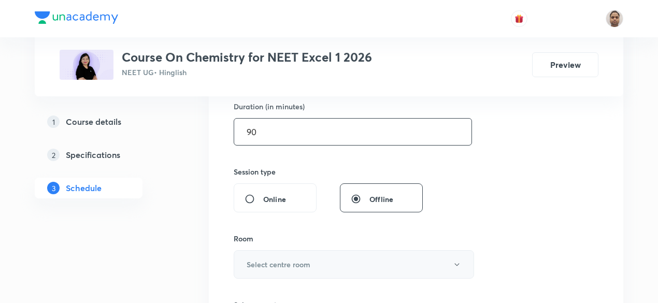
scroll to position [397, 0]
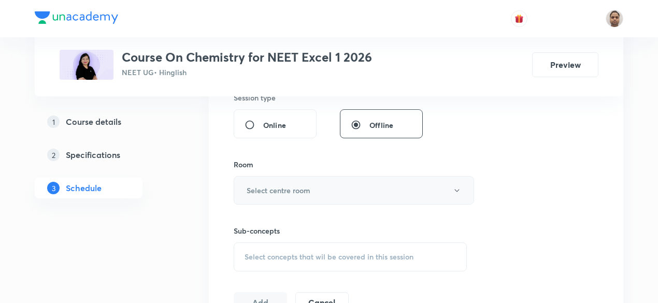
type input "90"
click at [284, 193] on h6 "Select centre room" at bounding box center [279, 190] width 64 height 11
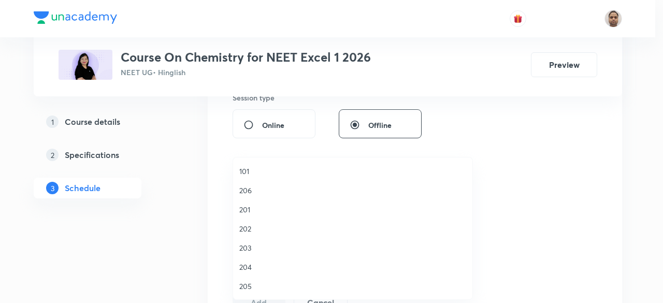
click at [259, 286] on span "205" at bounding box center [352, 286] width 227 height 11
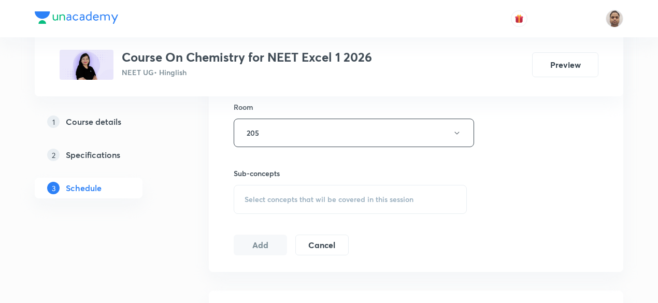
scroll to position [501, 0]
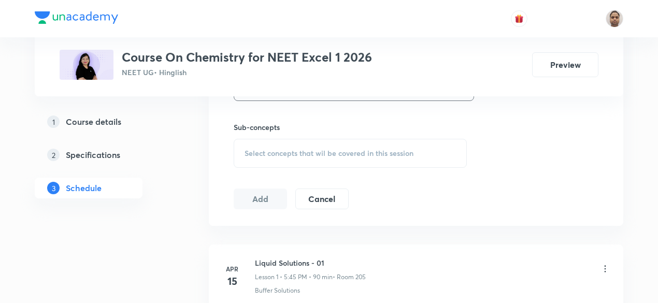
click at [270, 152] on span "Select concepts that wil be covered in this session" at bounding box center [328, 153] width 169 height 8
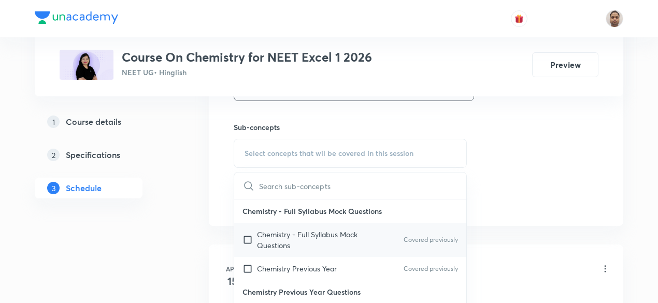
click at [251, 236] on input "checkbox" at bounding box center [249, 240] width 15 height 22
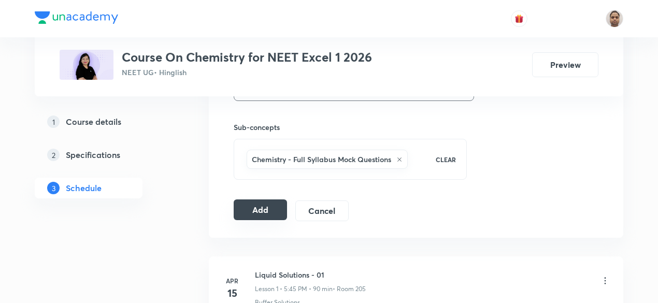
click at [250, 206] on button "Add" at bounding box center [260, 209] width 53 height 21
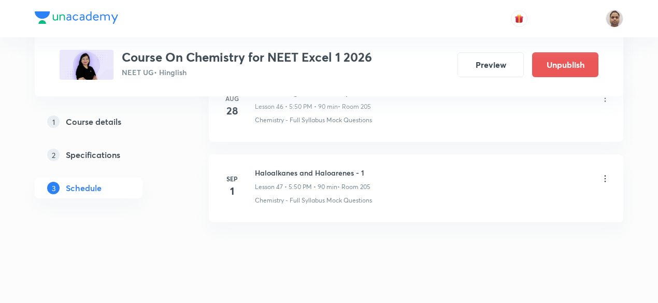
scroll to position [3808, 0]
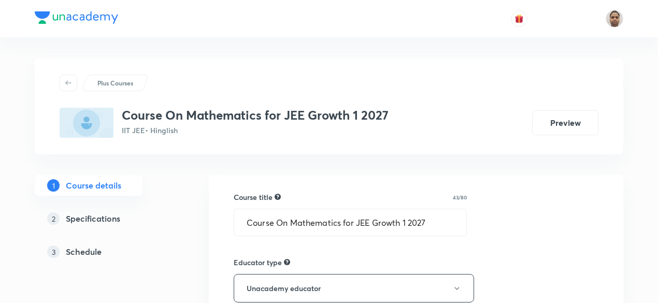
drag, startPoint x: 90, startPoint y: 248, endPoint x: 123, endPoint y: 249, distance: 33.2
click at [90, 248] on h5 "Schedule" at bounding box center [84, 252] width 36 height 12
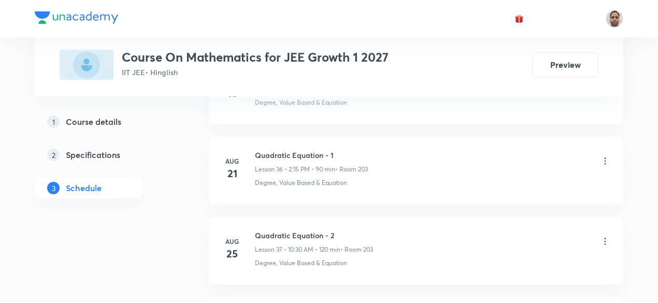
scroll to position [3643, 0]
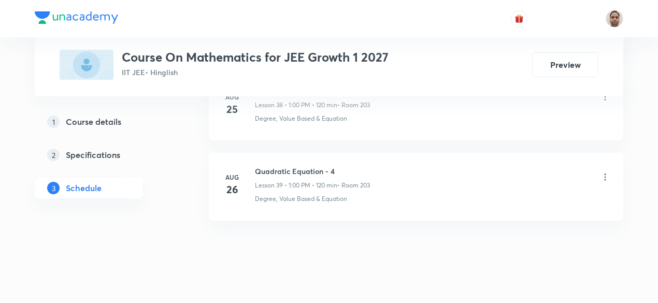
click at [322, 166] on h6 "Quadratic Equation - 4" at bounding box center [312, 171] width 115 height 11
copy h6 "Quadratic Equation - 4"
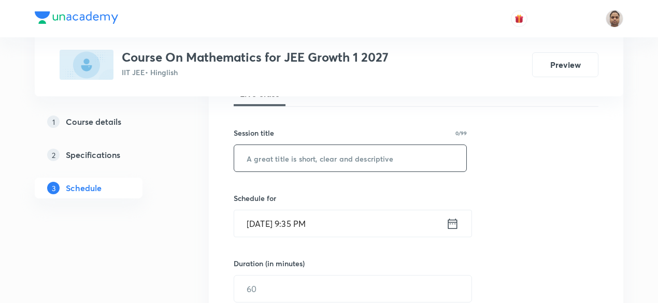
scroll to position [150, 0]
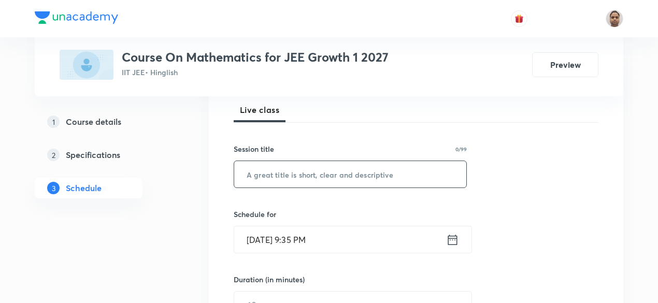
drag, startPoint x: 309, startPoint y: 175, endPoint x: 363, endPoint y: 186, distance: 55.0
click at [309, 175] on input "text" at bounding box center [350, 174] width 232 height 26
paste input "Quadratic Equation - 4"
type input "Quadratic Equation - 5"
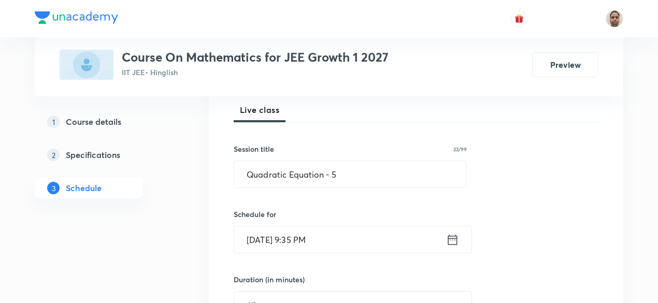
click at [302, 235] on input "Aug 31, 2025, 9:35 PM" at bounding box center [340, 239] width 212 height 26
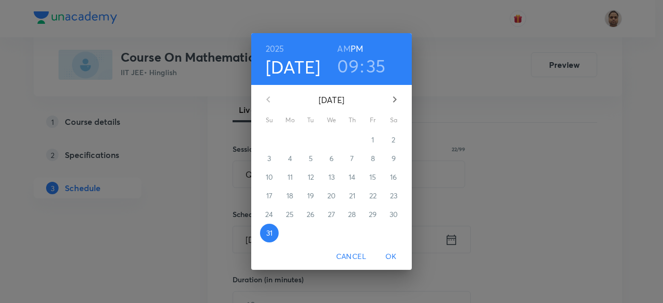
drag, startPoint x: 393, startPoint y: 100, endPoint x: 380, endPoint y: 107, distance: 14.8
click at [394, 100] on icon "button" at bounding box center [394, 99] width 12 height 12
click at [292, 141] on span "1" at bounding box center [290, 140] width 19 height 10
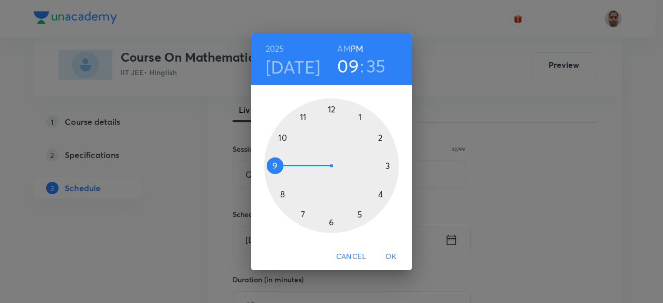
drag, startPoint x: 280, startPoint y: 157, endPoint x: 284, endPoint y: 145, distance: 12.9
click at [284, 145] on div at bounding box center [331, 165] width 135 height 135
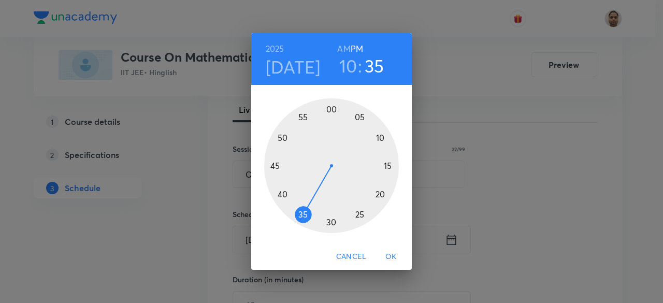
click at [342, 48] on h6 "AM" at bounding box center [343, 48] width 13 height 15
drag, startPoint x: 301, startPoint y: 213, endPoint x: 334, endPoint y: 224, distance: 33.9
click at [334, 224] on div at bounding box center [331, 165] width 135 height 135
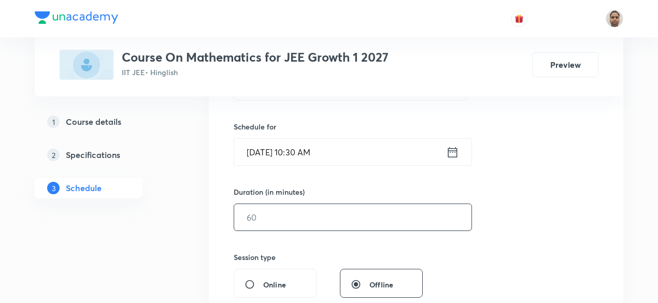
scroll to position [254, 0]
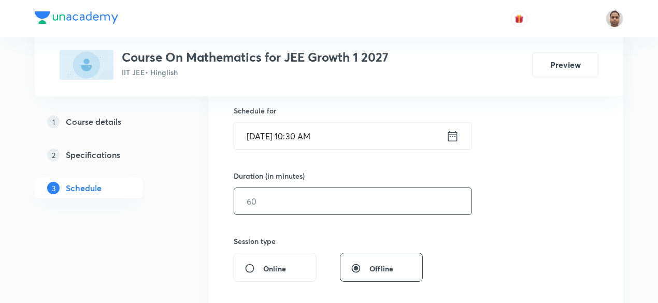
click at [278, 205] on input "text" at bounding box center [352, 201] width 237 height 26
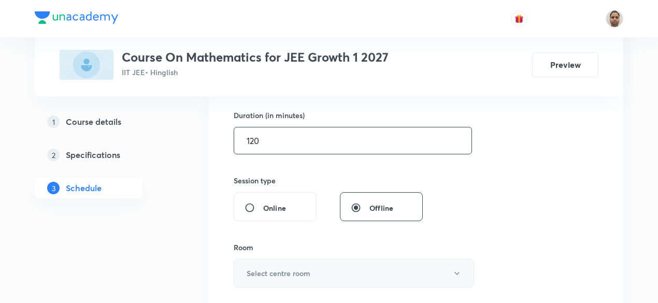
scroll to position [357, 0]
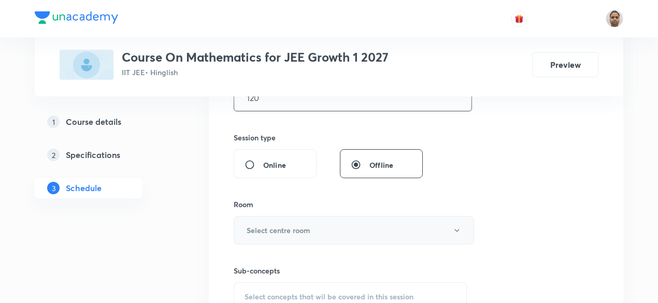
type input "120"
click at [279, 221] on button "Select centre room" at bounding box center [354, 230] width 240 height 28
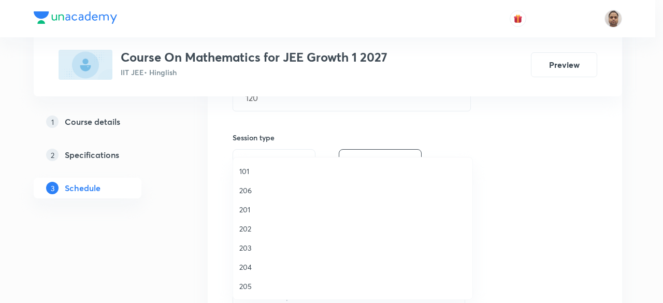
click at [256, 247] on span "203" at bounding box center [352, 247] width 227 height 11
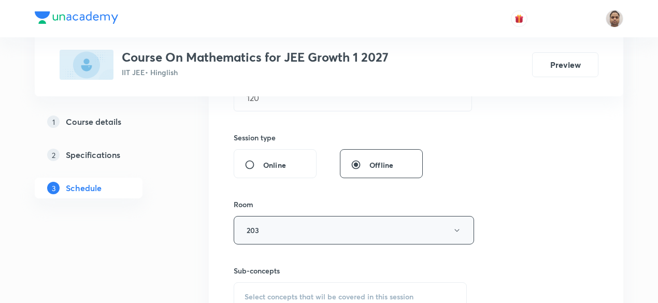
scroll to position [461, 0]
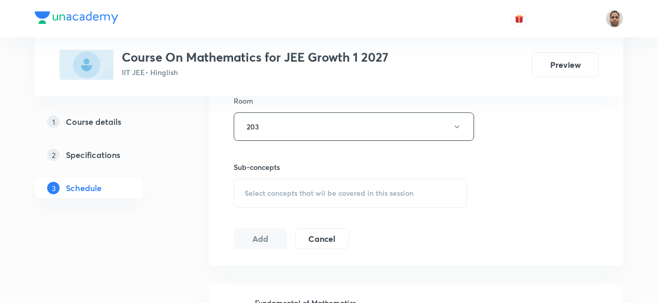
click at [272, 197] on div "Select concepts that wil be covered in this session" at bounding box center [350, 193] width 233 height 29
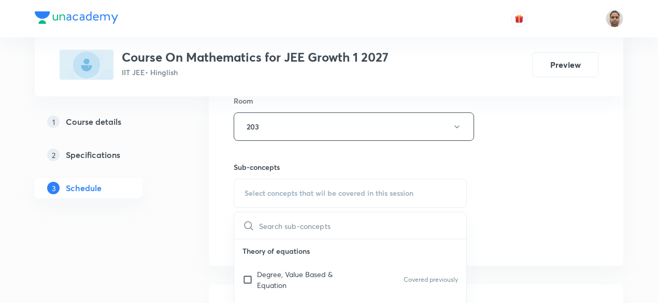
drag, startPoint x: 250, startPoint y: 280, endPoint x: 178, endPoint y: 273, distance: 72.3
click at [251, 280] on input "checkbox" at bounding box center [249, 280] width 15 height 22
checkbox input "true"
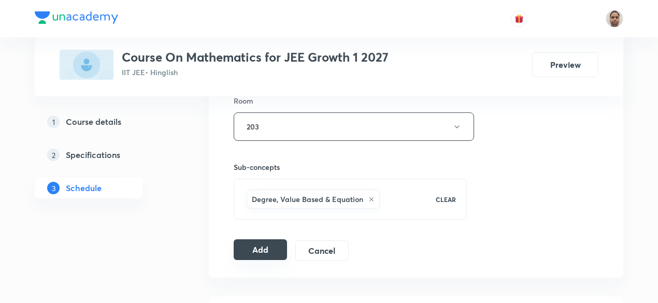
click at [273, 247] on button "Add" at bounding box center [260, 249] width 53 height 21
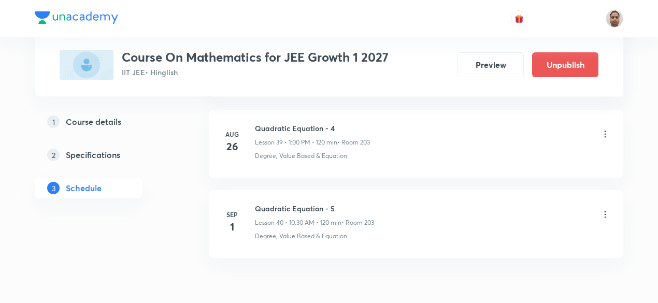
scroll to position [3249, 0]
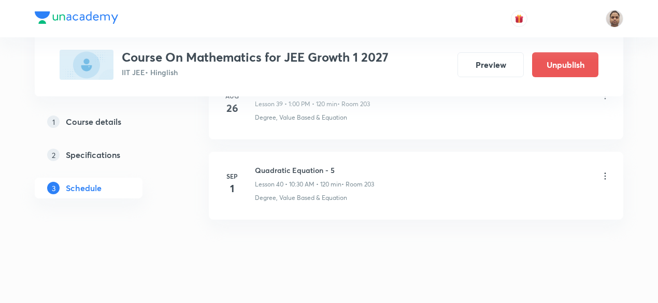
click at [310, 165] on h6 "Quadratic Equation - 5" at bounding box center [314, 170] width 119 height 11
copy h6 "Quadratic Equation - 5"
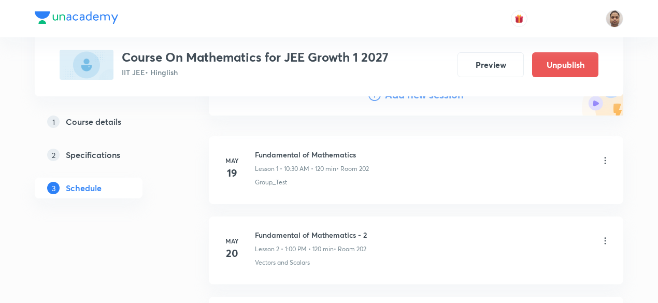
scroll to position [0, 0]
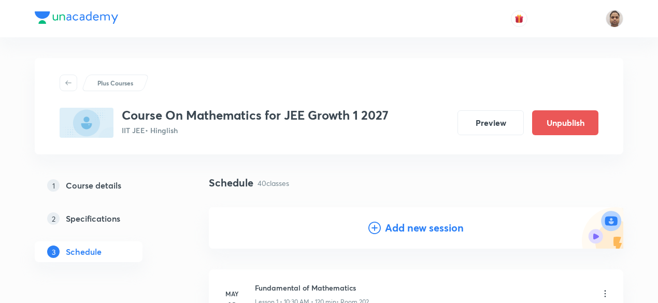
click at [411, 233] on h4 "Add new session" at bounding box center [424, 228] width 79 height 16
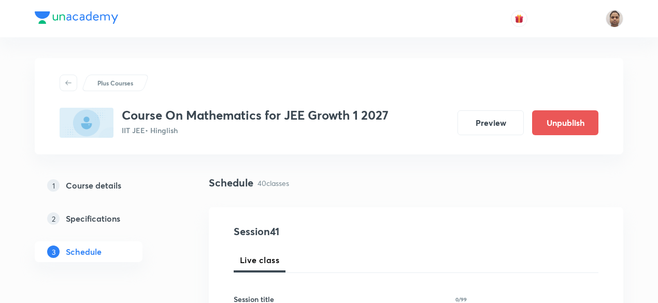
scroll to position [104, 0]
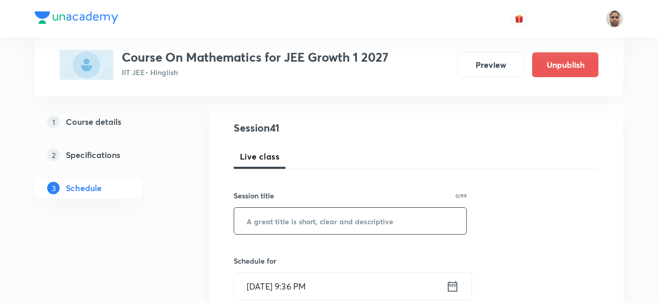
click at [308, 233] on input "text" at bounding box center [350, 221] width 232 height 26
paste input "Quadratic Equation - 5"
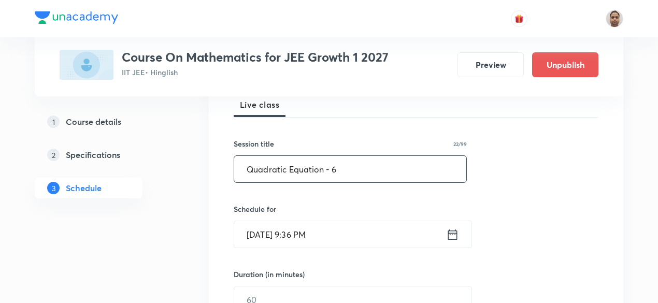
type input "Quadratic Equation - 6"
click at [280, 240] on input "Aug 31, 2025, 9:36 PM" at bounding box center [340, 234] width 212 height 26
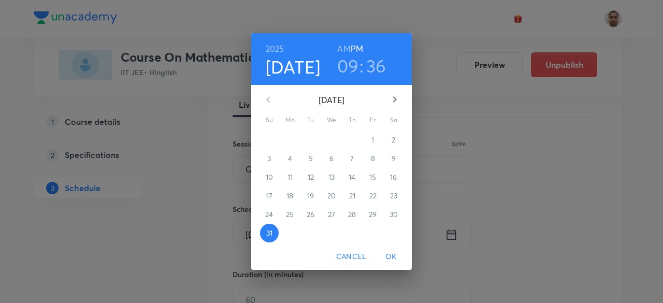
click at [394, 99] on icon "button" at bounding box center [394, 99] width 12 height 12
click at [290, 141] on p "1" at bounding box center [289, 140] width 3 height 10
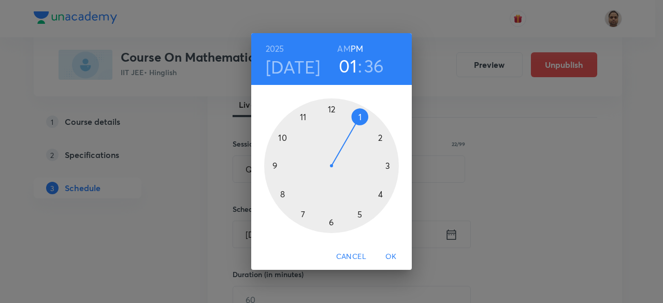
drag, startPoint x: 275, startPoint y: 168, endPoint x: 360, endPoint y: 134, distance: 91.9
click at [360, 134] on div at bounding box center [331, 165] width 135 height 135
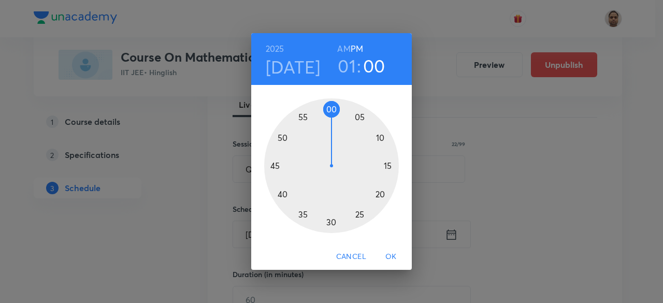
drag, startPoint x: 301, startPoint y: 127, endPoint x: 329, endPoint y: 110, distance: 32.5
click at [329, 110] on div at bounding box center [331, 165] width 135 height 135
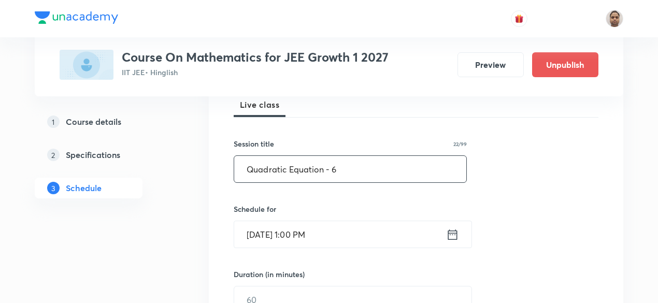
scroll to position [259, 0]
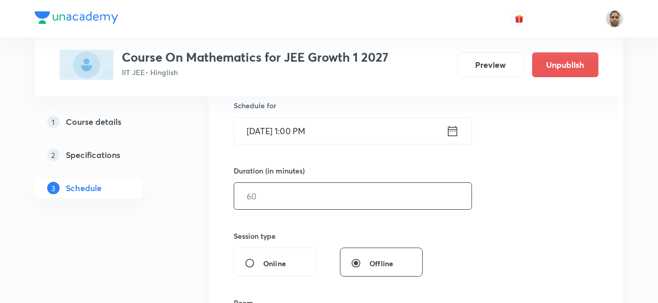
click at [266, 197] on input "text" at bounding box center [352, 196] width 237 height 26
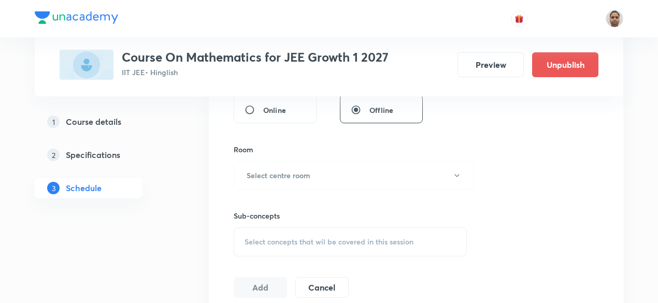
scroll to position [414, 0]
type input "120"
click at [266, 171] on h6 "Select centre room" at bounding box center [279, 173] width 64 height 11
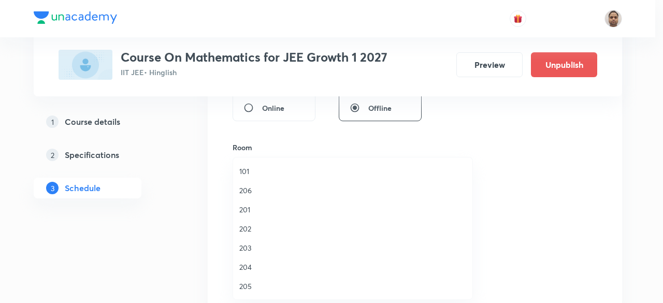
click at [251, 255] on li "203" at bounding box center [352, 247] width 239 height 19
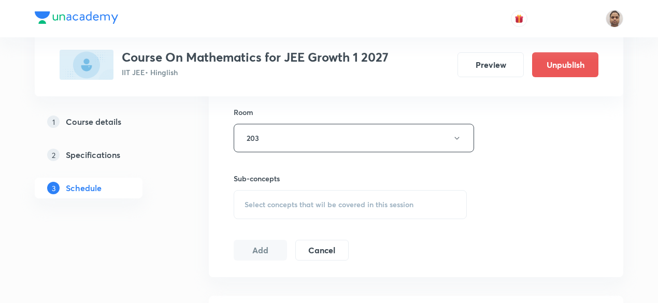
scroll to position [466, 0]
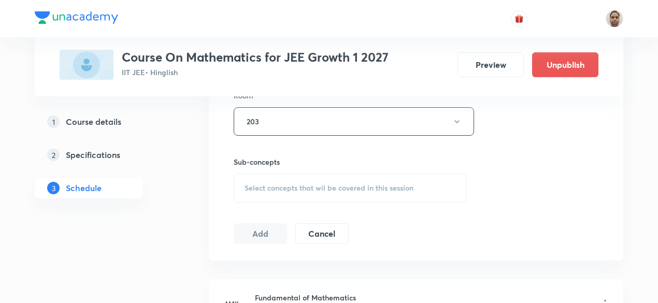
click at [273, 174] on div "Select concepts that wil be covered in this session" at bounding box center [350, 188] width 233 height 29
click at [277, 184] on span "Select concepts that wil be covered in this session" at bounding box center [328, 188] width 169 height 8
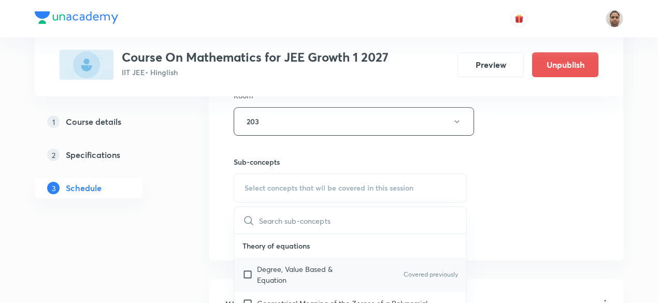
click at [269, 274] on p "Degree, Value Based & Equation" at bounding box center [309, 275] width 105 height 22
checkbox input "true"
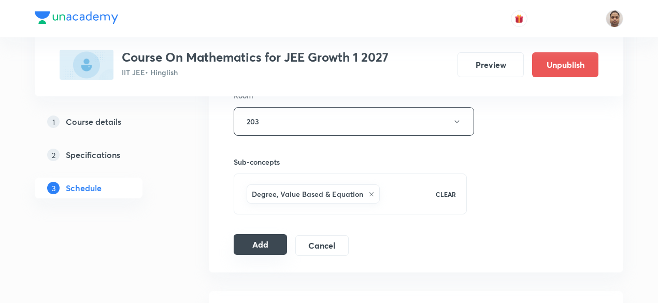
click at [272, 239] on button "Add" at bounding box center [260, 244] width 53 height 21
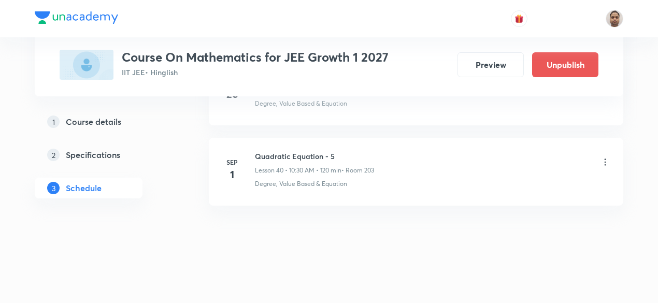
scroll to position [3249, 0]
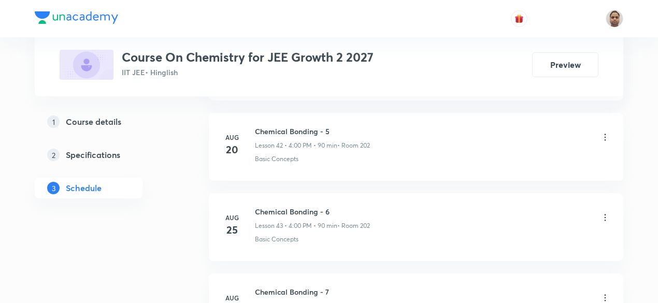
scroll to position [4043, 0]
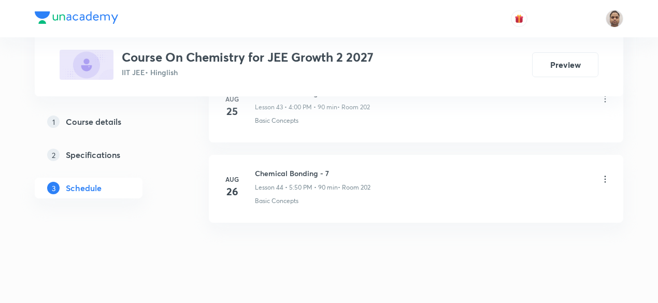
click at [315, 168] on h6 "Chemical Bonding - 7" at bounding box center [313, 173] width 116 height 11
click at [294, 168] on h6 "Chemical Bonding - 7" at bounding box center [313, 173] width 116 height 11
click at [297, 168] on h6 "Chemical Bonding - 7" at bounding box center [313, 173] width 116 height 11
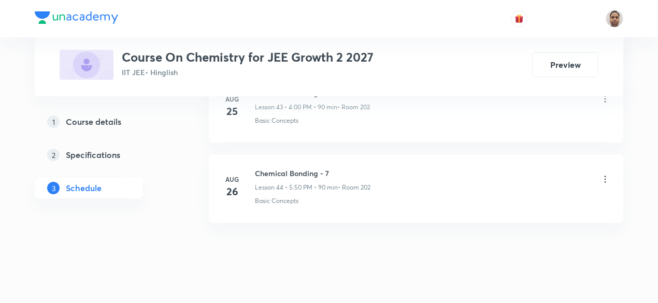
click at [313, 168] on h6 "Chemical Bonding - 7" at bounding box center [313, 173] width 116 height 11
copy h6 "Chemical Bonding - 7"
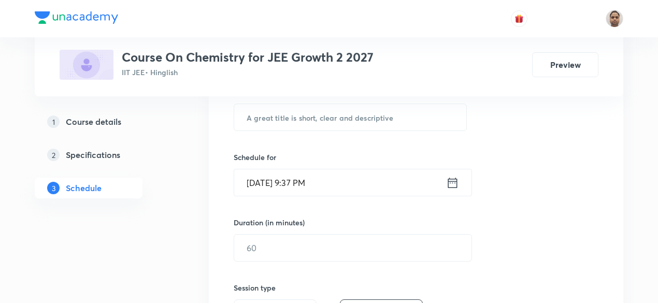
scroll to position [64, 0]
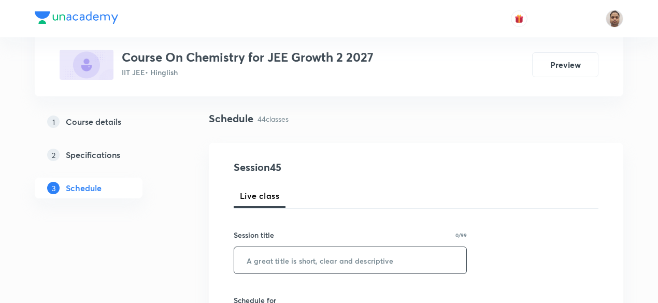
click at [325, 251] on input "text" at bounding box center [350, 260] width 232 height 26
paste input "Chemical Bonding - 7"
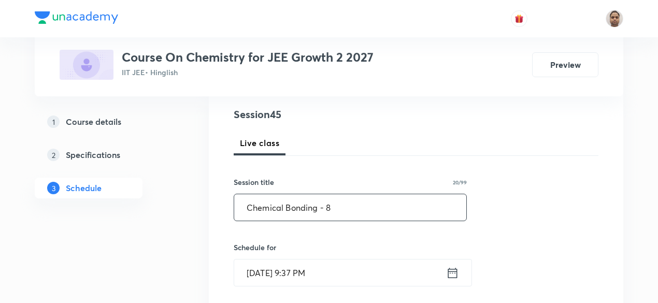
scroll to position [168, 0]
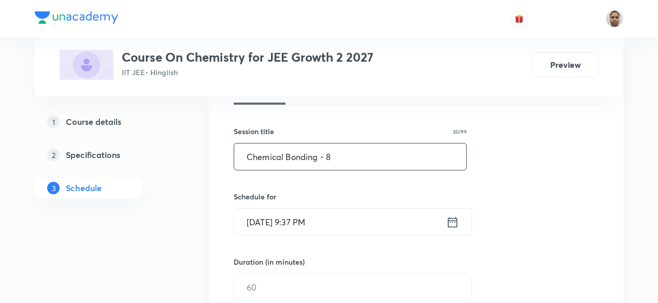
type input "Chemical Bonding - 8"
click at [279, 218] on input "[DATE] 9:37 PM" at bounding box center [340, 222] width 212 height 26
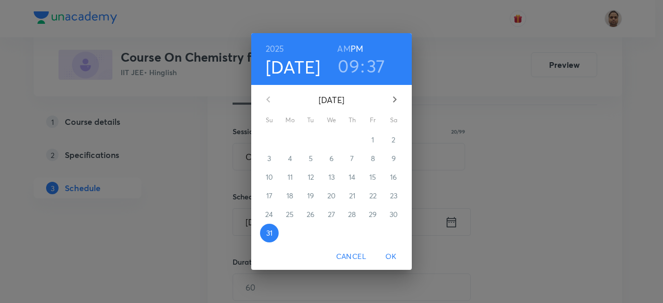
click at [396, 98] on icon "button" at bounding box center [394, 99] width 12 height 12
click at [294, 139] on span "1" at bounding box center [290, 140] width 19 height 10
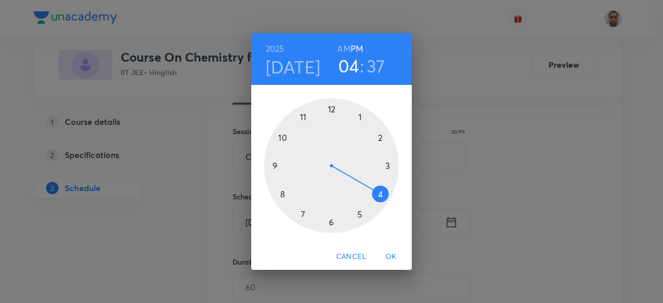
drag, startPoint x: 281, startPoint y: 161, endPoint x: 369, endPoint y: 198, distance: 95.6
click at [369, 198] on div at bounding box center [331, 165] width 135 height 135
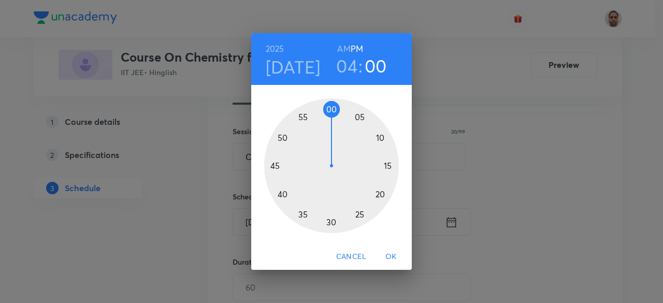
drag, startPoint x: 293, startPoint y: 127, endPoint x: 330, endPoint y: 112, distance: 40.2
click at [330, 112] on div at bounding box center [331, 165] width 135 height 135
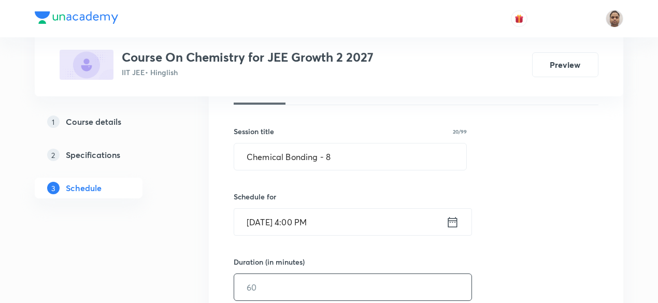
scroll to position [271, 0]
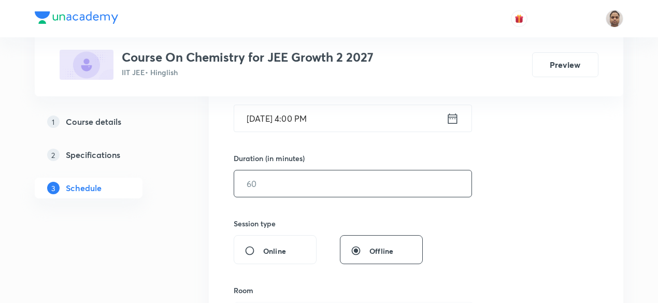
click at [265, 179] on input "text" at bounding box center [352, 183] width 237 height 26
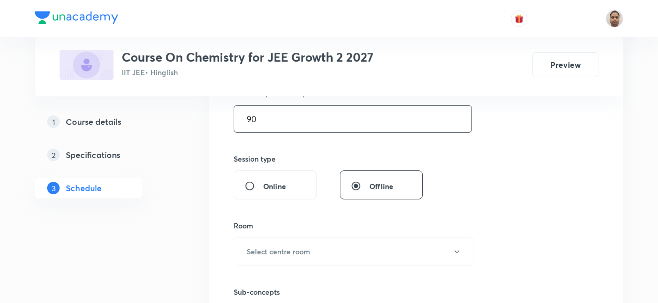
scroll to position [427, 0]
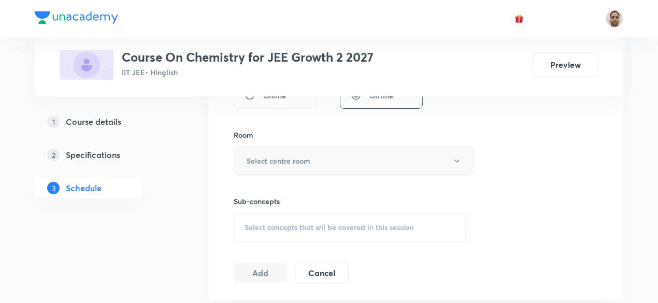
type input "90"
click at [268, 166] on button "Select centre room" at bounding box center [354, 161] width 240 height 28
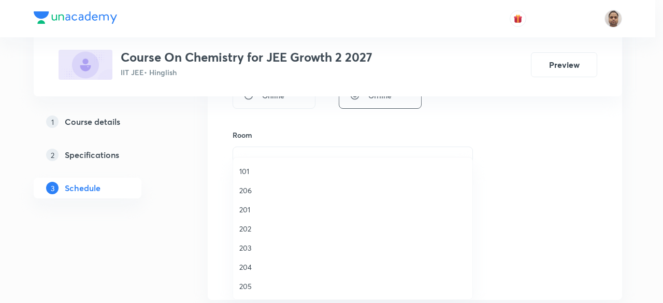
click at [252, 226] on span "202" at bounding box center [352, 228] width 227 height 11
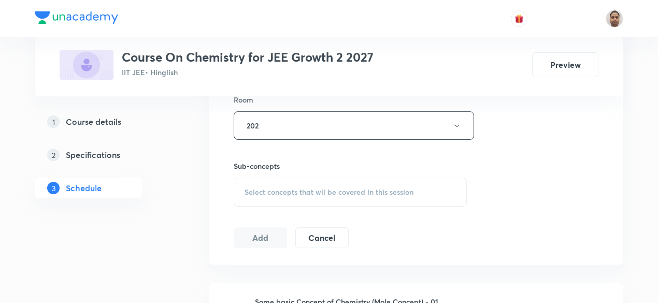
scroll to position [479, 0]
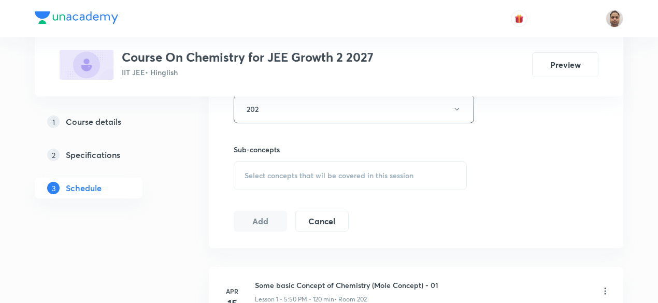
click at [270, 172] on span "Select concepts that wil be covered in this session" at bounding box center [328, 175] width 169 height 8
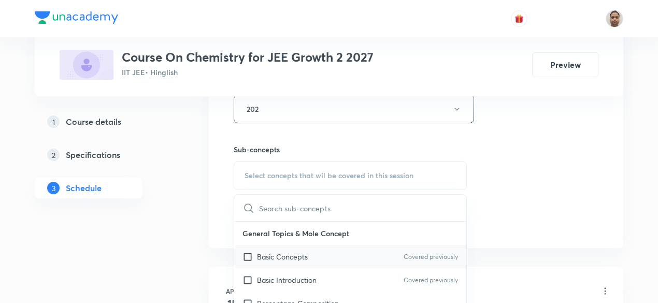
click at [270, 251] on p "Basic Concepts" at bounding box center [282, 256] width 51 height 11
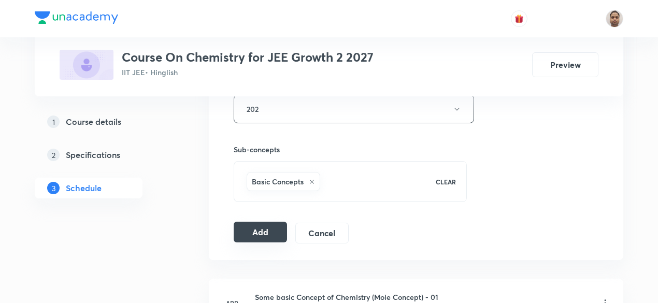
click at [247, 228] on button "Add" at bounding box center [260, 232] width 53 height 21
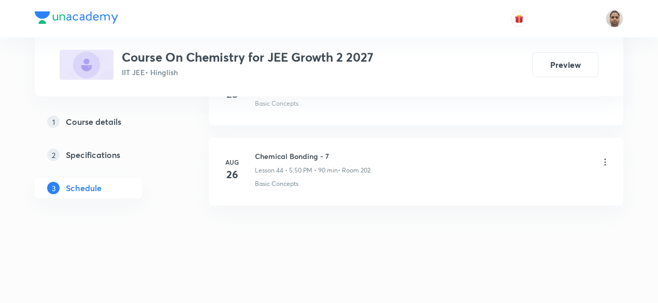
scroll to position [3568, 0]
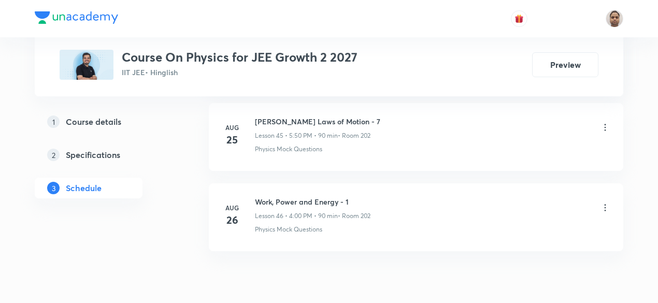
scroll to position [4203, 0]
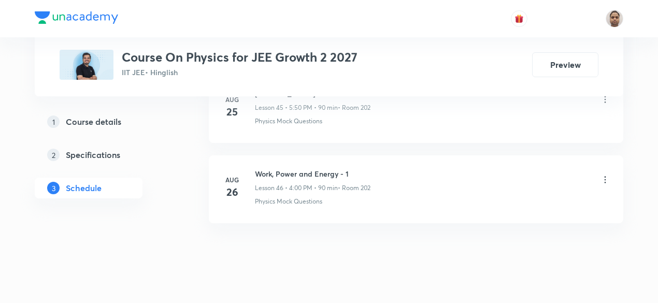
click at [322, 168] on h6 "Work, Power and Energy - 1" at bounding box center [313, 173] width 116 height 11
copy h6 "Work, Power and Energy - 1"
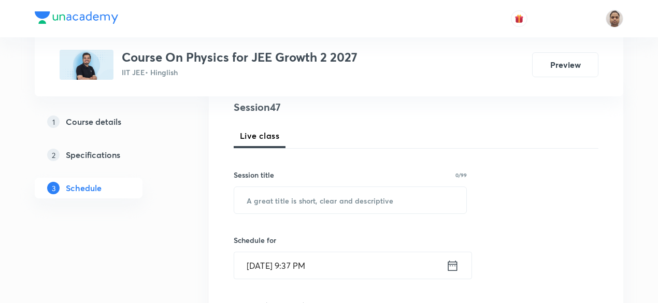
scroll to position [155, 0]
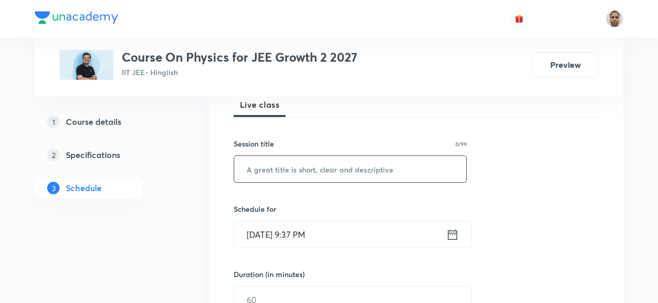
click at [294, 176] on input "text" at bounding box center [350, 169] width 232 height 26
paste input "Work, Power and Energy - 1"
type input "Work, Power and Energy - 2"
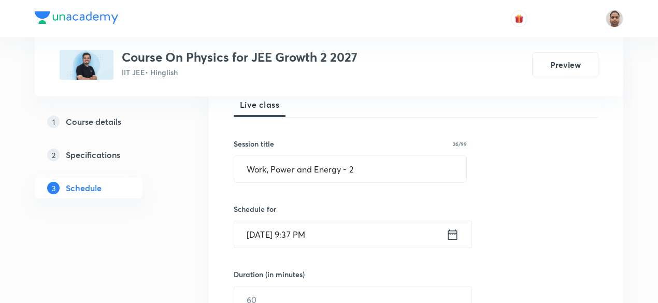
click at [308, 235] on input "[DATE] 9:37 PM" at bounding box center [340, 234] width 212 height 26
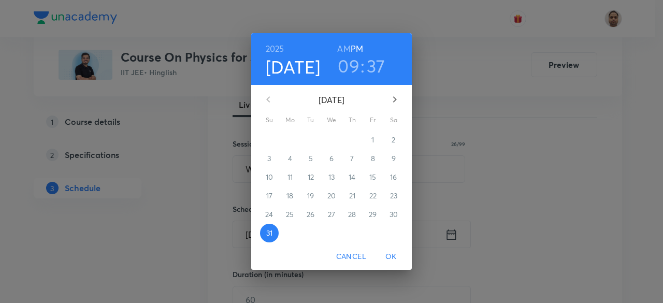
click at [397, 98] on icon "button" at bounding box center [394, 99] width 12 height 12
click at [296, 138] on span "1" at bounding box center [290, 140] width 19 height 10
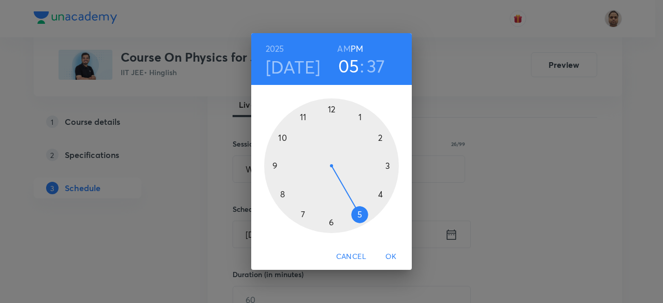
drag, startPoint x: 279, startPoint y: 162, endPoint x: 358, endPoint y: 208, distance: 91.4
click at [358, 208] on div at bounding box center [331, 165] width 135 height 135
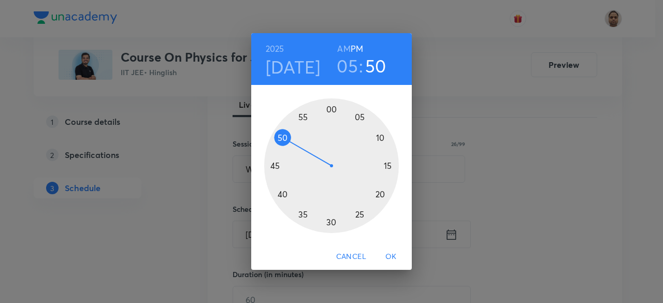
drag, startPoint x: 293, startPoint y: 207, endPoint x: 283, endPoint y: 139, distance: 68.6
click at [283, 139] on div at bounding box center [331, 165] width 135 height 135
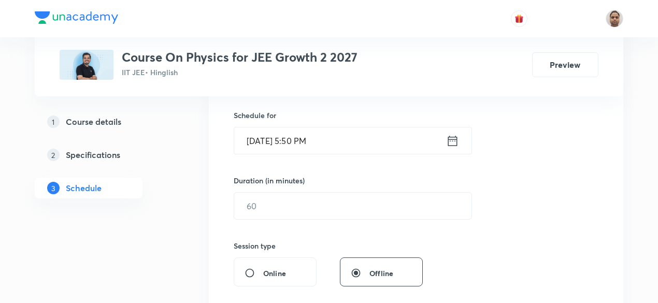
scroll to position [259, 0]
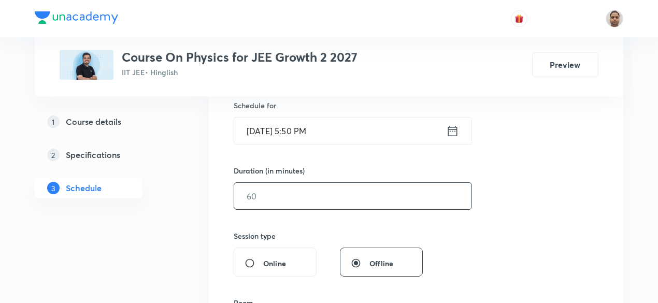
click at [281, 199] on input "text" at bounding box center [352, 196] width 237 height 26
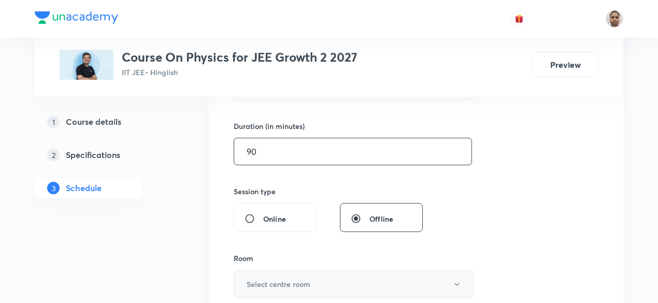
scroll to position [363, 0]
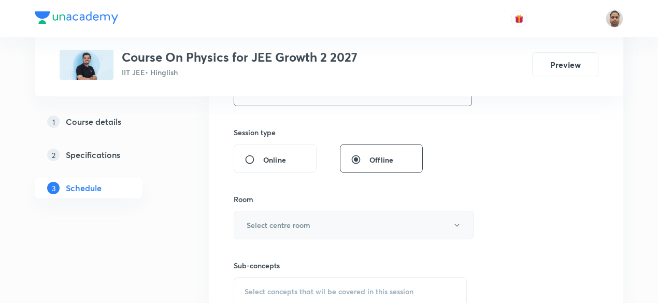
type input "90"
click at [264, 225] on h6 "Select centre room" at bounding box center [279, 225] width 64 height 11
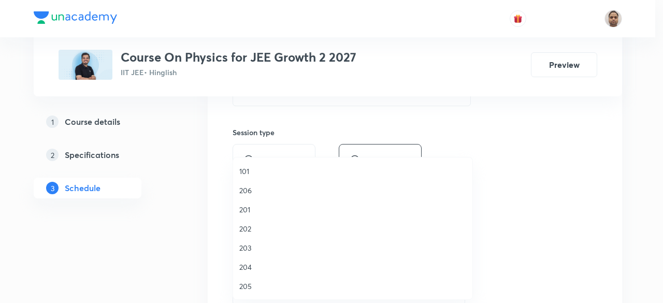
click at [253, 230] on span "202" at bounding box center [352, 228] width 227 height 11
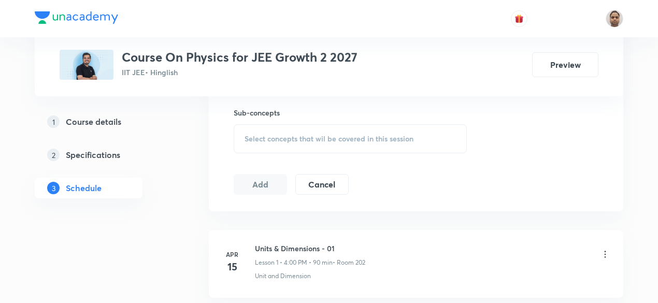
scroll to position [518, 0]
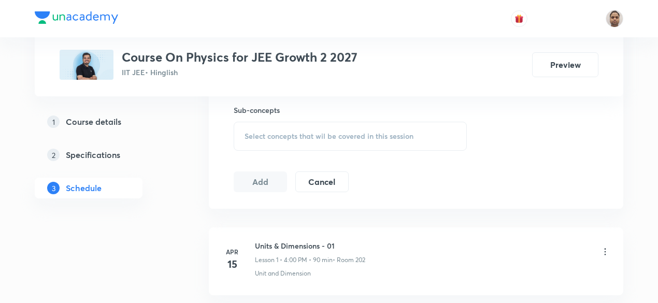
click at [270, 132] on span "Select concepts that wil be covered in this session" at bounding box center [328, 136] width 169 height 8
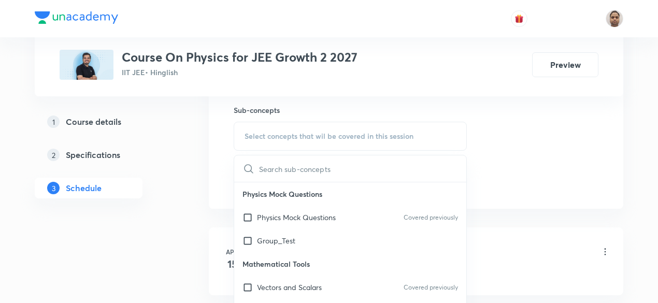
click at [263, 214] on p "Physics Mock Questions" at bounding box center [296, 217] width 79 height 11
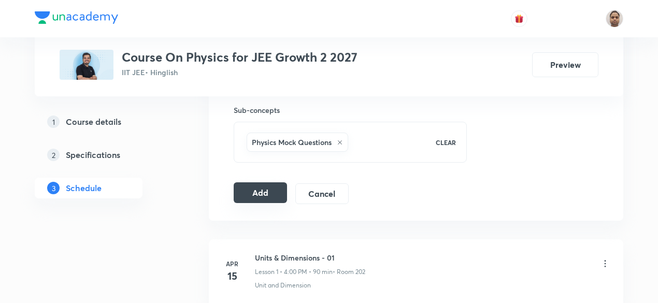
click at [257, 192] on button "Add" at bounding box center [260, 192] width 53 height 21
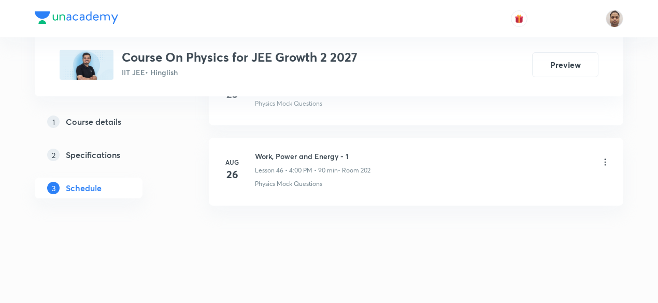
scroll to position [3728, 0]
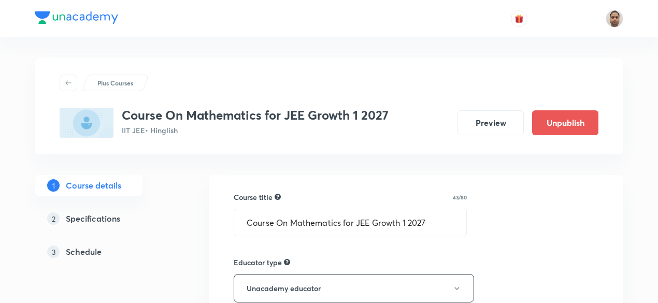
click at [93, 247] on h5 "Schedule" at bounding box center [84, 252] width 36 height 12
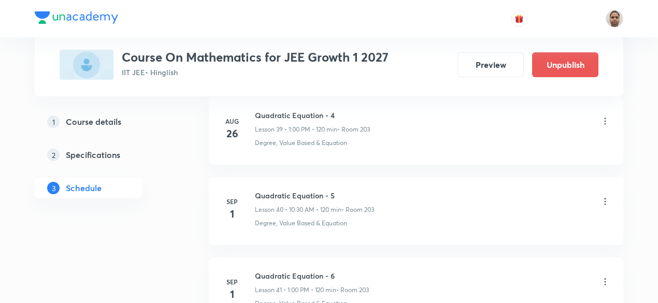
scroll to position [3751, 0]
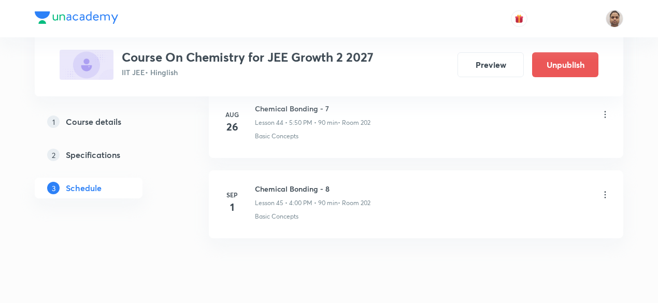
scroll to position [4123, 0]
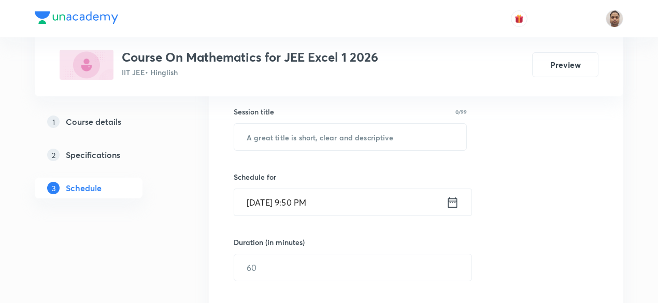
scroll to position [172, 0]
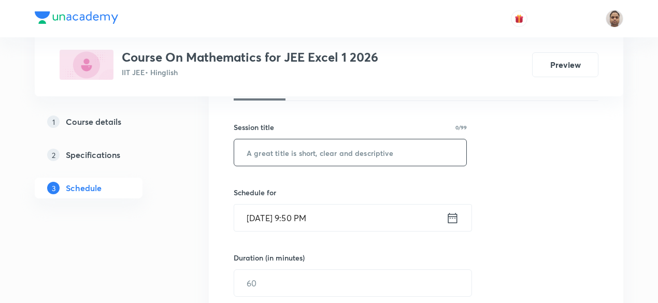
drag, startPoint x: 299, startPoint y: 148, endPoint x: 350, endPoint y: 162, distance: 52.0
click at [299, 148] on input "text" at bounding box center [350, 152] width 232 height 26
paste input "Indefinite Integration"
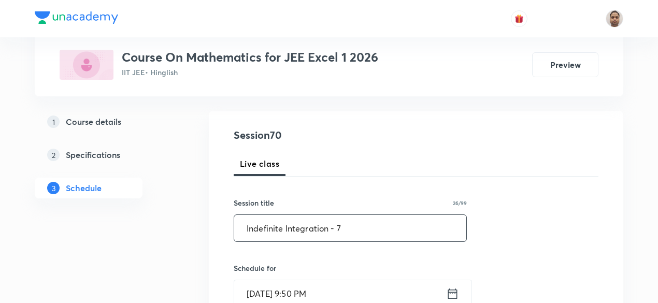
scroll to position [148, 0]
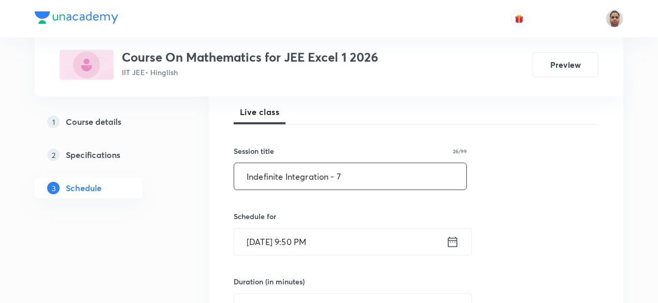
type input "Indefinite Integration - 7"
click at [284, 241] on input "[DATE] 9:50 PM" at bounding box center [340, 241] width 212 height 26
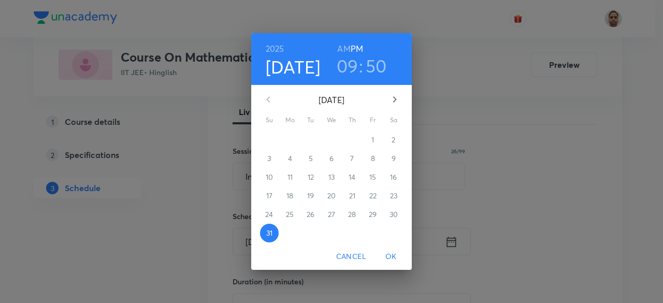
click at [398, 100] on icon "button" at bounding box center [394, 99] width 12 height 12
click at [291, 143] on p "1" at bounding box center [289, 140] width 3 height 10
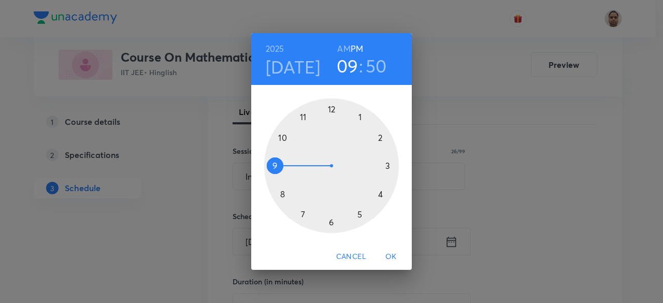
drag, startPoint x: 343, startPoint y: 45, endPoint x: 343, endPoint y: 60, distance: 15.0
click at [343, 46] on h6 "AM" at bounding box center [343, 48] width 13 height 15
drag, startPoint x: 280, startPoint y: 156, endPoint x: 292, endPoint y: 136, distance: 23.9
click at [292, 136] on div at bounding box center [331, 165] width 135 height 135
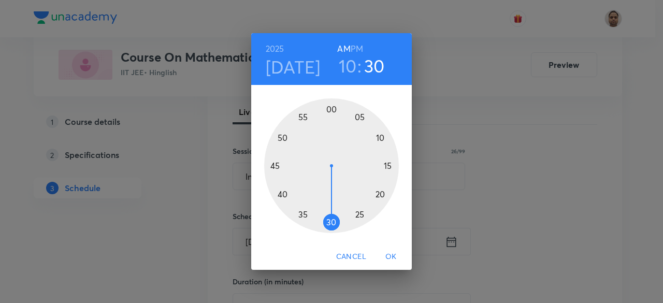
drag, startPoint x: 281, startPoint y: 143, endPoint x: 331, endPoint y: 223, distance: 94.5
click at [331, 223] on div at bounding box center [331, 165] width 135 height 135
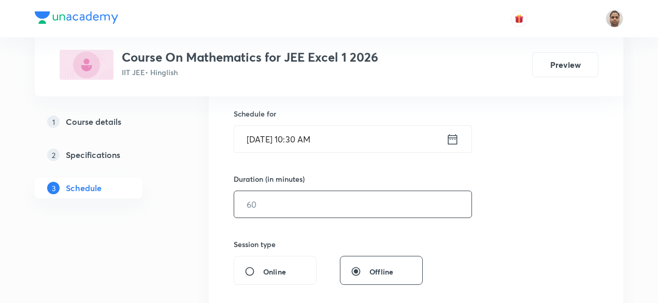
scroll to position [252, 0]
click at [278, 204] on input "text" at bounding box center [352, 203] width 237 height 26
type input "120"
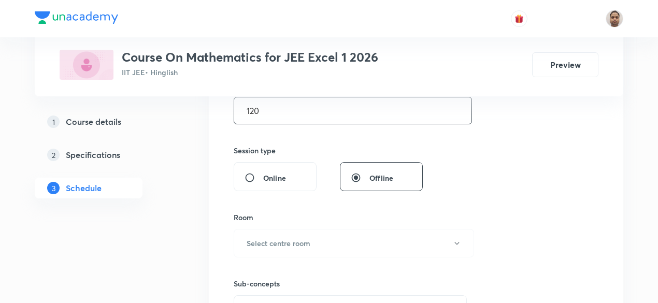
scroll to position [459, 0]
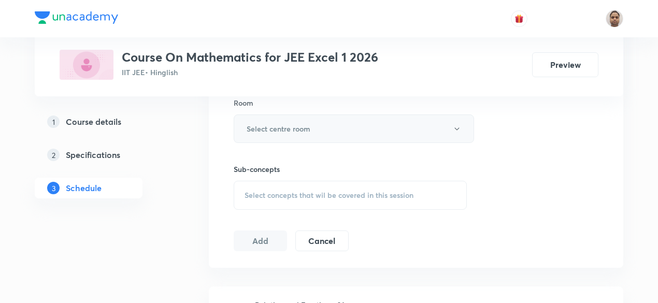
click at [266, 128] on h6 "Select centre room" at bounding box center [279, 128] width 64 height 11
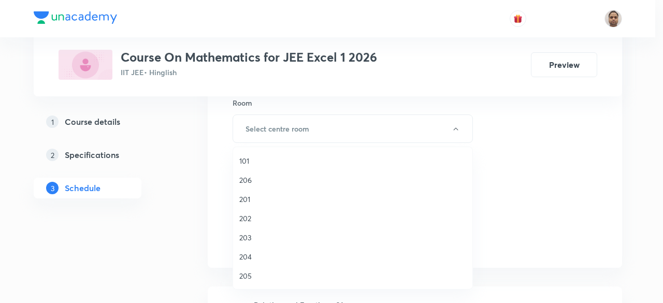
click at [251, 201] on span "201" at bounding box center [352, 199] width 227 height 11
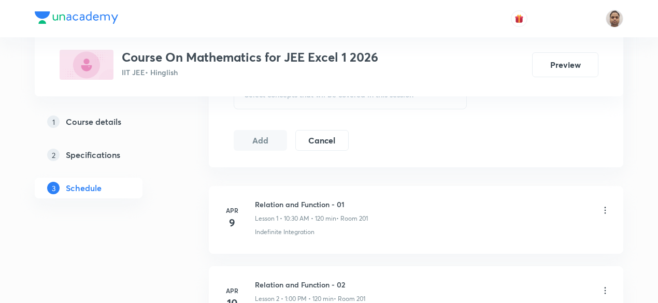
scroll to position [511, 0]
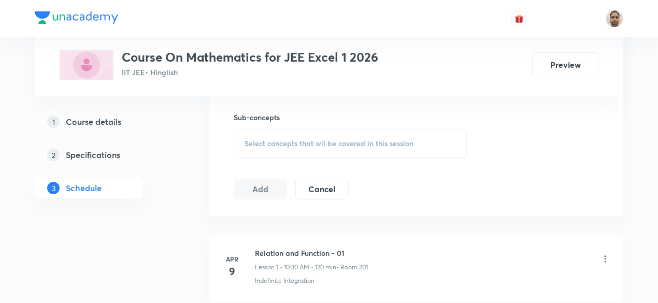
click at [268, 142] on span "Select concepts that wil be covered in this session" at bounding box center [328, 143] width 169 height 8
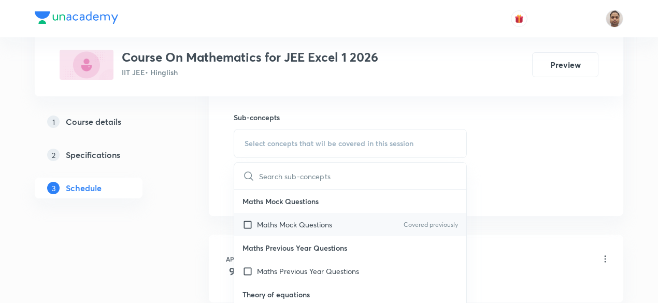
click at [252, 219] on input "checkbox" at bounding box center [249, 224] width 15 height 11
checkbox input "true"
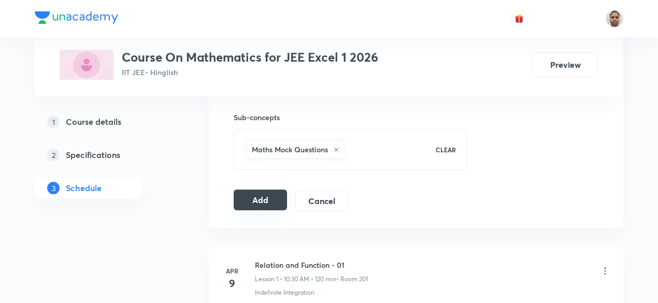
click at [250, 199] on button "Add" at bounding box center [260, 200] width 53 height 21
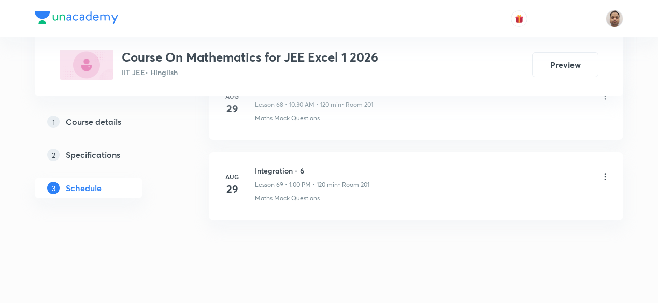
scroll to position [5567, 0]
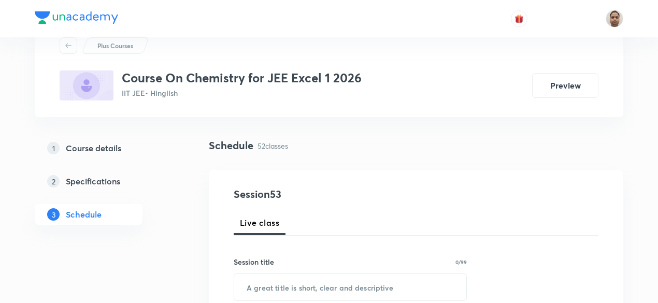
scroll to position [104, 0]
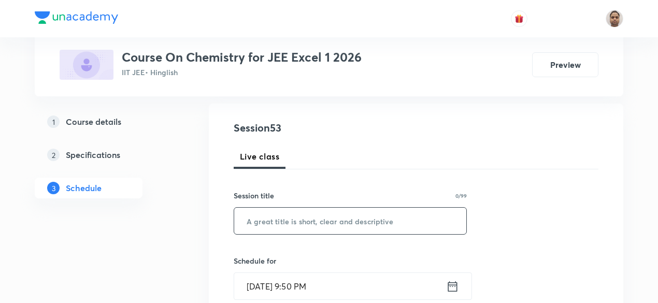
click at [288, 212] on input "text" at bounding box center [350, 221] width 232 height 26
paste input "ALCOHOL ETHER [MEDICAL_DATA]"
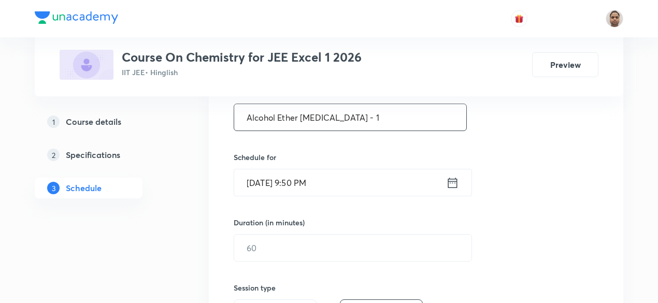
type input "Alcohol Ether [MEDICAL_DATA] - 1"
click at [269, 195] on div "Session 53 Live class Session title 24/99 Alcohol Ether [MEDICAL_DATA] - 1 ​ Sc…" at bounding box center [416, 260] width 365 height 486
click at [284, 184] on input "[DATE] 9:50 PM" at bounding box center [340, 182] width 212 height 26
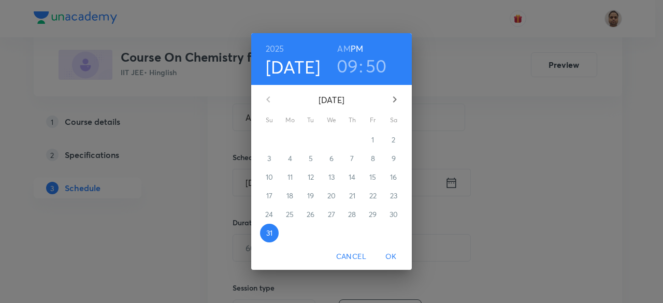
click at [393, 100] on icon "button" at bounding box center [394, 99] width 12 height 12
click at [295, 140] on span "1" at bounding box center [290, 140] width 19 height 10
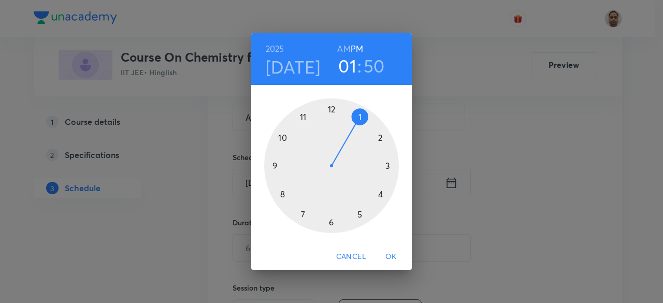
drag, startPoint x: 275, startPoint y: 157, endPoint x: 368, endPoint y: 128, distance: 98.1
click at [368, 128] on div at bounding box center [331, 165] width 135 height 135
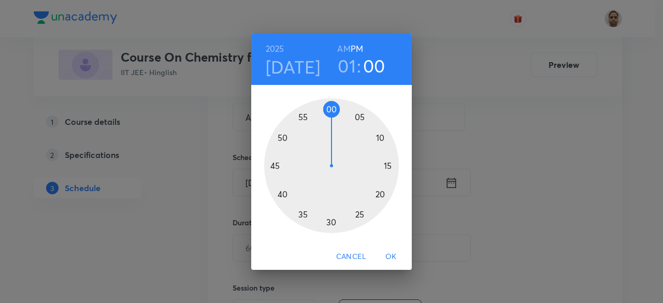
drag, startPoint x: 285, startPoint y: 135, endPoint x: 330, endPoint y: 117, distance: 49.2
click at [330, 117] on div at bounding box center [331, 165] width 135 height 135
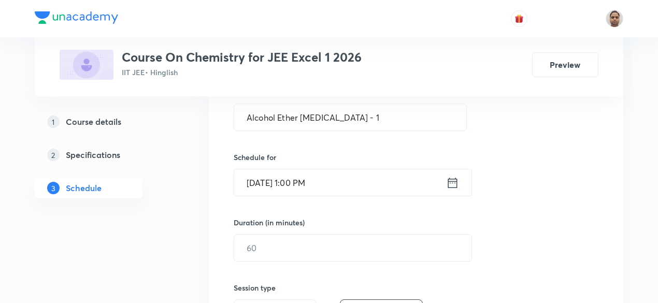
click at [323, 171] on input "Sep 1, 2025, 1:00 PM" at bounding box center [340, 182] width 212 height 26
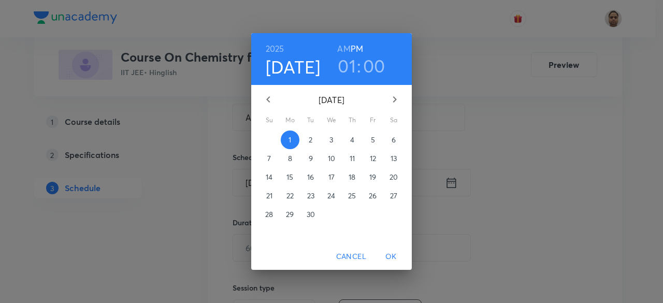
click at [341, 47] on h6 "AM" at bounding box center [343, 48] width 13 height 15
click at [387, 252] on span "OK" at bounding box center [391, 256] width 25 height 13
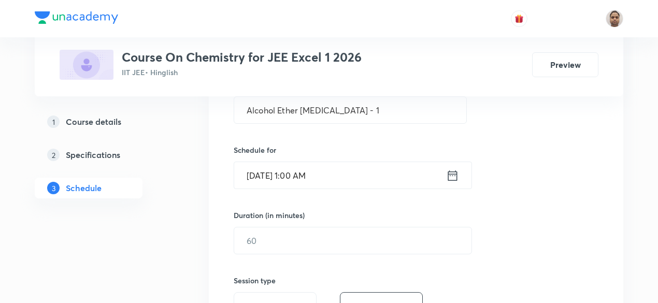
scroll to position [259, 0]
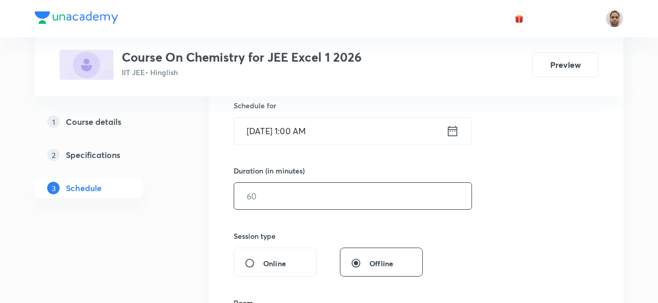
click at [264, 192] on input "text" at bounding box center [352, 196] width 237 height 26
type input "120"
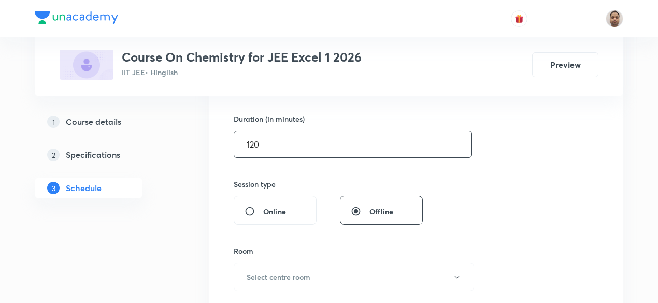
scroll to position [363, 0]
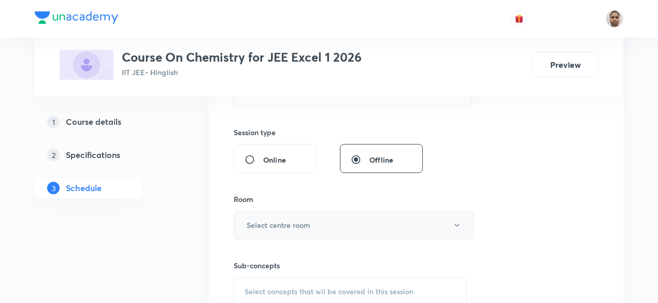
click at [257, 211] on button "Select centre room" at bounding box center [354, 225] width 240 height 28
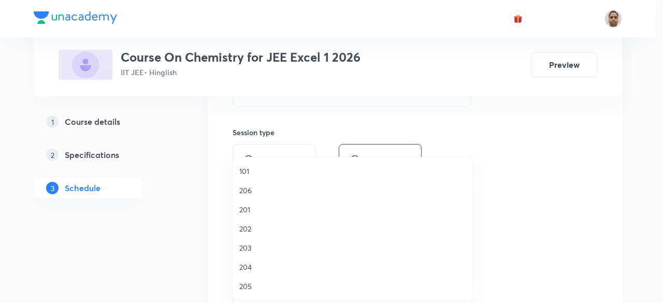
click at [250, 201] on li "201" at bounding box center [352, 209] width 239 height 19
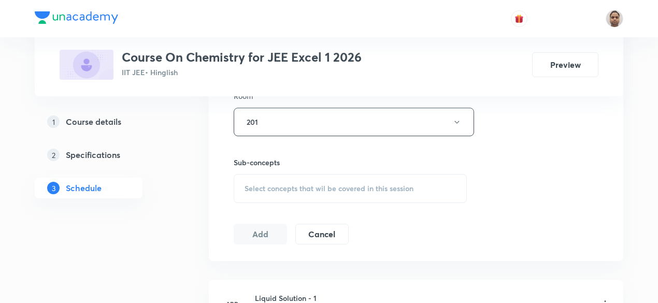
scroll to position [466, 0]
click at [271, 186] on span "Select concepts that wil be covered in this session" at bounding box center [328, 188] width 169 height 8
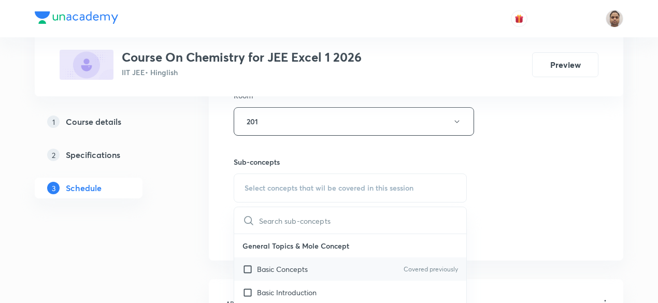
click at [255, 264] on input "checkbox" at bounding box center [249, 269] width 15 height 11
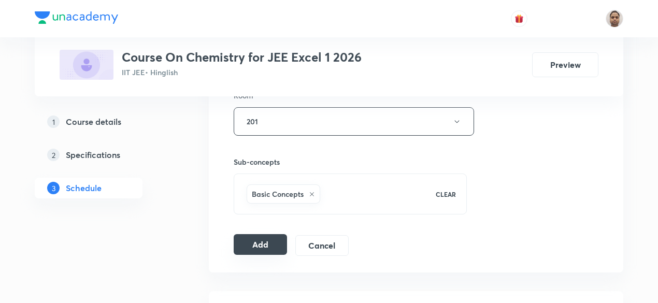
click at [252, 247] on button "Add" at bounding box center [260, 244] width 53 height 21
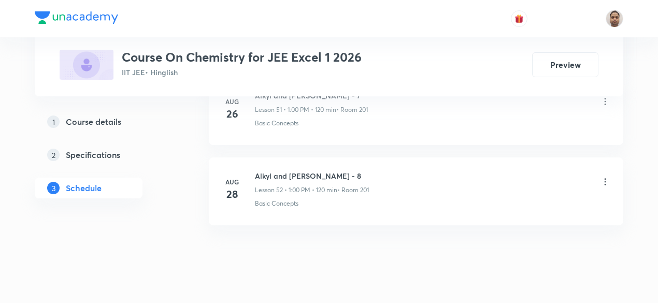
scroll to position [4208, 0]
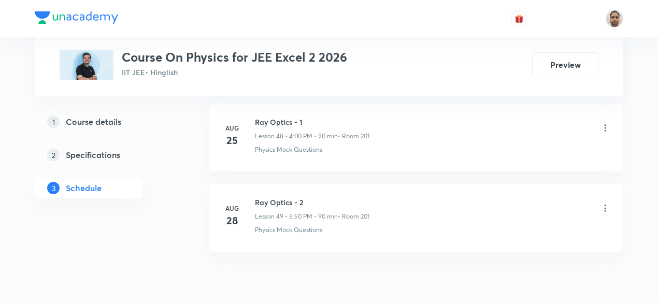
scroll to position [4442, 0]
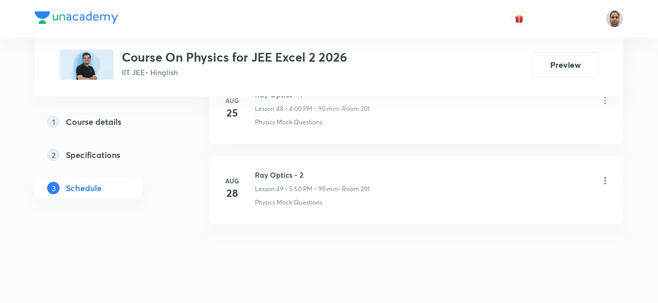
click at [277, 169] on h6 "Ray Optics - 2" at bounding box center [312, 174] width 114 height 11
copy h6 "Ray Optics - 2"
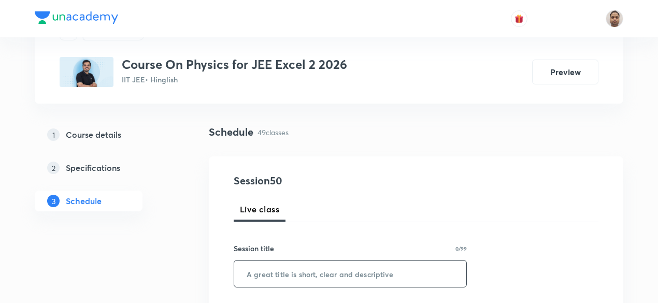
scroll to position [104, 0]
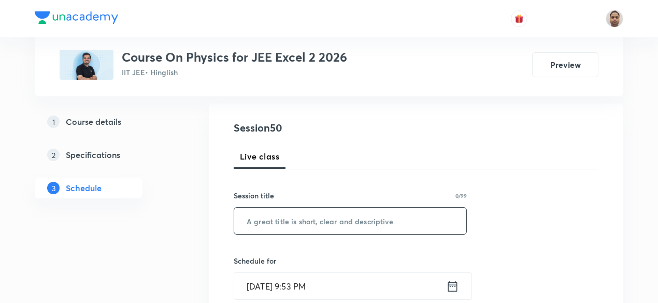
click at [297, 215] on input "text" at bounding box center [350, 221] width 232 height 26
paste input "Ray Optics - 2"
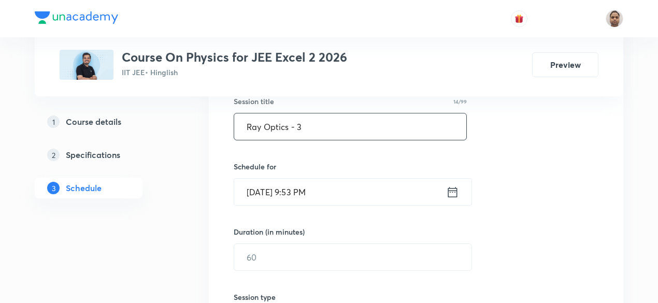
scroll to position [207, 0]
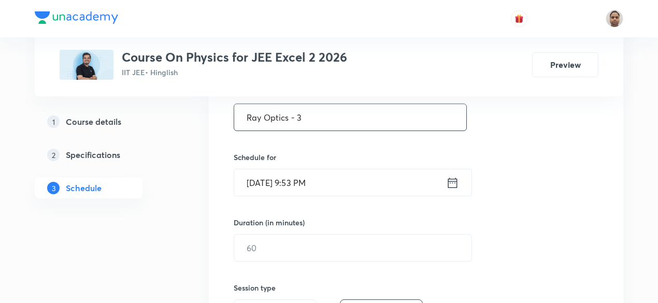
type input "Ray Optics - 3"
click at [271, 167] on div "Schedule for [DATE] 9:53 PM ​" at bounding box center [350, 174] width 233 height 45
click at [280, 185] on input "[DATE] 9:53 PM" at bounding box center [340, 182] width 212 height 26
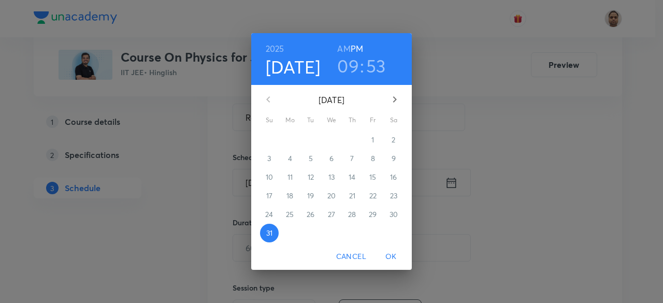
click at [395, 104] on icon "button" at bounding box center [394, 99] width 12 height 12
click at [293, 143] on span "1" at bounding box center [290, 140] width 19 height 10
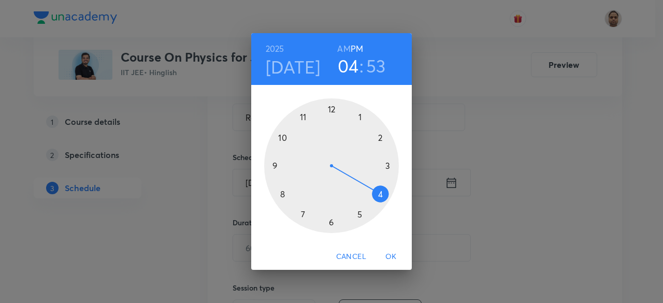
drag, startPoint x: 290, startPoint y: 150, endPoint x: 386, endPoint y: 201, distance: 109.6
click at [386, 201] on div at bounding box center [331, 165] width 135 height 135
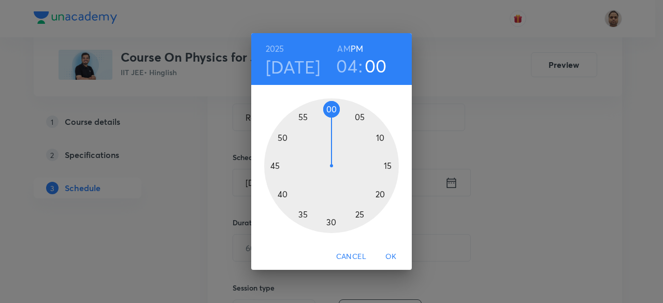
drag, startPoint x: 292, startPoint y: 123, endPoint x: 334, endPoint y: 112, distance: 43.3
click at [334, 112] on div at bounding box center [331, 165] width 135 height 135
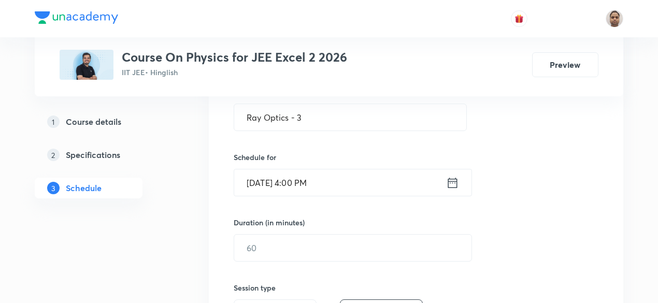
scroll to position [259, 0]
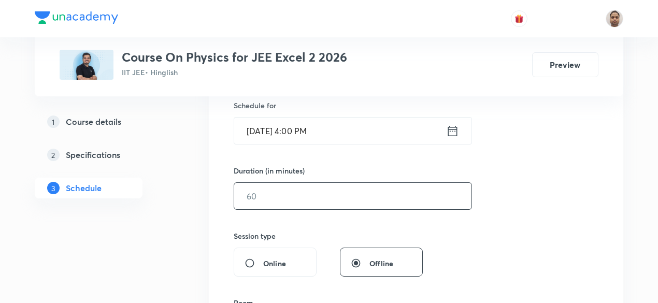
click at [278, 193] on input "text" at bounding box center [352, 196] width 237 height 26
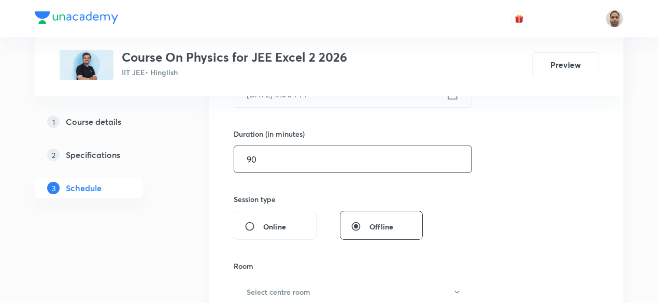
scroll to position [363, 0]
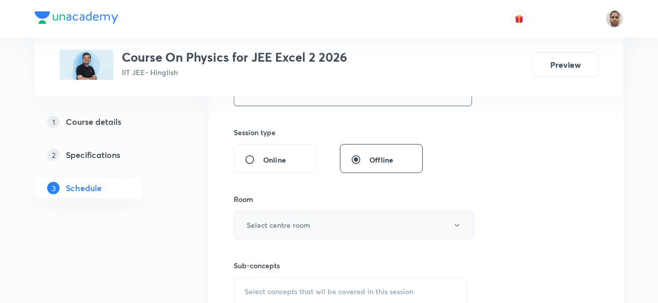
type input "90"
click at [263, 225] on h6 "Select centre room" at bounding box center [279, 225] width 64 height 11
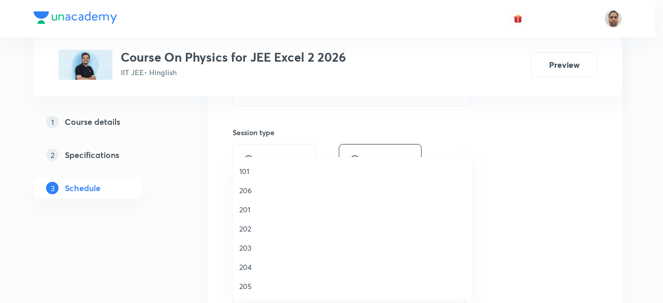
click at [252, 209] on span "201" at bounding box center [352, 209] width 227 height 11
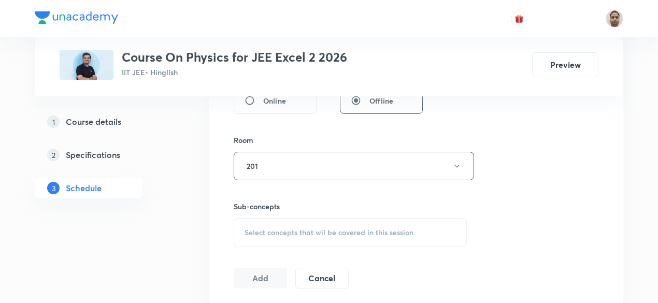
scroll to position [466, 0]
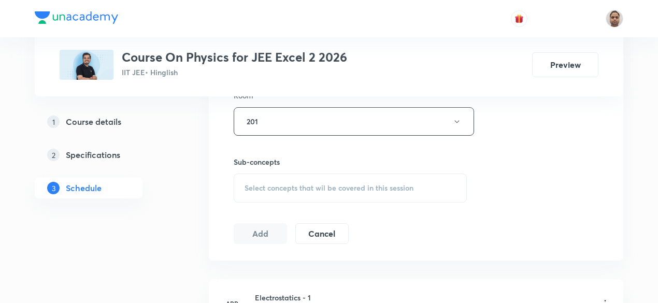
click at [264, 184] on span "Select concepts that wil be covered in this session" at bounding box center [328, 188] width 169 height 8
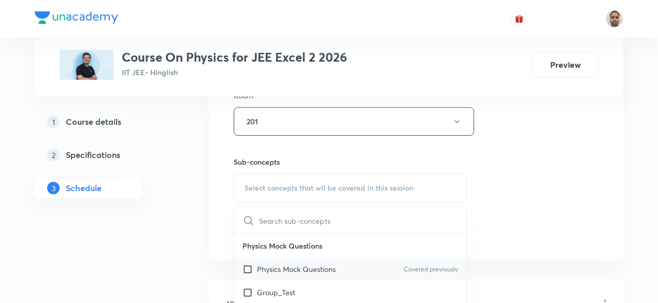
click at [266, 268] on p "Physics Mock Questions" at bounding box center [296, 269] width 79 height 11
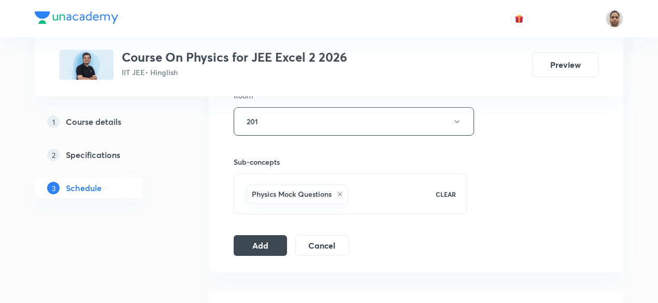
click at [251, 243] on button "Add" at bounding box center [260, 245] width 53 height 21
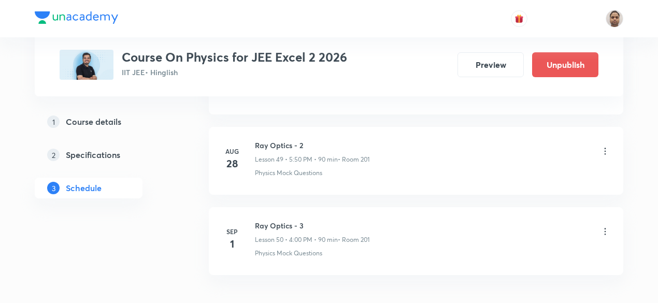
scroll to position [4048, 0]
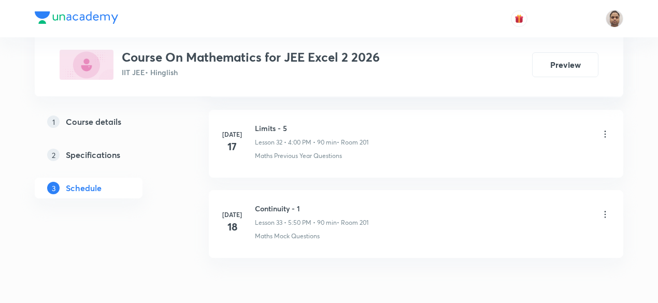
scroll to position [3164, 0]
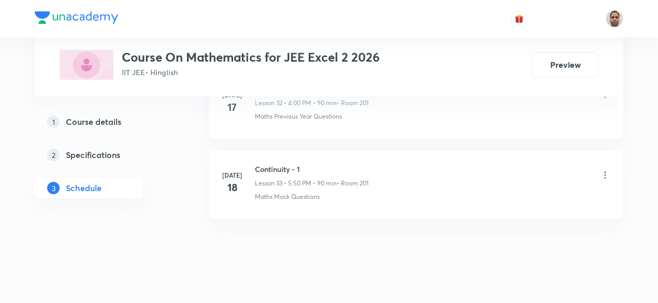
click at [283, 164] on h6 "Continuity - 1" at bounding box center [311, 169] width 113 height 11
copy h6 "Continuity - 1"
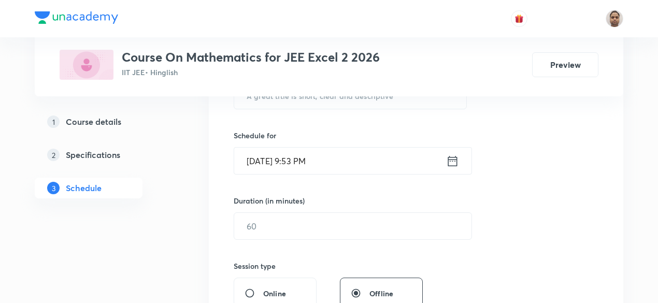
scroll to position [125, 0]
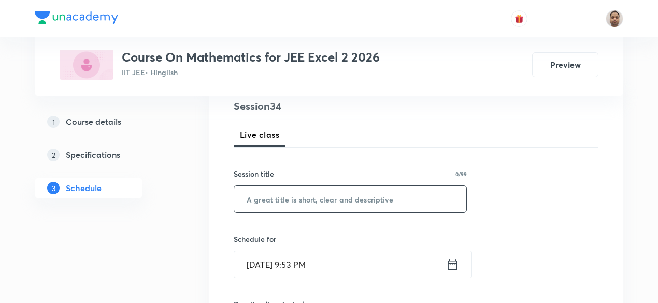
click at [314, 195] on input "text" at bounding box center [350, 199] width 232 height 26
paste input "Indefinite Integration"
type input "Indefinite Integration - 1"
click at [317, 257] on input "[DATE] 9:53 PM" at bounding box center [340, 264] width 212 height 26
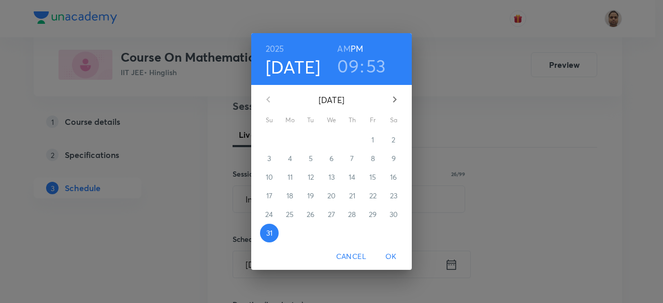
click at [395, 97] on icon "button" at bounding box center [394, 99] width 12 height 12
click at [294, 138] on span "1" at bounding box center [290, 140] width 19 height 10
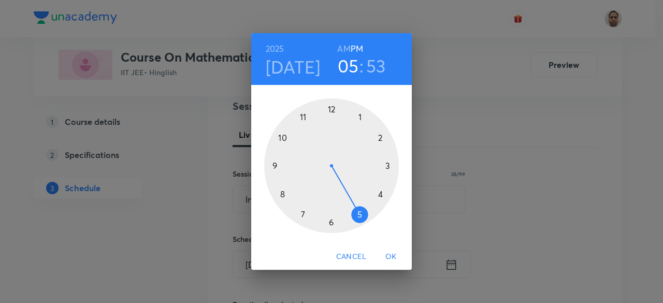
drag, startPoint x: 276, startPoint y: 165, endPoint x: 352, endPoint y: 214, distance: 90.4
click at [352, 214] on div at bounding box center [331, 165] width 135 height 135
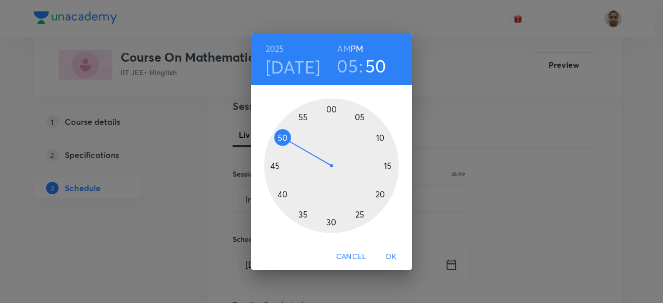
drag, startPoint x: 291, startPoint y: 125, endPoint x: 285, endPoint y: 142, distance: 18.0
click at [285, 142] on div at bounding box center [331, 165] width 135 height 135
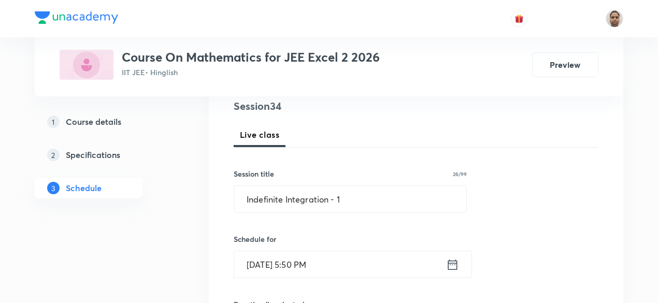
scroll to position [177, 0]
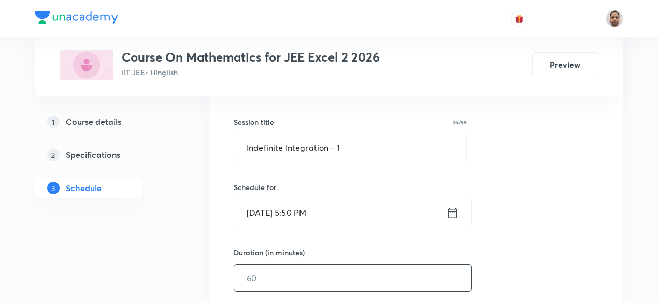
click at [256, 279] on input "text" at bounding box center [352, 278] width 237 height 26
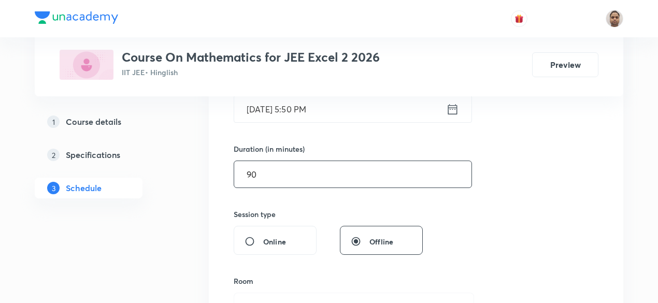
type input "90"
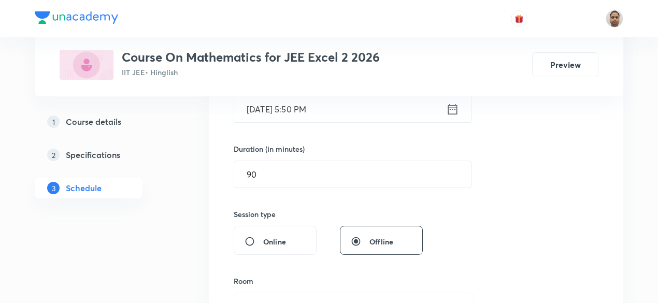
click at [257, 285] on div "Room Select centre room" at bounding box center [350, 299] width 233 height 46
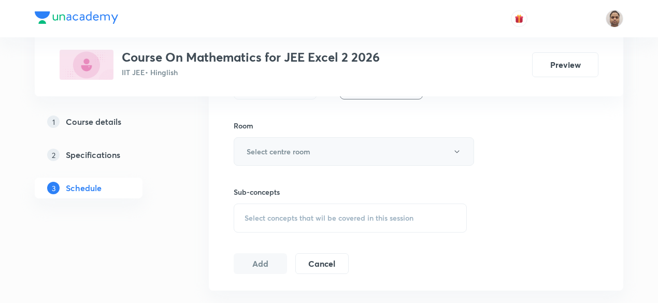
click at [260, 146] on h6 "Select centre room" at bounding box center [279, 151] width 64 height 11
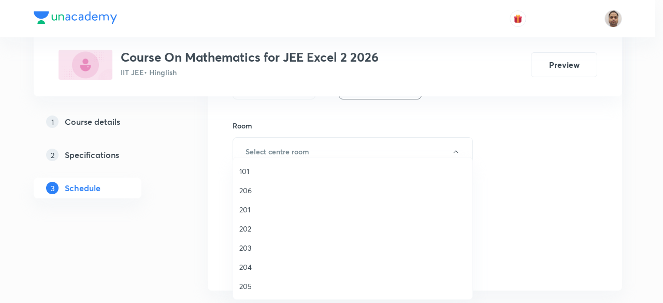
click at [248, 208] on span "201" at bounding box center [352, 209] width 227 height 11
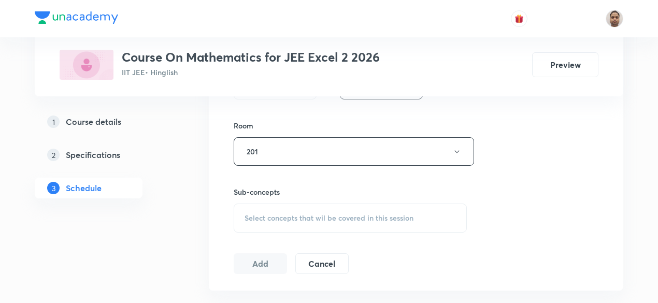
click at [263, 214] on span "Select concepts that wil be covered in this session" at bounding box center [328, 218] width 169 height 8
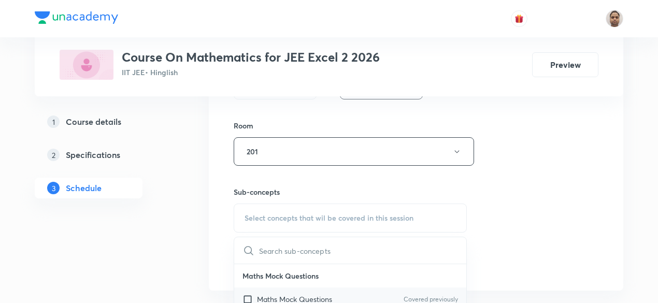
click at [258, 297] on p "Maths Mock Questions" at bounding box center [294, 299] width 75 height 11
checkbox input "true"
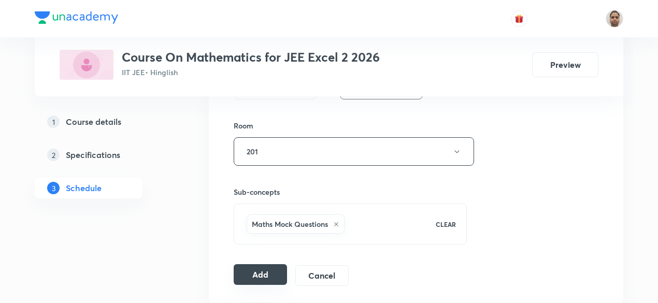
click at [249, 270] on button "Add" at bounding box center [260, 274] width 53 height 21
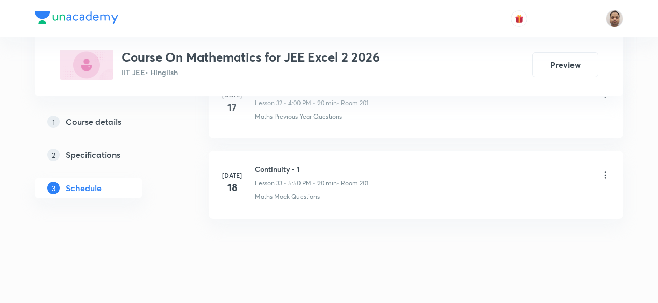
scroll to position [2689, 0]
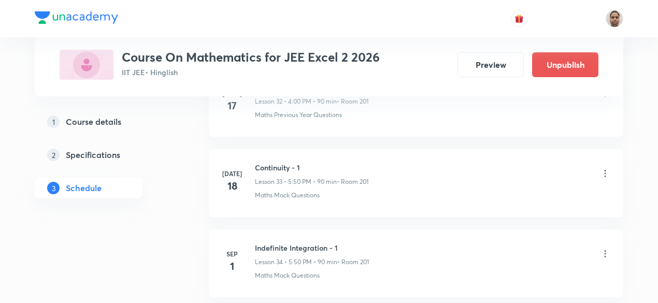
click at [329, 242] on h6 "Indefinite Integration - 1" at bounding box center [312, 247] width 114 height 11
click at [415, 229] on li "[DATE] Indefinite Integration - 1 Lesson 34 • 5:50 PM • 90 min • Room 201 Maths…" at bounding box center [416, 263] width 414 height 68
click at [316, 230] on li "[DATE] Indefinite Integration - 1 Lesson 34 • 5:50 PM • 90 min • Room 201 Maths…" at bounding box center [416, 263] width 414 height 68
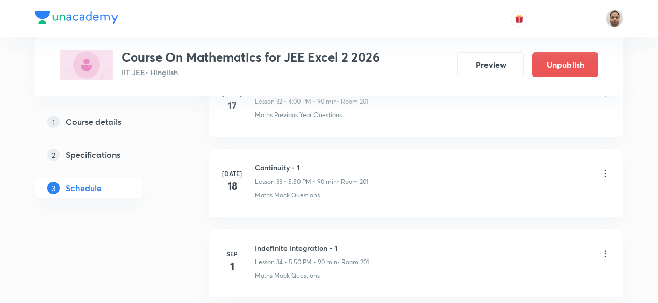
click at [316, 230] on li "[DATE] Indefinite Integration - 1 Lesson 34 • 5:50 PM • 90 min • Room 201 Maths…" at bounding box center [416, 263] width 414 height 68
click at [406, 229] on li "[DATE] Indefinite Integration - 1 Lesson 34 • 5:50 PM • 90 min • Room 201 Maths…" at bounding box center [416, 263] width 414 height 68
click at [319, 242] on h6 "Indefinite Integration - 1" at bounding box center [312, 247] width 114 height 11
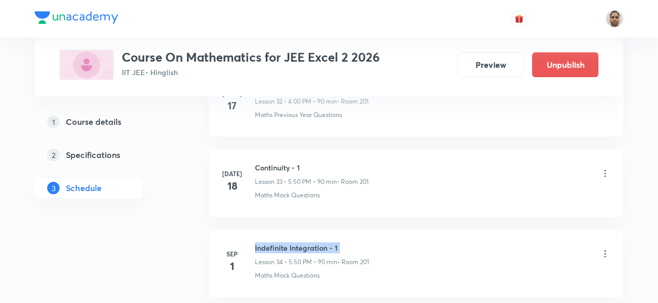
click at [319, 242] on h6 "Indefinite Integration - 1" at bounding box center [312, 247] width 114 height 11
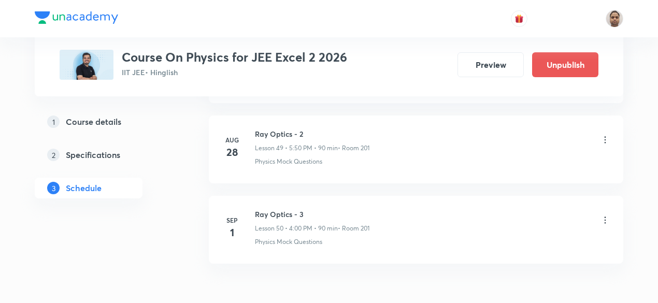
scroll to position [4522, 0]
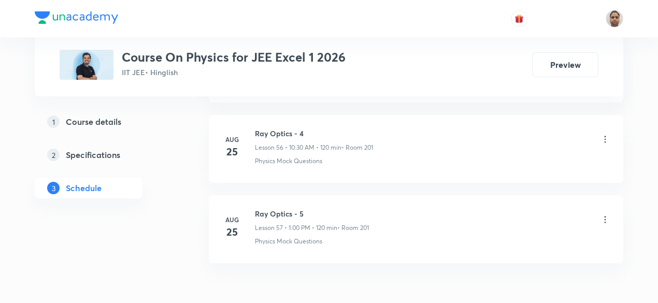
scroll to position [5030, 0]
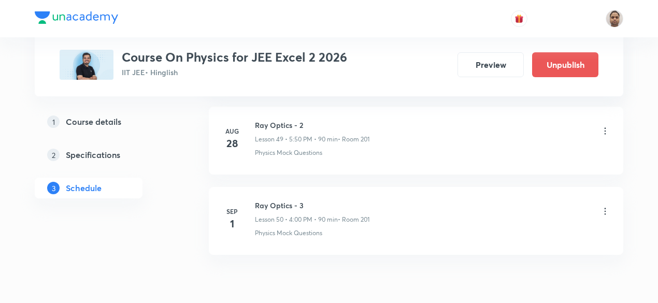
scroll to position [4470, 0]
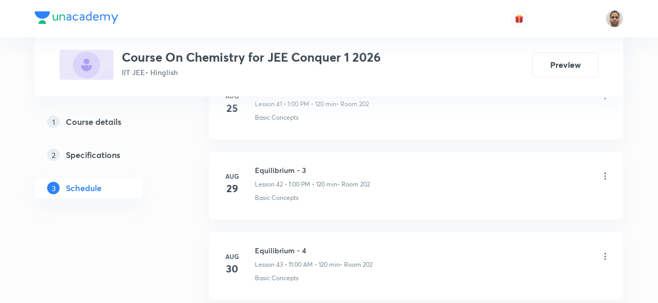
scroll to position [3963, 0]
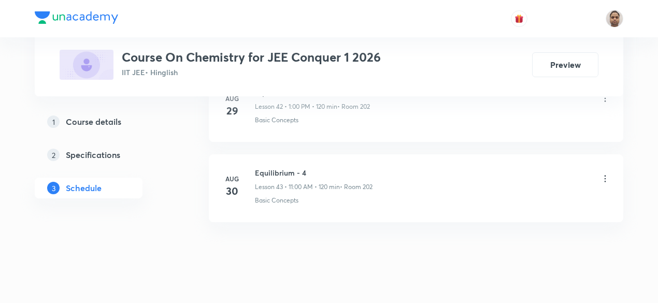
click at [285, 167] on h6 "Equilibrium - 4" at bounding box center [314, 172] width 118 height 11
copy h6 "Equilibrium - 4"
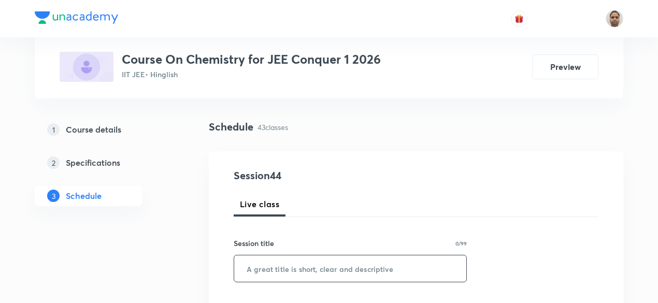
scroll to position [104, 0]
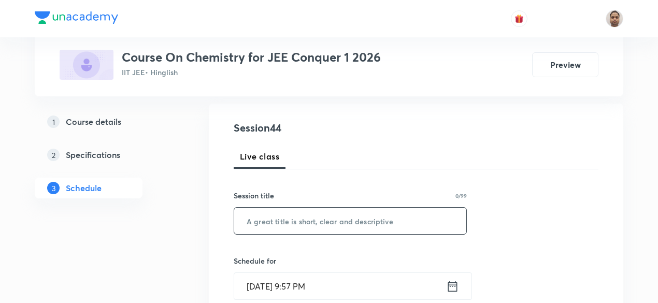
click at [283, 217] on input "text" at bounding box center [350, 221] width 232 height 26
paste input "Equilibrium - 4"
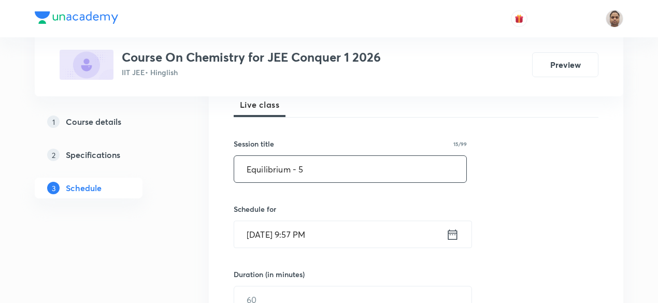
type input "Equilibrium - 5"
click at [288, 229] on input "[DATE] 9:57 PM" at bounding box center [340, 234] width 212 height 26
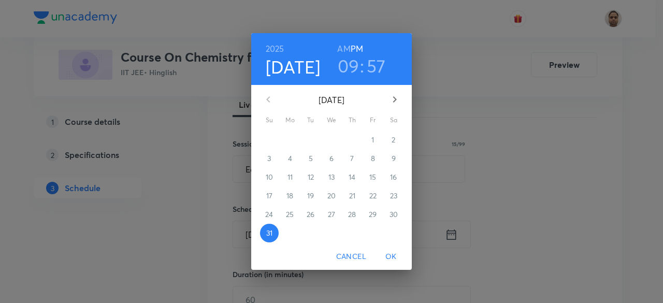
click at [391, 104] on icon "button" at bounding box center [394, 99] width 12 height 12
click at [288, 140] on p "1" at bounding box center [289, 140] width 3 height 10
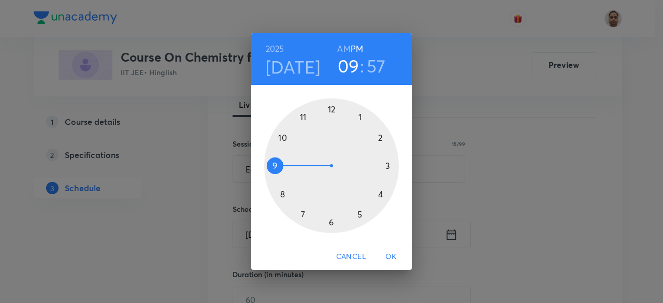
click at [343, 47] on h6 "AM" at bounding box center [343, 48] width 13 height 15
click at [283, 144] on div at bounding box center [331, 165] width 135 height 135
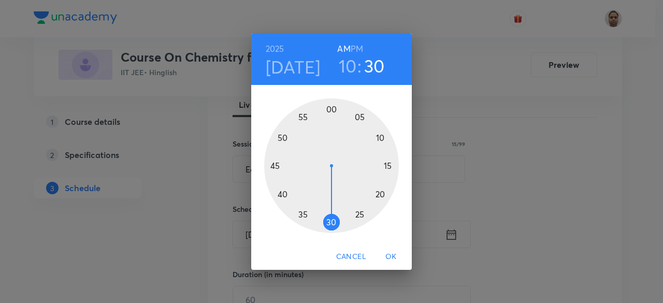
drag, startPoint x: 316, startPoint y: 115, endPoint x: 333, endPoint y: 210, distance: 96.1
click at [333, 210] on div at bounding box center [331, 165] width 135 height 135
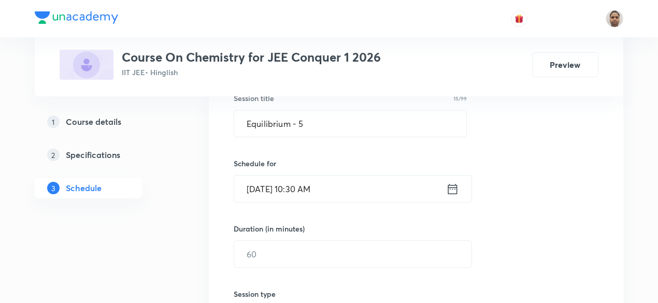
scroll to position [259, 0]
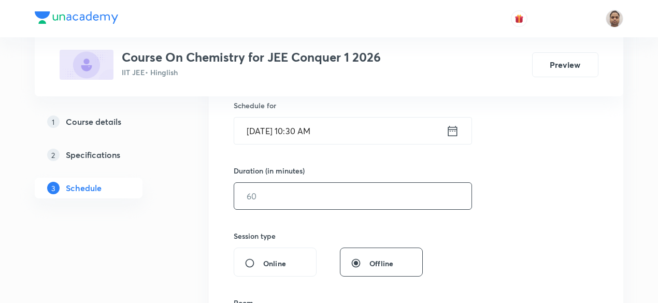
click at [277, 205] on input "text" at bounding box center [352, 196] width 237 height 26
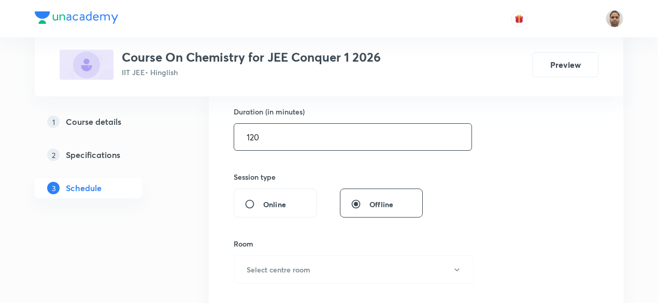
scroll to position [363, 0]
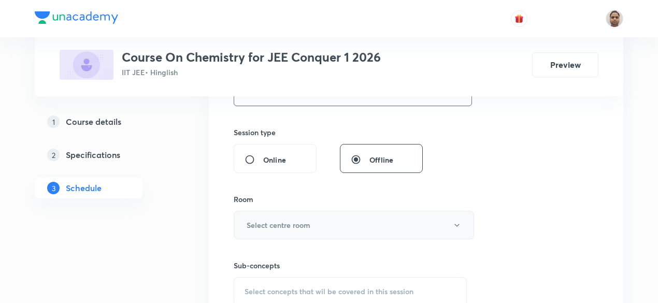
type input "120"
click at [266, 222] on h6 "Select centre room" at bounding box center [279, 225] width 64 height 11
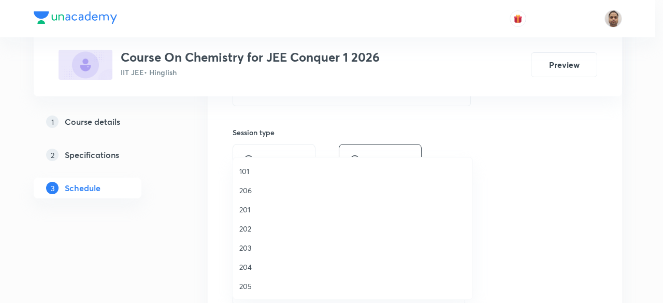
click at [253, 230] on span "202" at bounding box center [352, 228] width 227 height 11
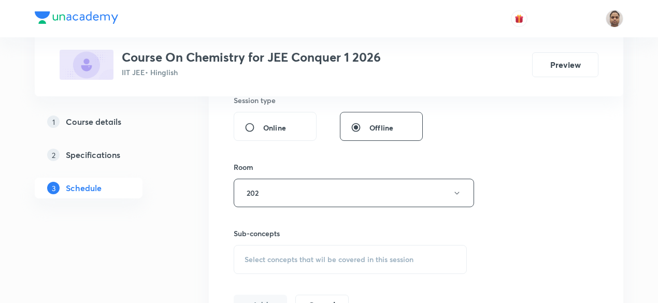
scroll to position [466, 0]
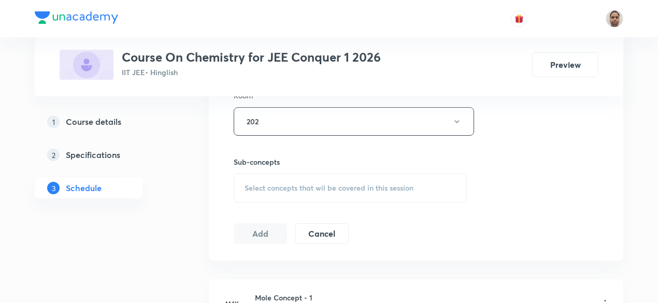
click at [271, 186] on span "Select concepts that wil be covered in this session" at bounding box center [328, 188] width 169 height 8
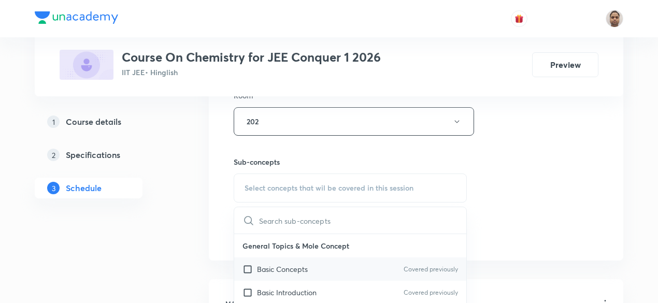
click at [262, 268] on p "Basic Concepts" at bounding box center [282, 269] width 51 height 11
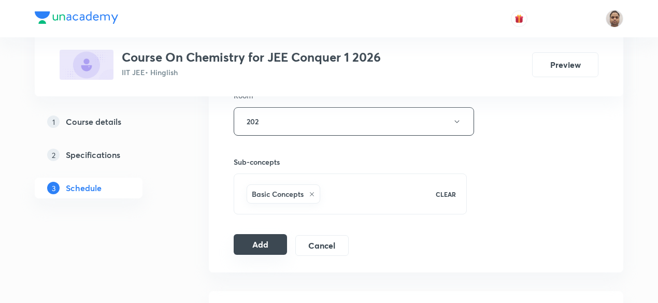
click at [249, 242] on button "Add" at bounding box center [260, 244] width 53 height 21
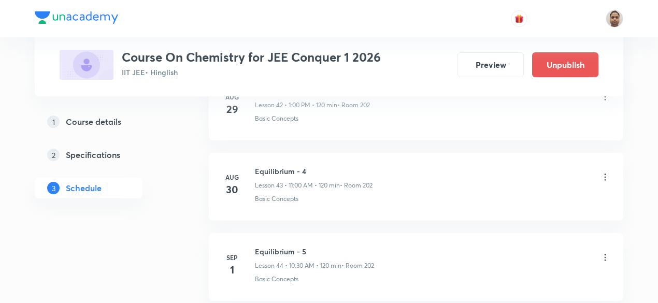
scroll to position [3568, 0]
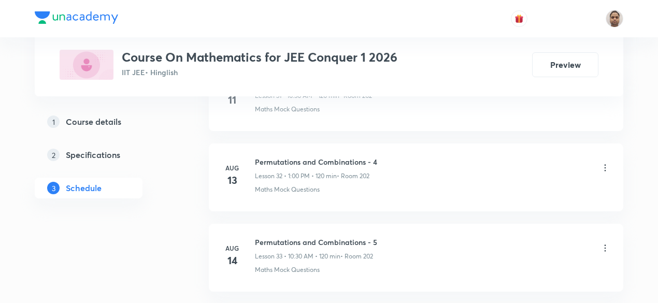
scroll to position [3483, 0]
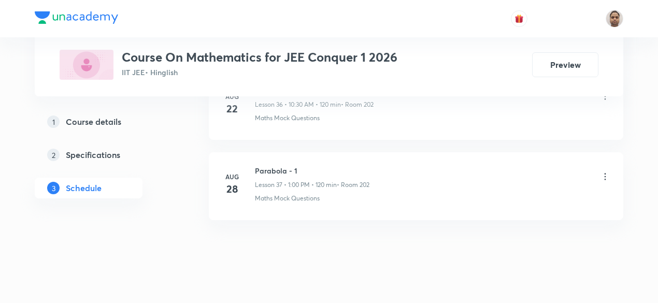
click at [283, 165] on h6 "Parabola - 1" at bounding box center [312, 170] width 114 height 11
copy h6 "Parabola - 1"
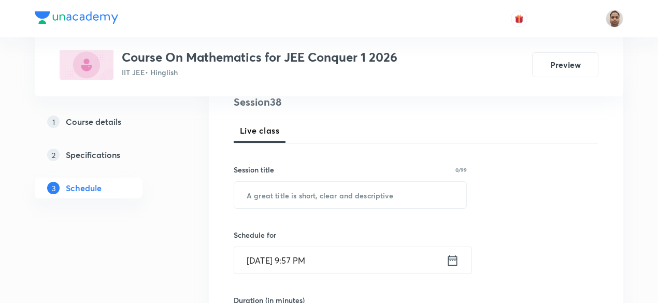
scroll to position [104, 0]
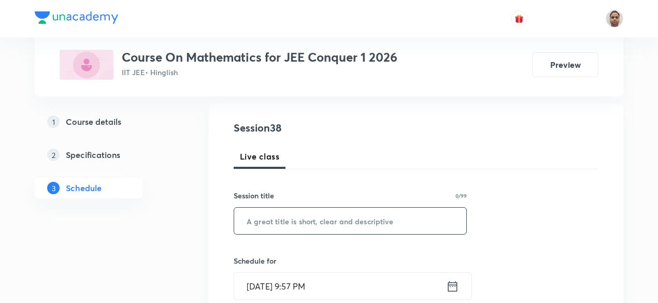
click at [311, 209] on input "text" at bounding box center [350, 221] width 232 height 26
paste input "Parabola - 1"
type input "Parabola - 2"
click at [282, 277] on input "[DATE] 9:57 PM" at bounding box center [340, 286] width 212 height 26
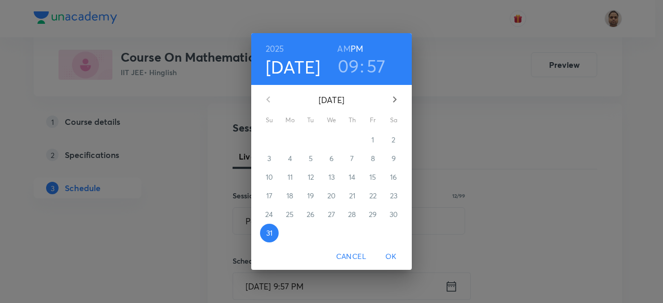
click at [399, 100] on icon "button" at bounding box center [394, 99] width 12 height 12
click at [293, 140] on span "1" at bounding box center [290, 140] width 19 height 10
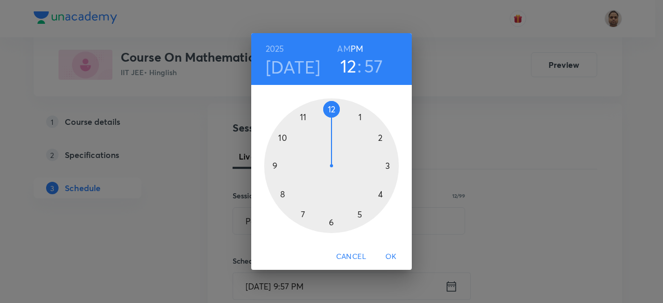
drag, startPoint x: 279, startPoint y: 153, endPoint x: 352, endPoint y: 118, distance: 80.9
click at [352, 118] on div at bounding box center [331, 165] width 135 height 135
drag, startPoint x: 325, startPoint y: 106, endPoint x: 331, endPoint y: 106, distance: 6.2
click at [331, 106] on div at bounding box center [331, 165] width 135 height 135
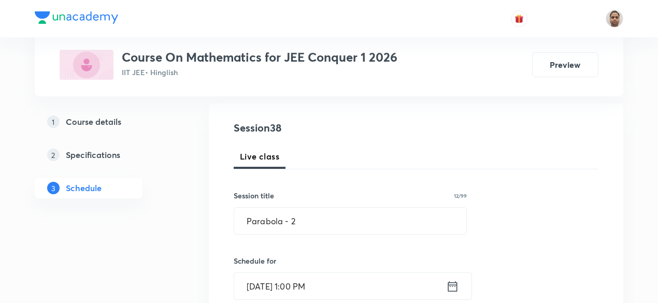
scroll to position [207, 0]
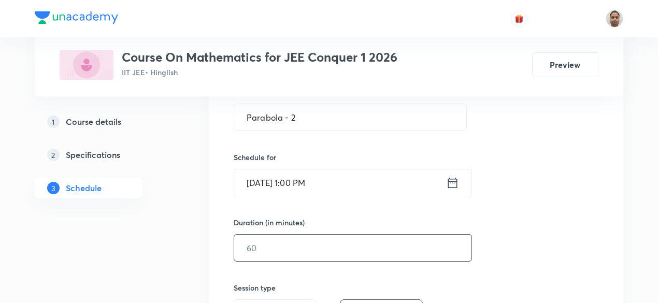
click at [281, 235] on input "text" at bounding box center [352, 248] width 237 height 26
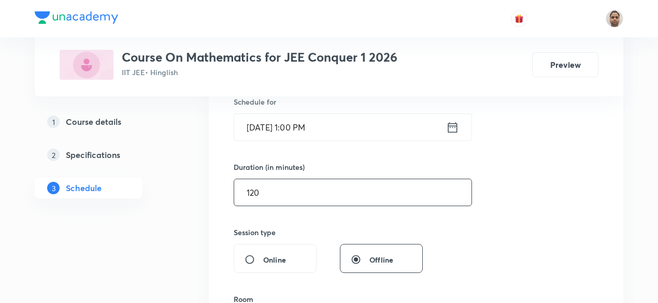
scroll to position [363, 0]
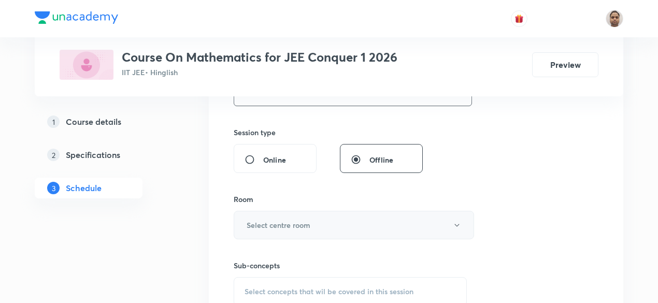
type input "120"
click at [275, 222] on h6 "Select centre room" at bounding box center [279, 225] width 64 height 11
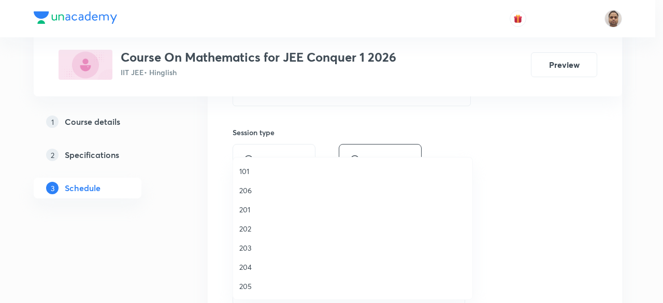
click at [251, 223] on span "202" at bounding box center [352, 228] width 227 height 11
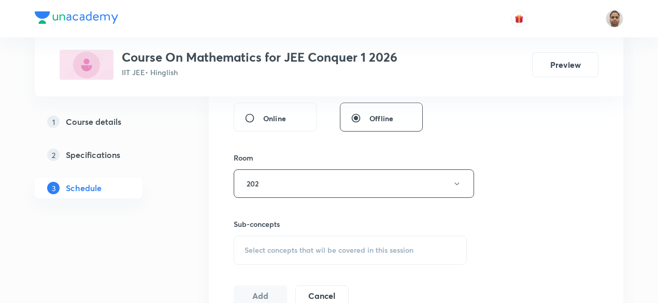
scroll to position [466, 0]
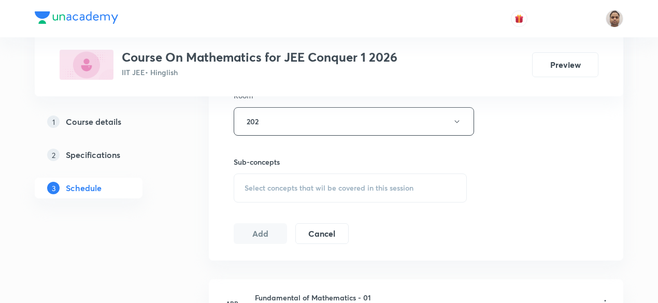
click at [268, 184] on span "Select concepts that wil be covered in this session" at bounding box center [328, 188] width 169 height 8
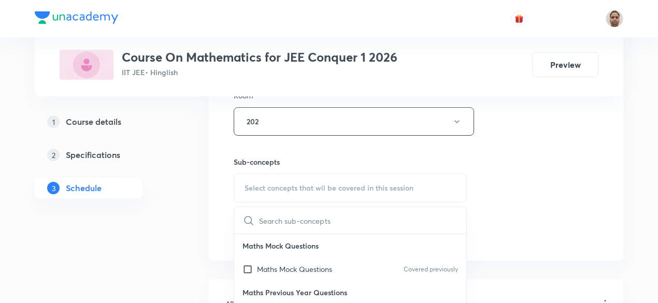
click at [256, 267] on input "checkbox" at bounding box center [249, 269] width 15 height 11
checkbox input "true"
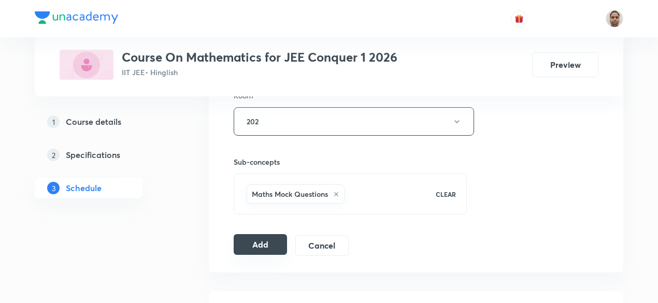
click at [254, 248] on button "Add" at bounding box center [260, 244] width 53 height 21
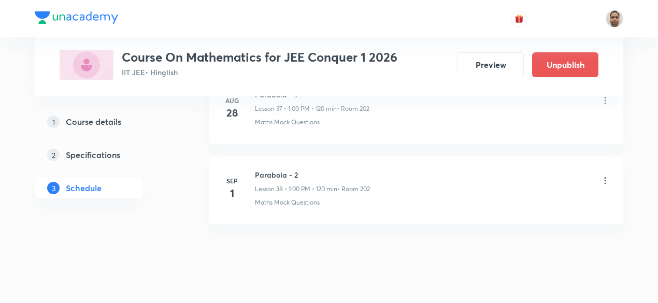
scroll to position [3086, 0]
